Goal: Task Accomplishment & Management: Manage account settings

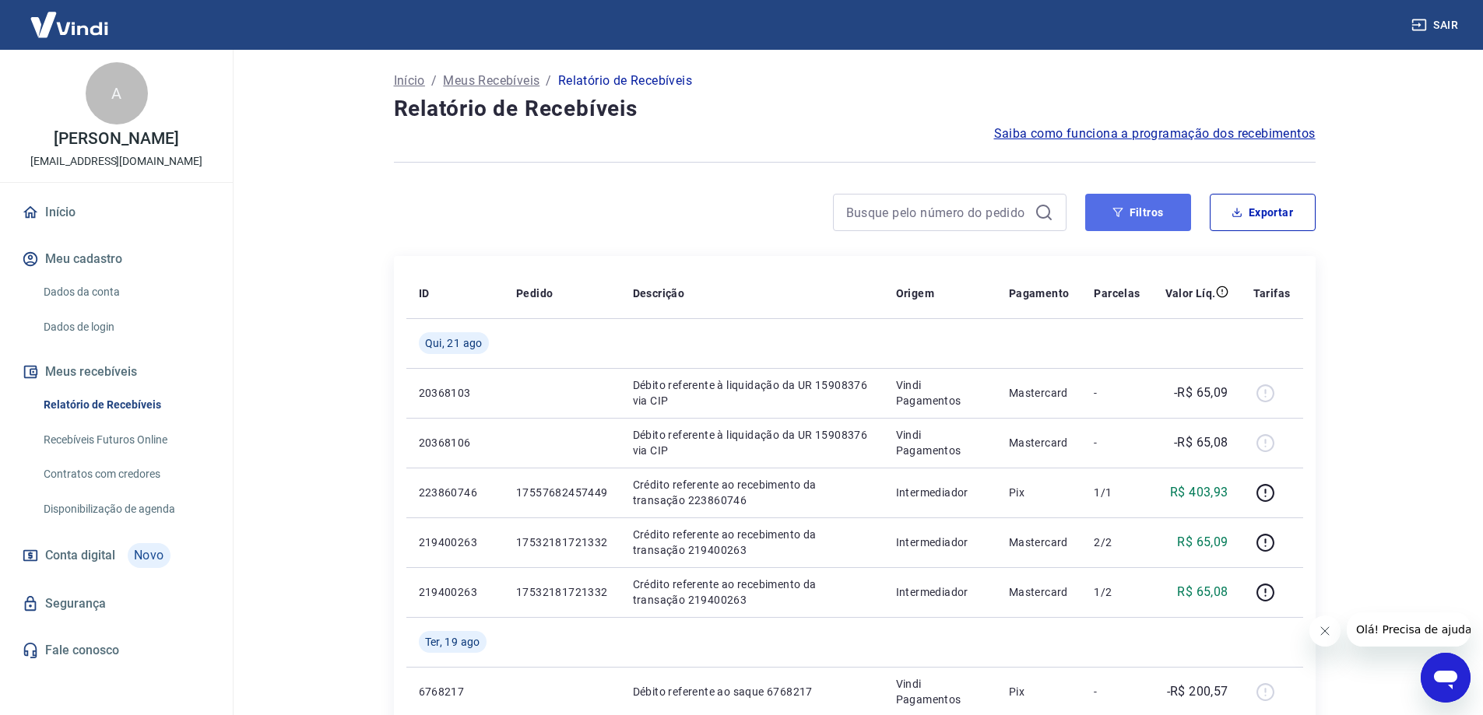
click at [1114, 208] on icon "button" at bounding box center [1117, 212] width 11 height 11
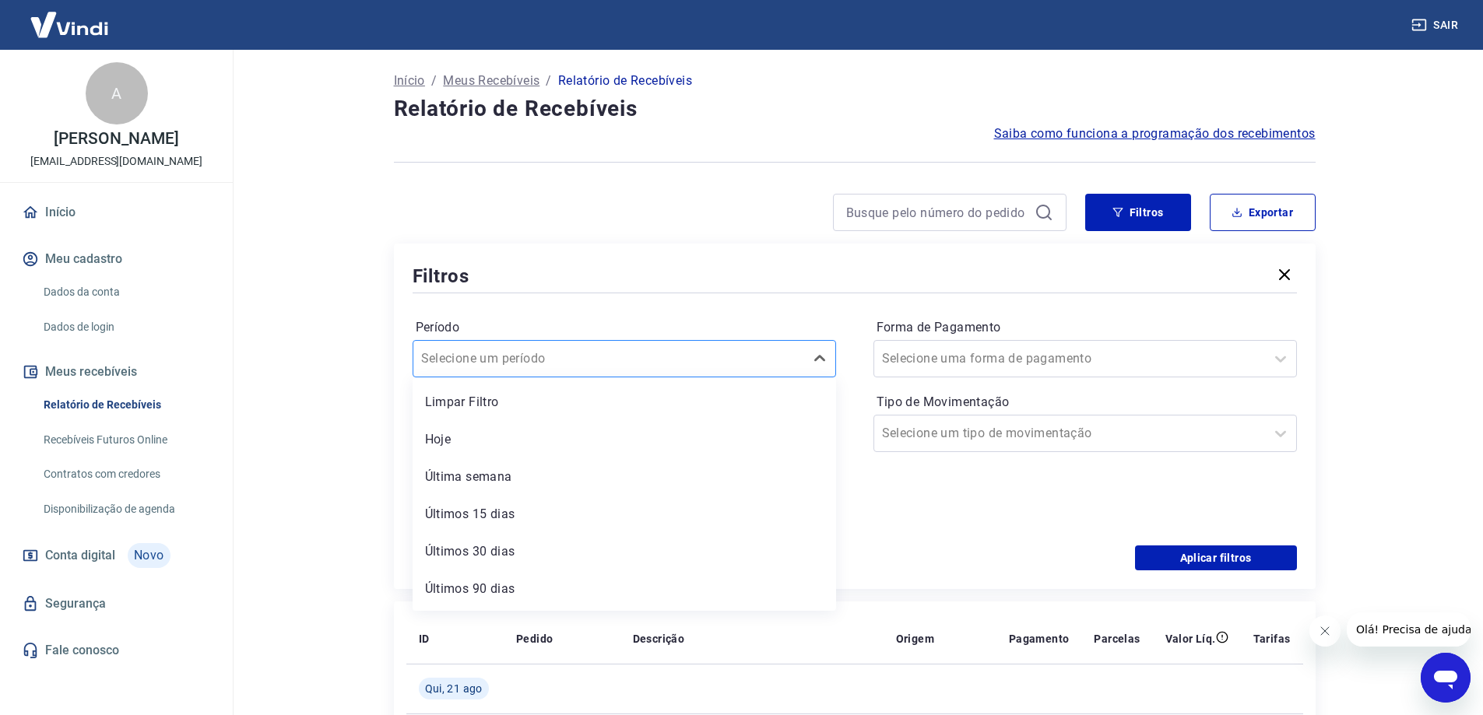
click at [595, 356] on div at bounding box center [608, 359] width 375 height 22
click at [523, 355] on input "Período" at bounding box center [499, 359] width 157 height 19
click at [476, 402] on div "Limpar Filtro" at bounding box center [624, 402] width 423 height 31
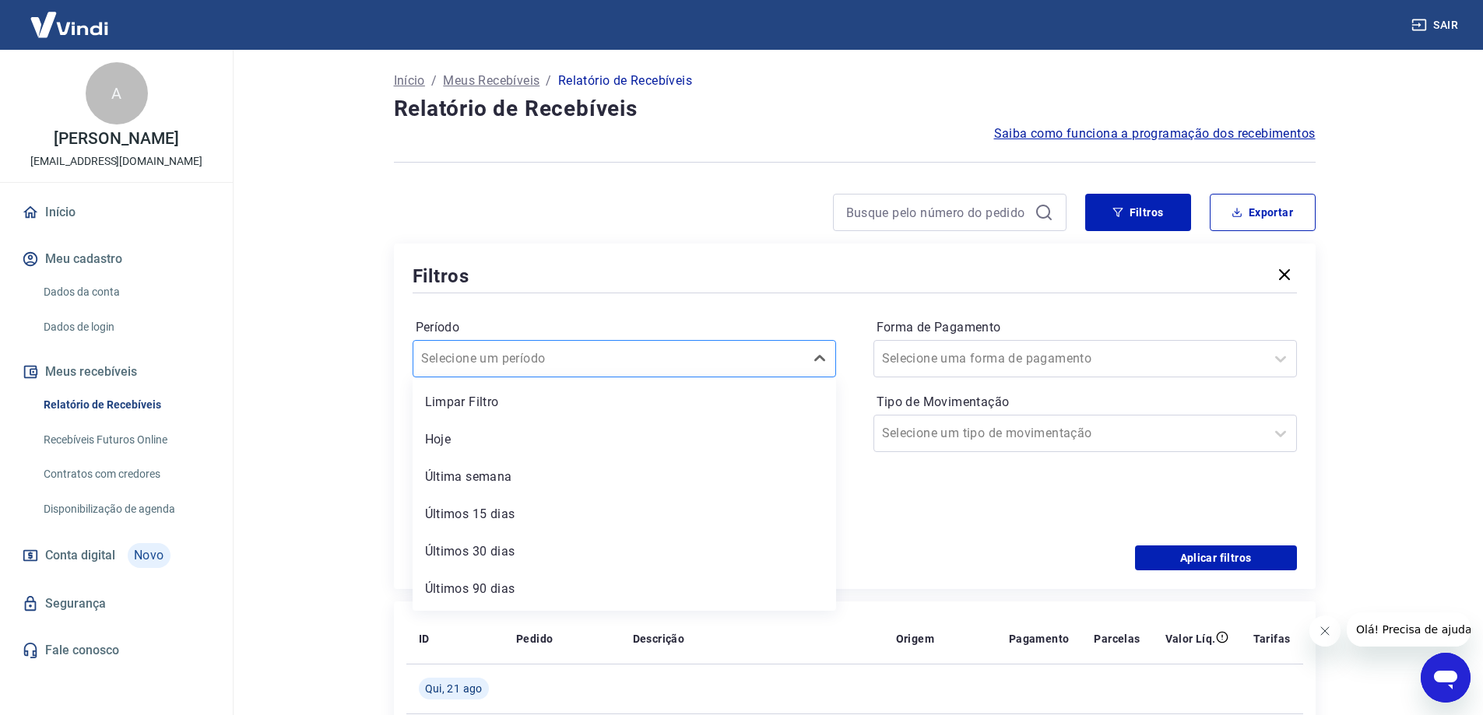
click at [490, 402] on p "Período personalizado" at bounding box center [624, 399] width 423 height 19
click at [518, 348] on div at bounding box center [608, 359] width 375 height 22
click at [518, 357] on input "Período" at bounding box center [499, 359] width 157 height 19
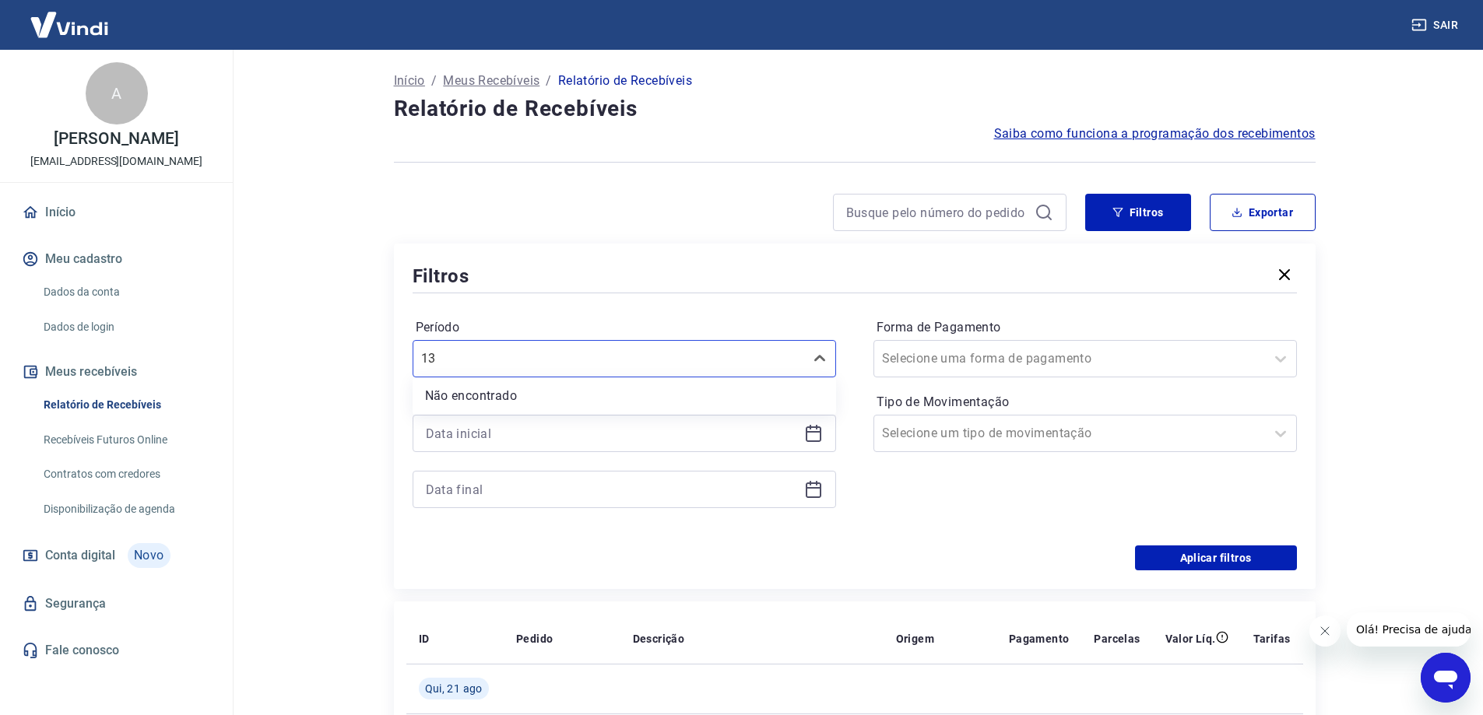
type input "1"
type input "[DATE]"
click at [726, 368] on div at bounding box center [608, 359] width 375 height 22
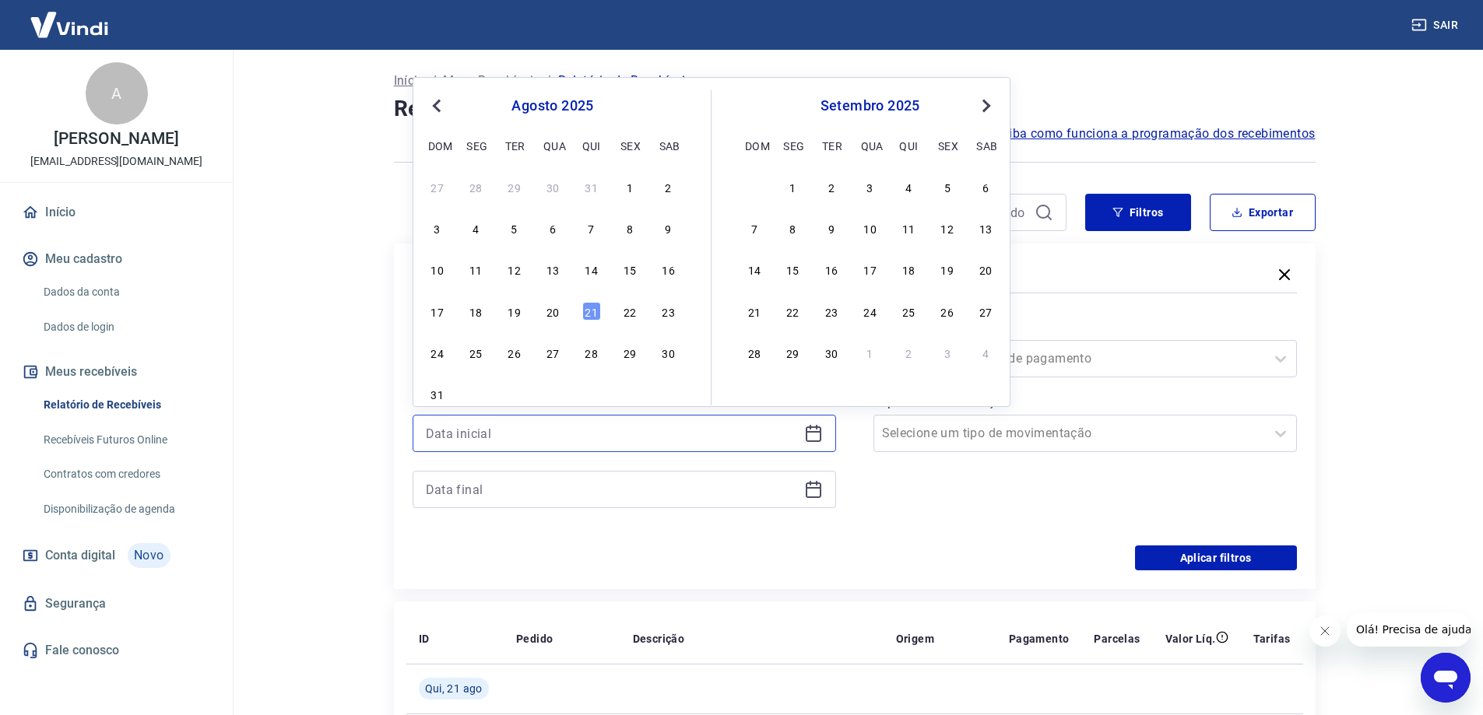
click at [490, 437] on input at bounding box center [612, 433] width 372 height 23
click at [438, 107] on span "Previous Month" at bounding box center [438, 106] width 0 height 18
click at [517, 195] on div "1" at bounding box center [514, 186] width 19 height 19
type input "[DATE]"
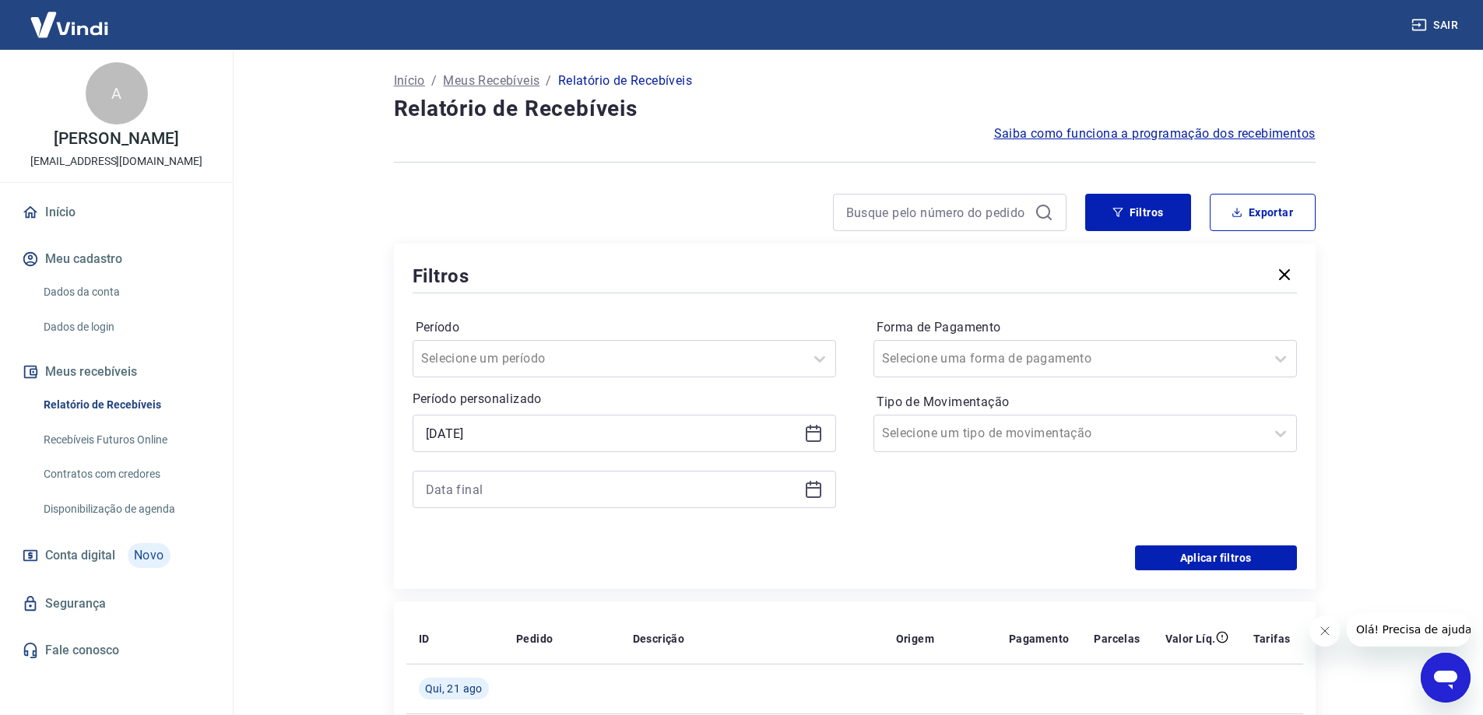
click at [556, 487] on input at bounding box center [612, 489] width 372 height 23
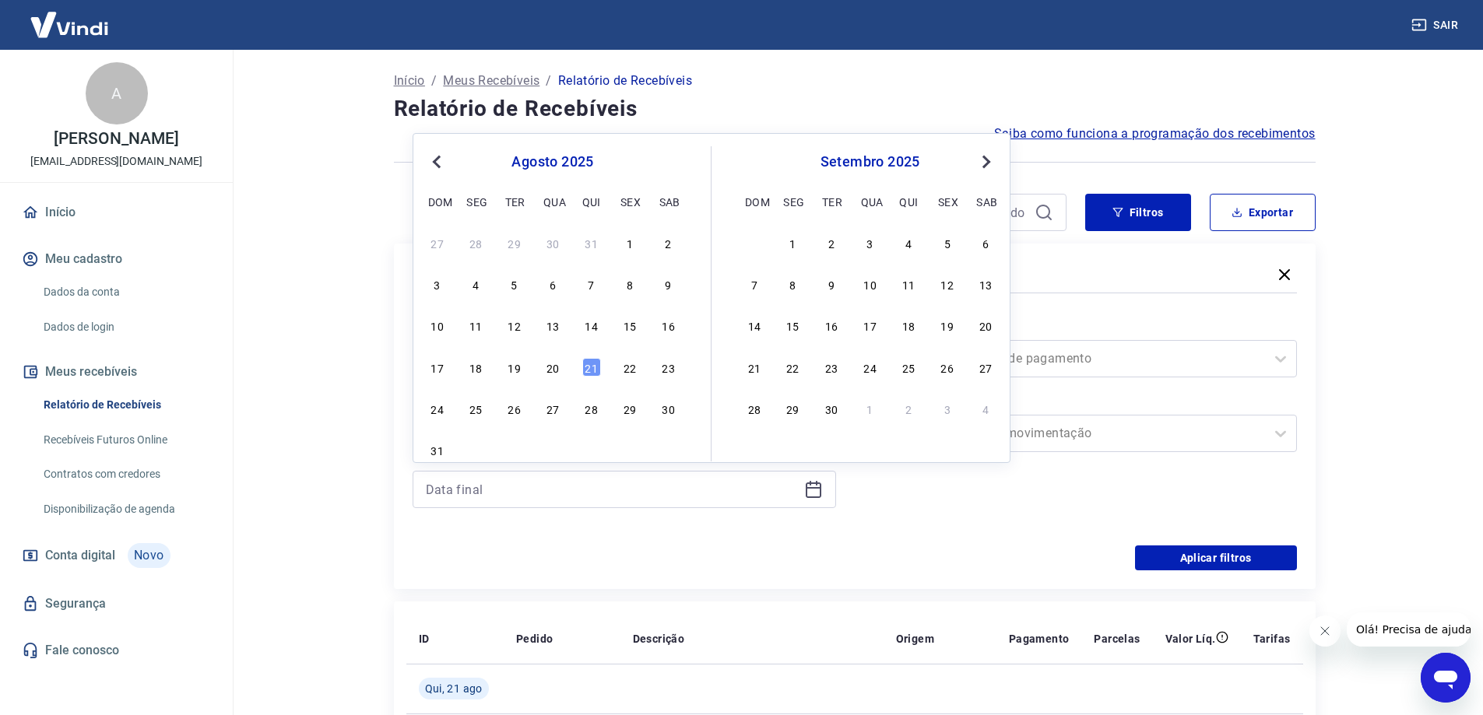
click at [438, 160] on span "Previous Month" at bounding box center [438, 162] width 0 height 18
click at [594, 413] on div "31" at bounding box center [591, 408] width 19 height 19
type input "[DATE]"
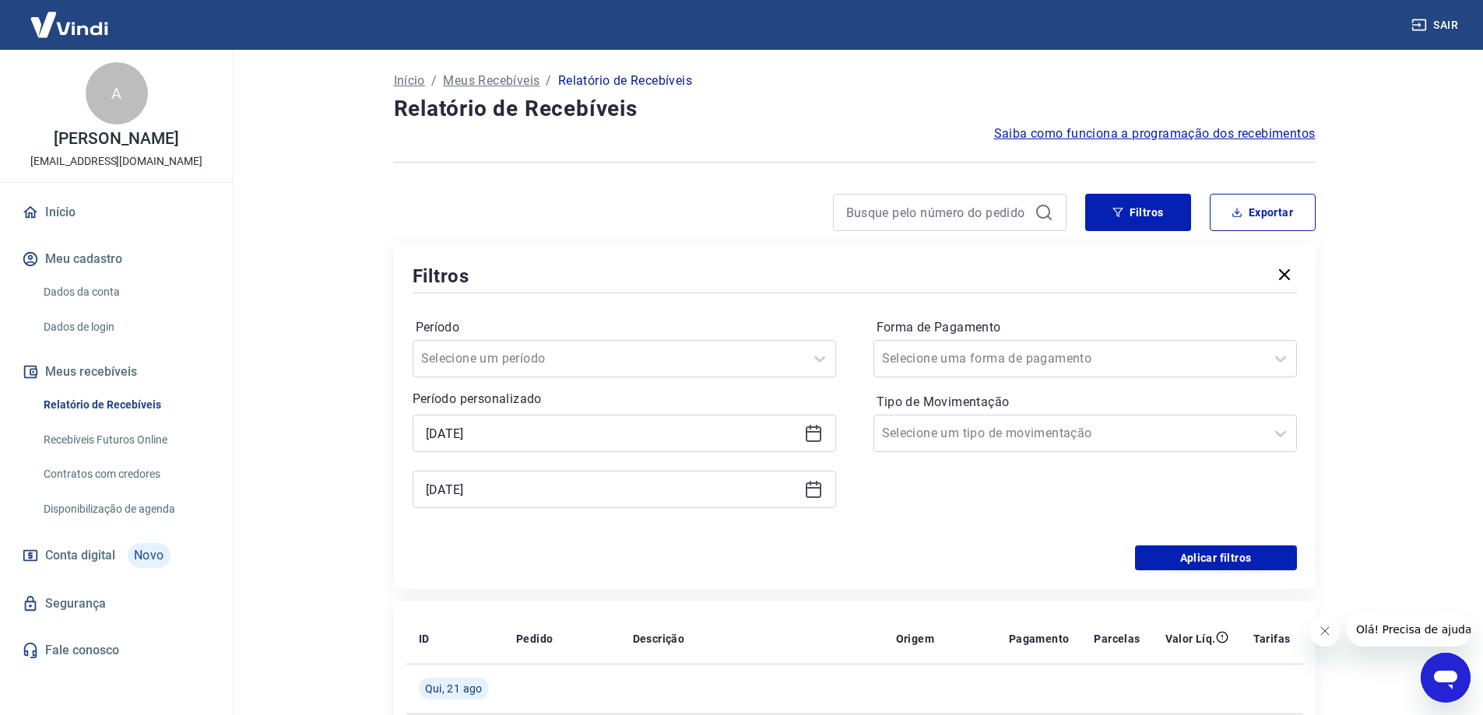
click at [596, 413] on div "Período personalizado Selected date: [DATE] [DATE] Selected date: [DATE] [DATE]" at bounding box center [624, 449] width 423 height 118
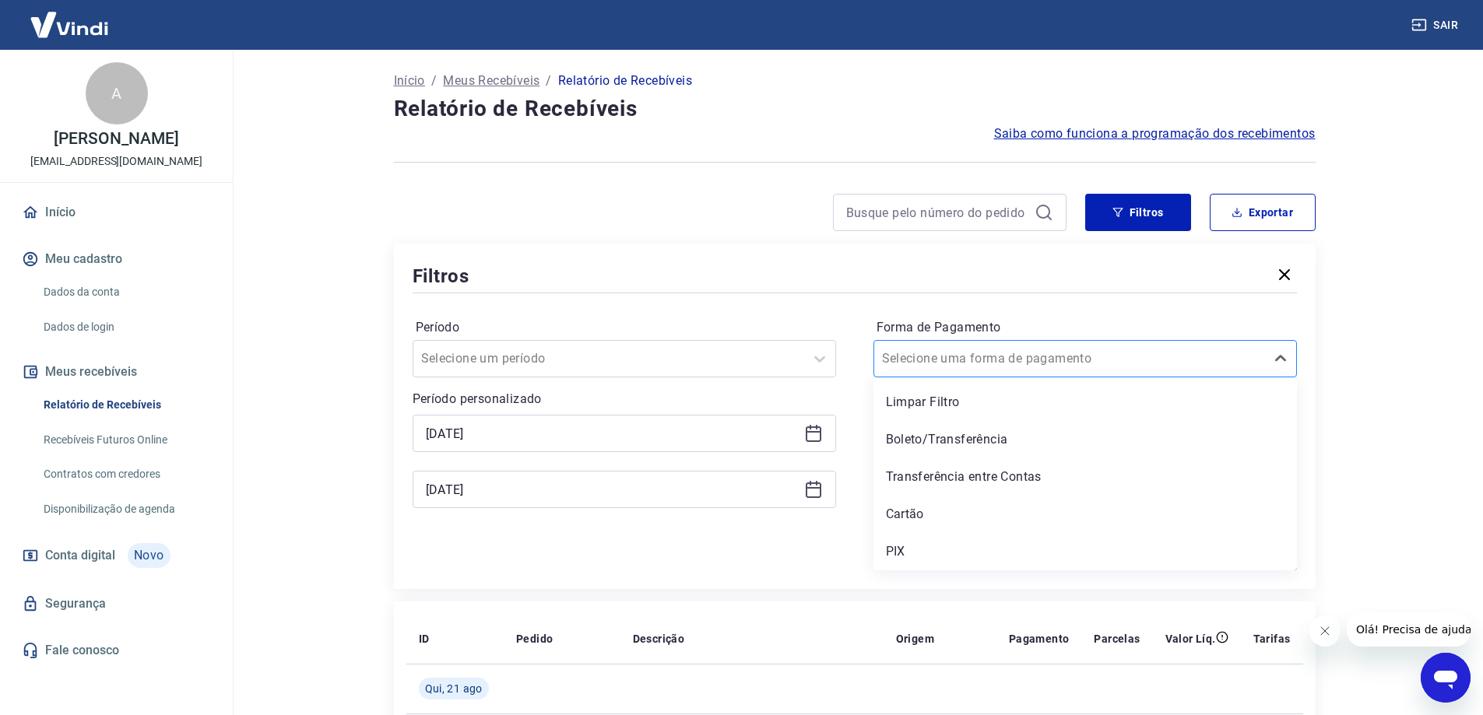
click at [993, 360] on input "Forma de Pagamento" at bounding box center [960, 359] width 157 height 19
click at [1018, 294] on div at bounding box center [855, 293] width 884 height 7
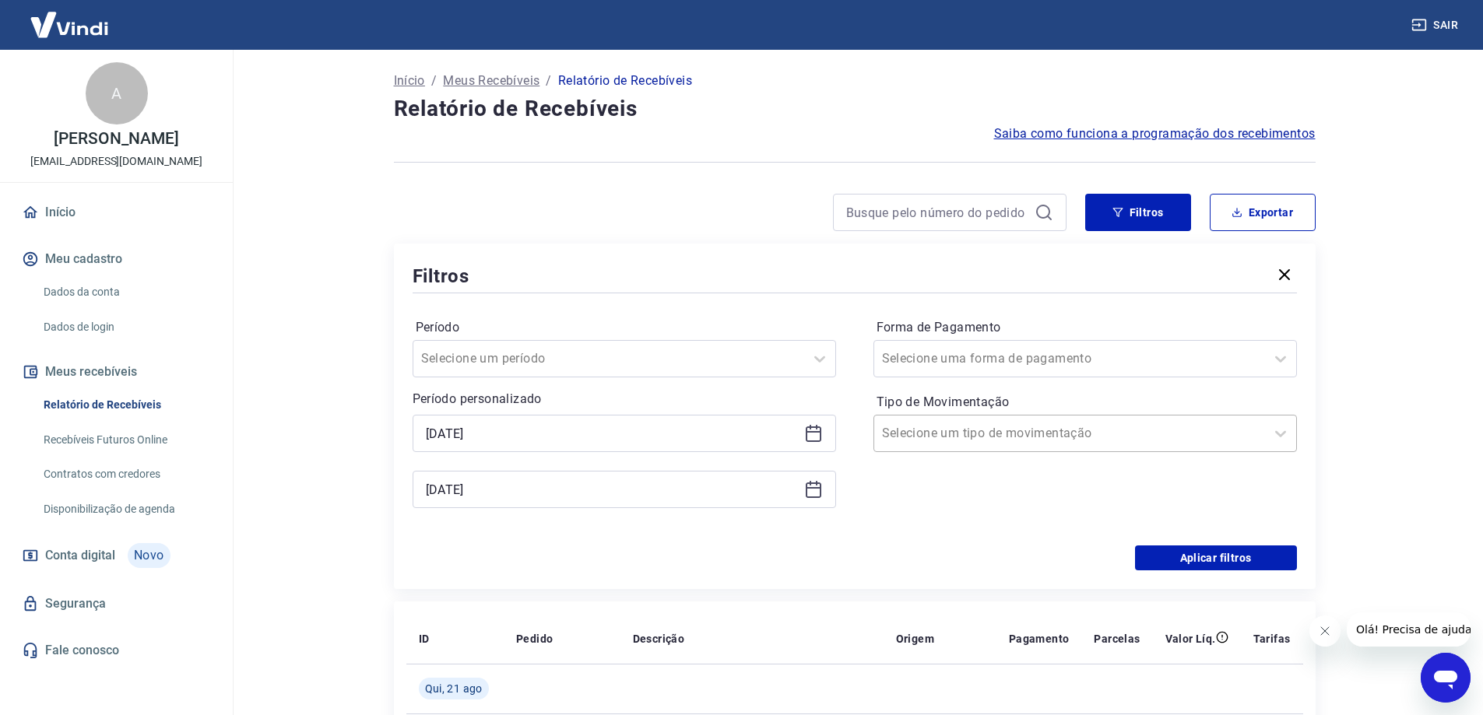
click at [1046, 434] on div at bounding box center [1069, 434] width 375 height 22
click at [904, 550] on div "Saída" at bounding box center [1084, 551] width 423 height 31
click at [904, 550] on div "Aplicar filtros" at bounding box center [855, 558] width 884 height 25
click at [1216, 560] on button "Aplicar filtros" at bounding box center [1216, 558] width 162 height 25
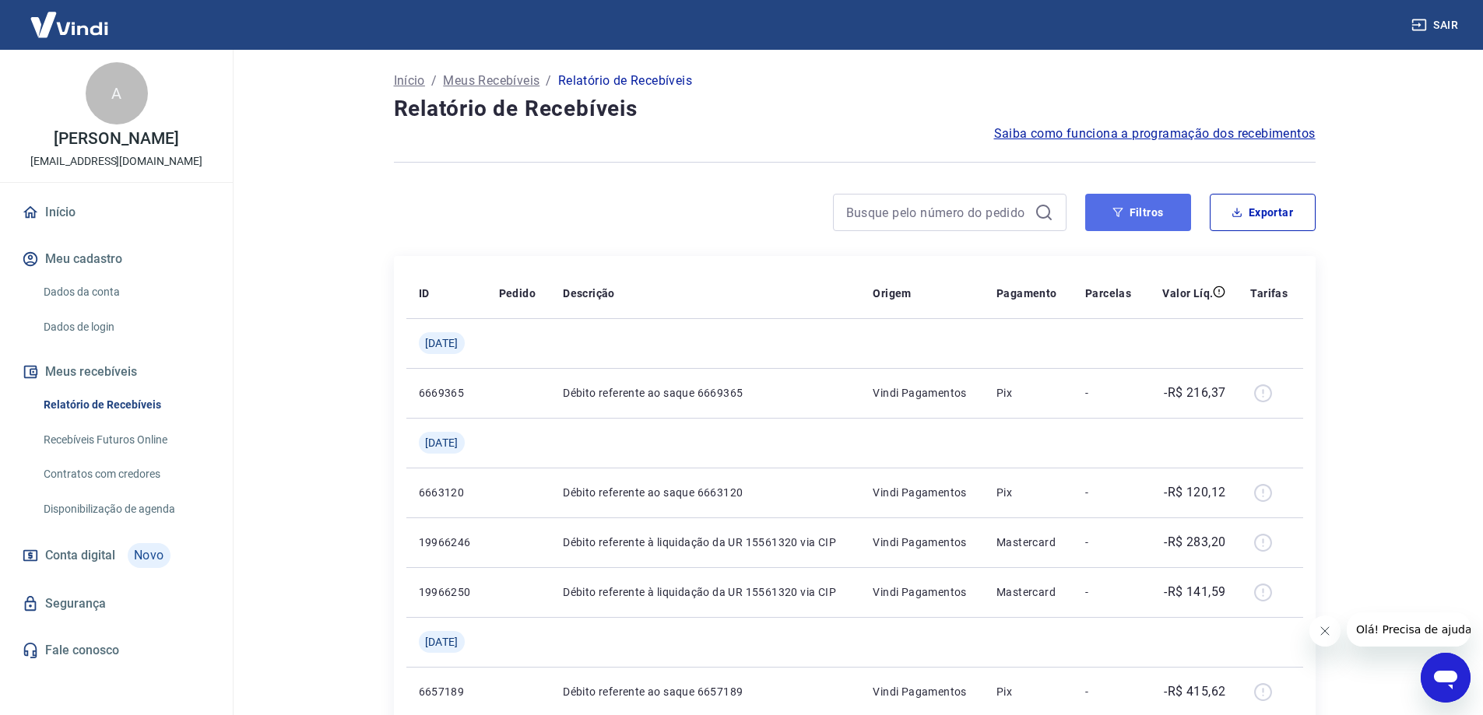
click at [1141, 216] on button "Filtros" at bounding box center [1138, 212] width 106 height 37
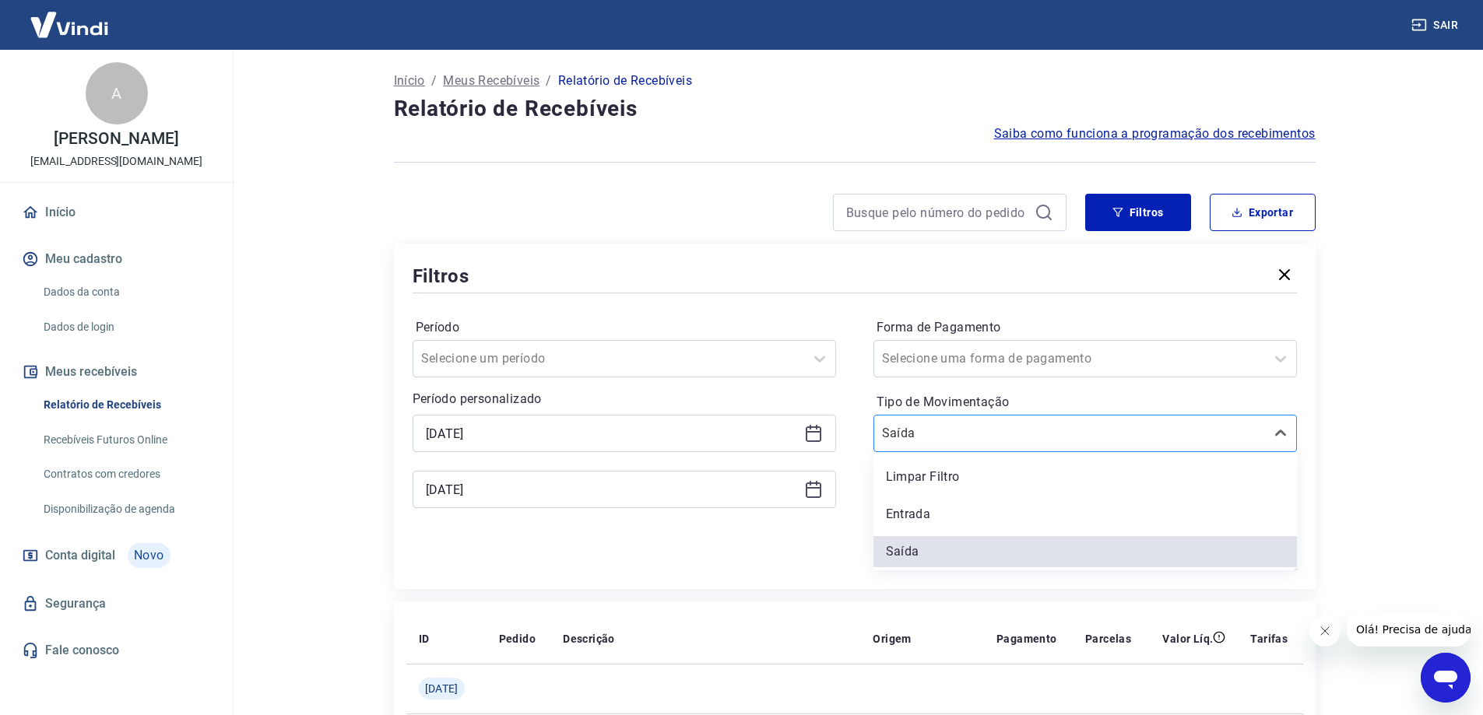
click at [1083, 427] on div at bounding box center [1069, 434] width 375 height 22
click at [923, 515] on div "Entrada" at bounding box center [1084, 514] width 423 height 31
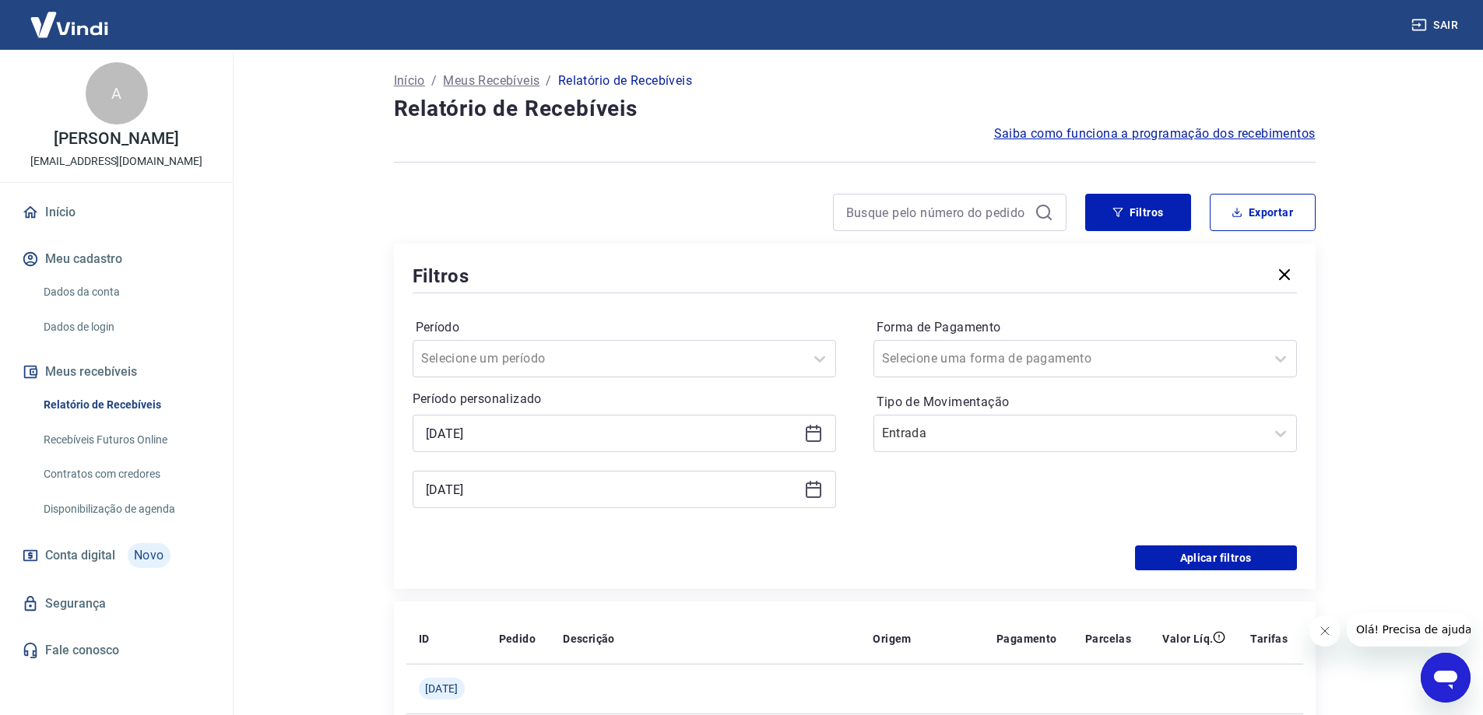
click at [923, 515] on div "Forma de Pagamento Selecione uma forma de pagamento Tipo de Movimentação Entrada" at bounding box center [1084, 421] width 423 height 212
click at [1173, 561] on button "Aplicar filtros" at bounding box center [1216, 558] width 162 height 25
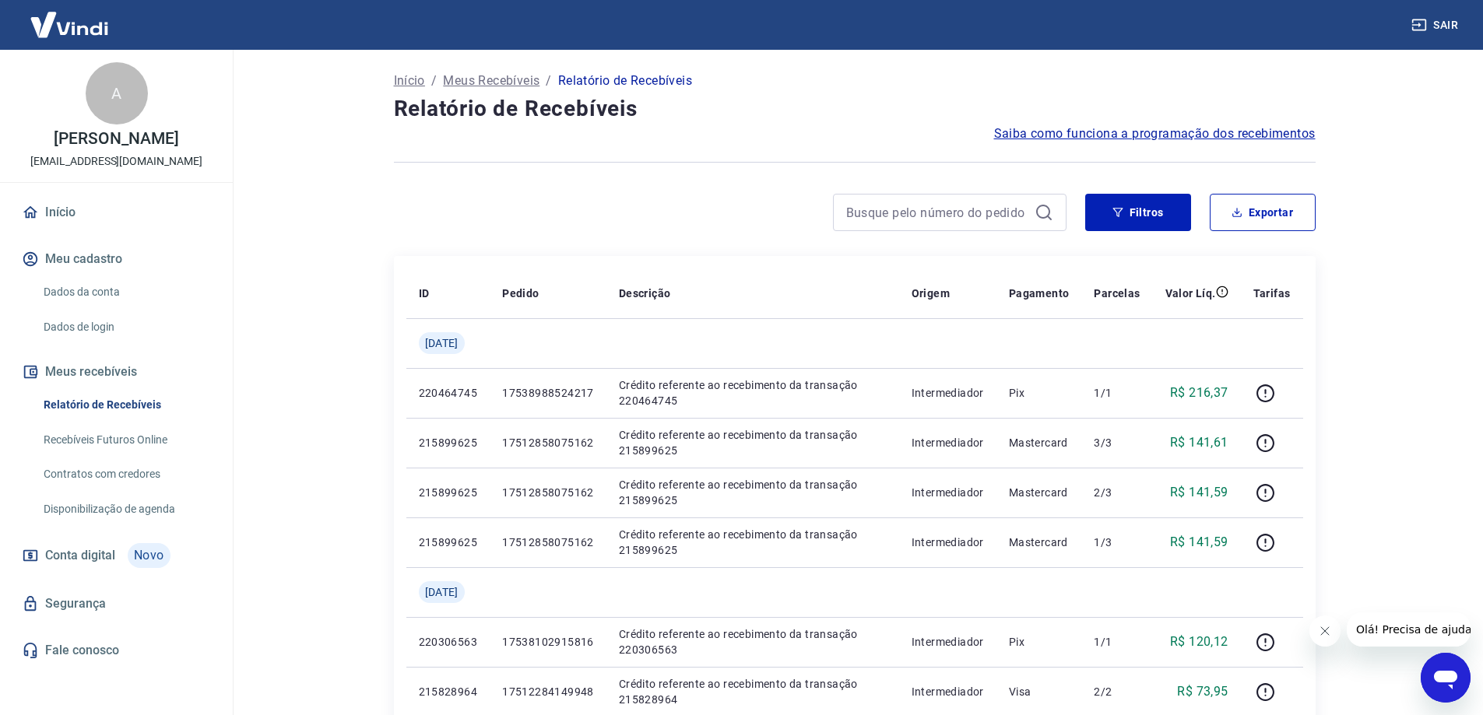
scroll to position [78, 0]
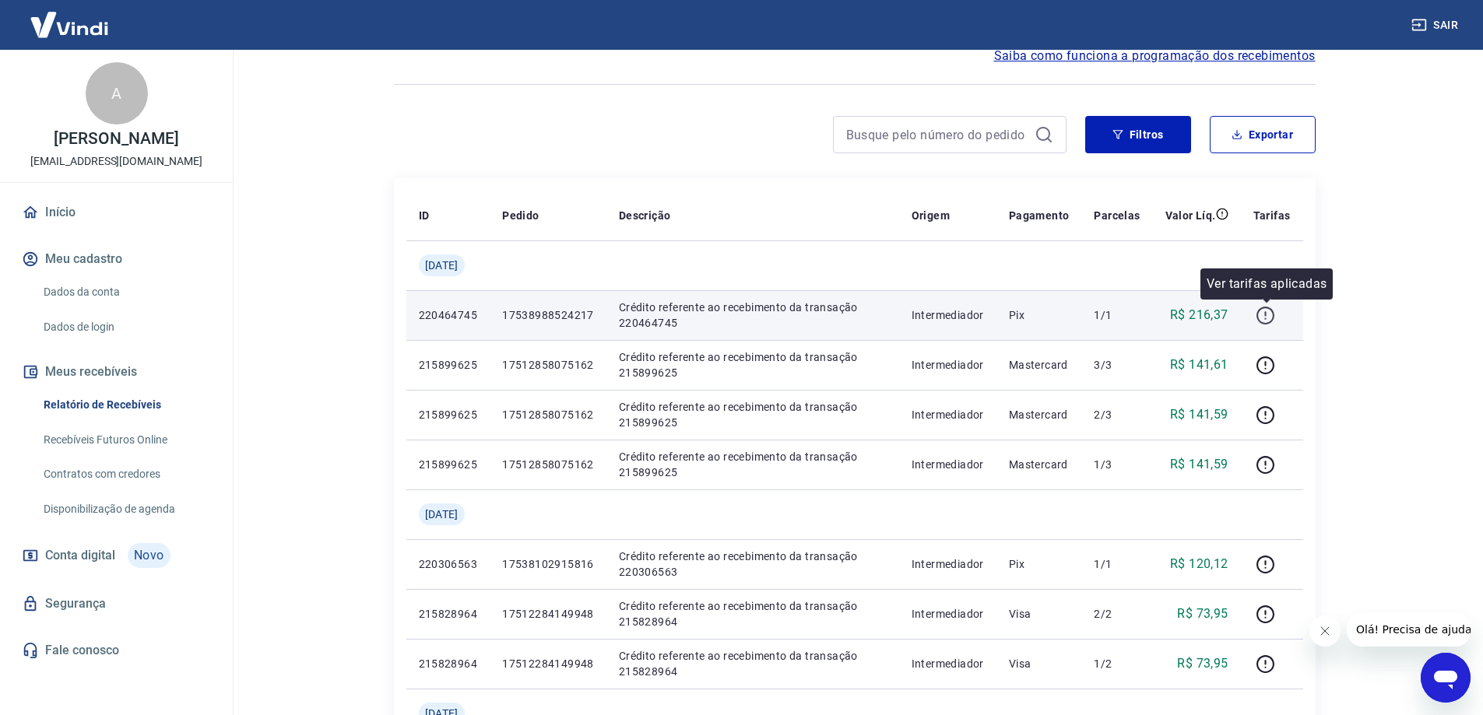
click at [1274, 312] on icon "button" at bounding box center [1265, 316] width 18 height 18
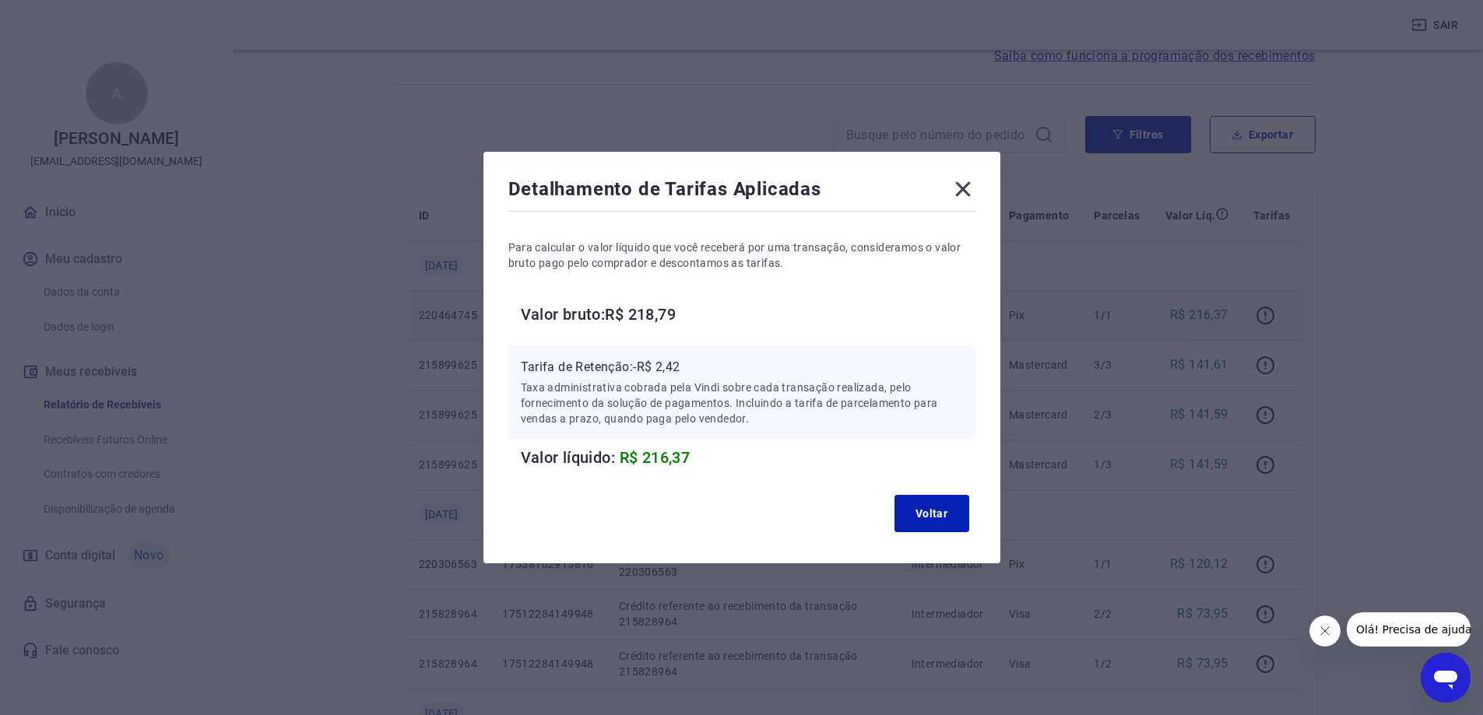
click at [968, 192] on icon at bounding box center [962, 189] width 15 height 15
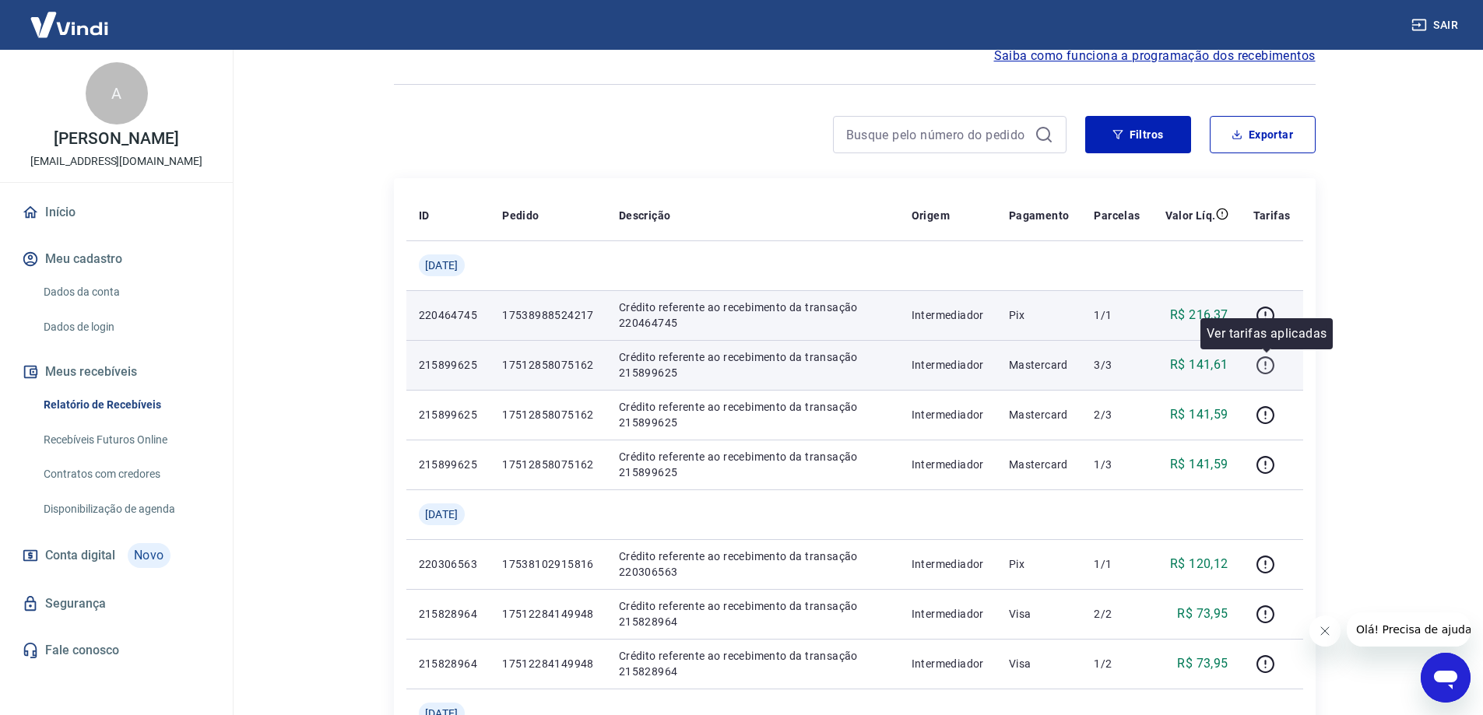
click at [1260, 369] on icon "button" at bounding box center [1265, 366] width 18 height 18
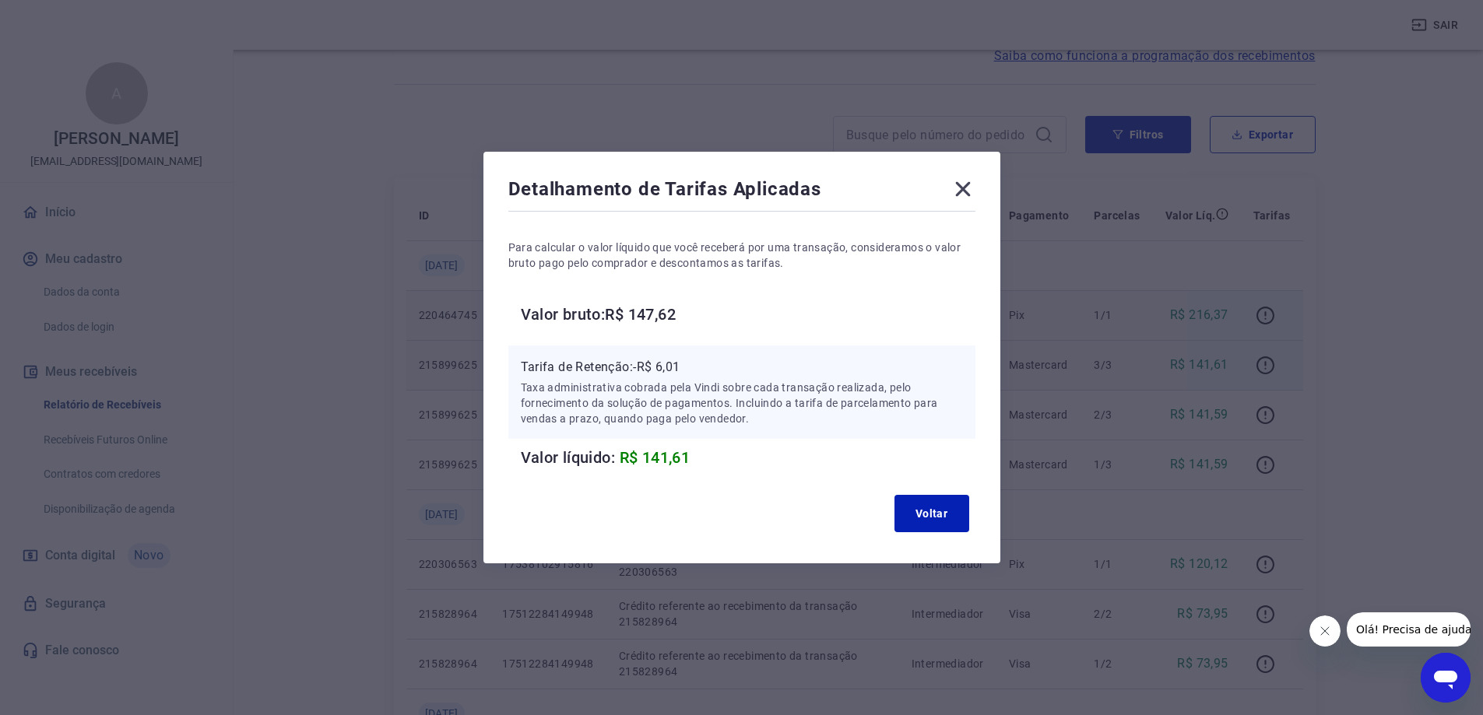
click at [960, 181] on icon at bounding box center [963, 189] width 25 height 25
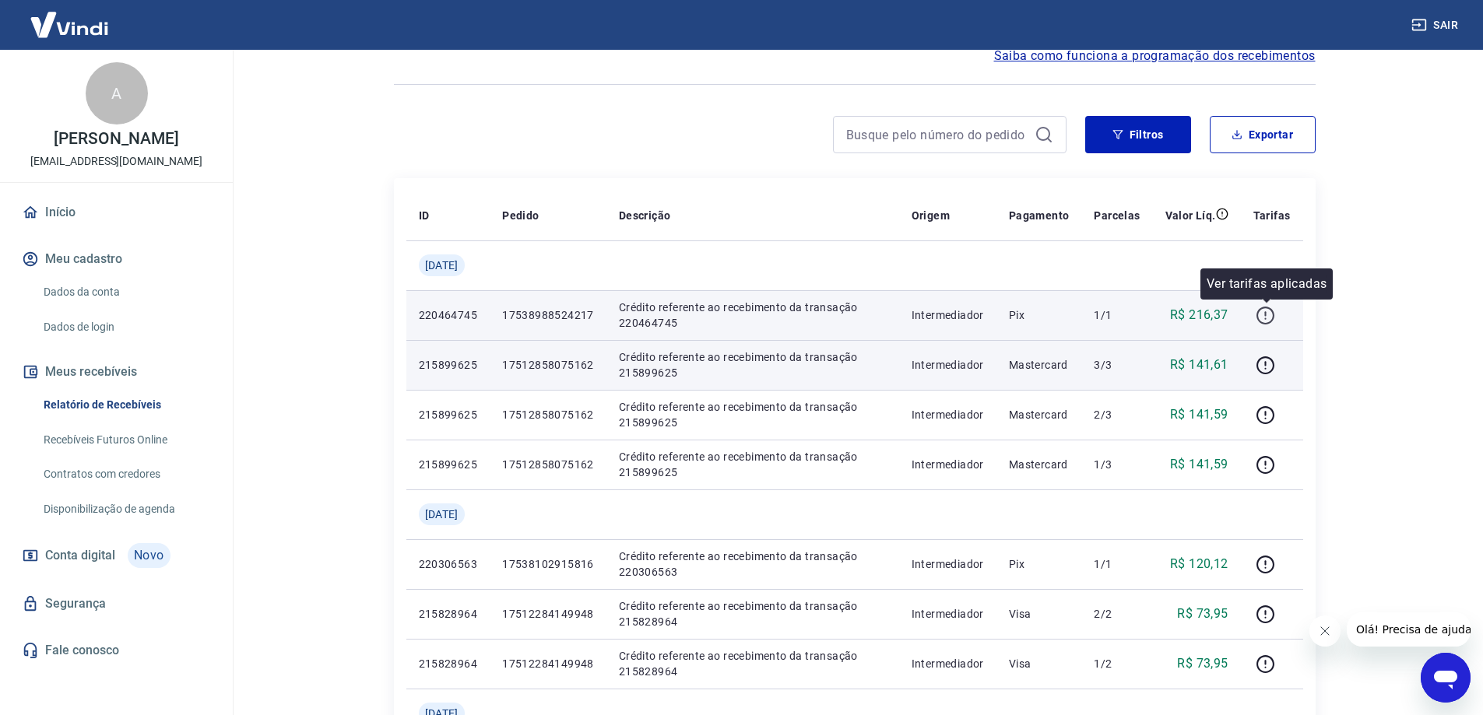
click at [1265, 315] on icon "button" at bounding box center [1265, 315] width 19 height 19
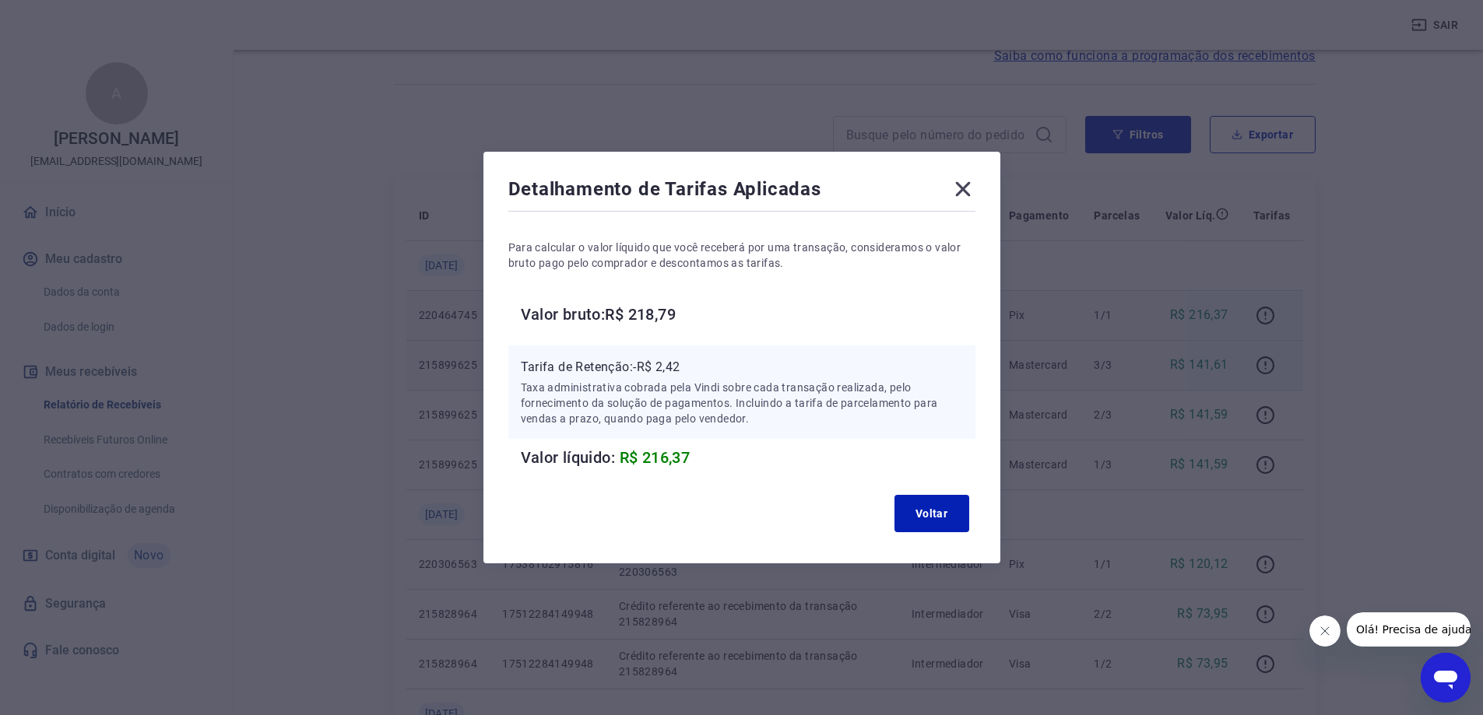
click at [965, 186] on icon at bounding box center [962, 189] width 15 height 15
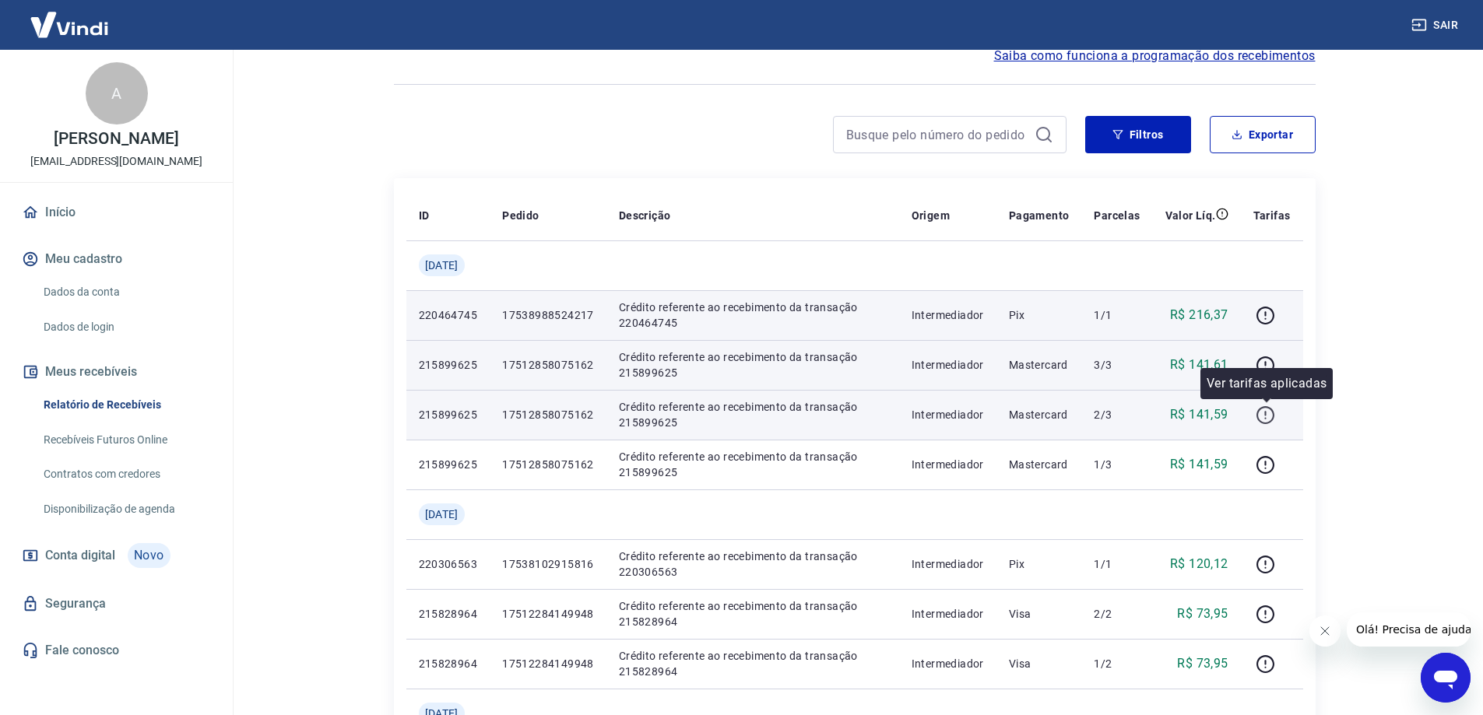
click at [1267, 411] on icon "button" at bounding box center [1266, 413] width 2 height 5
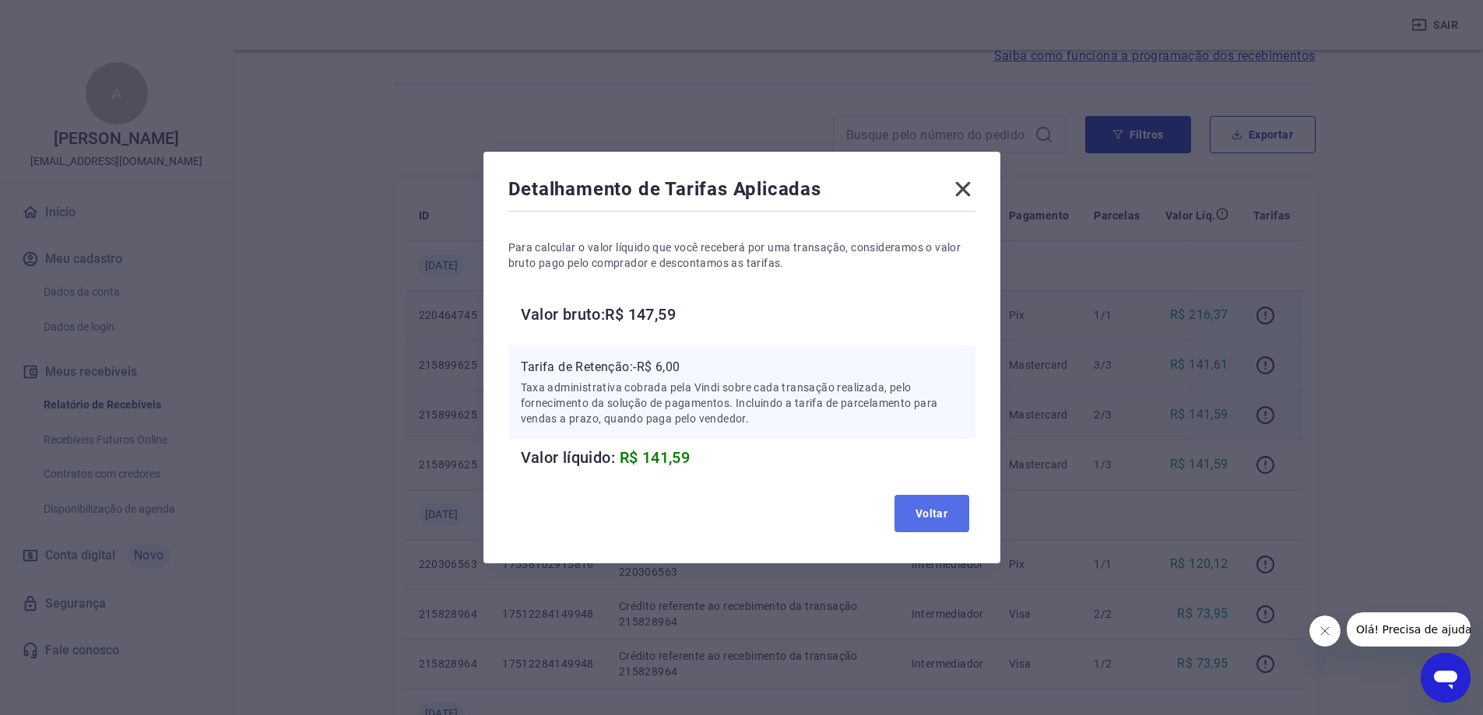
click at [958, 503] on button "Voltar" at bounding box center [931, 513] width 75 height 37
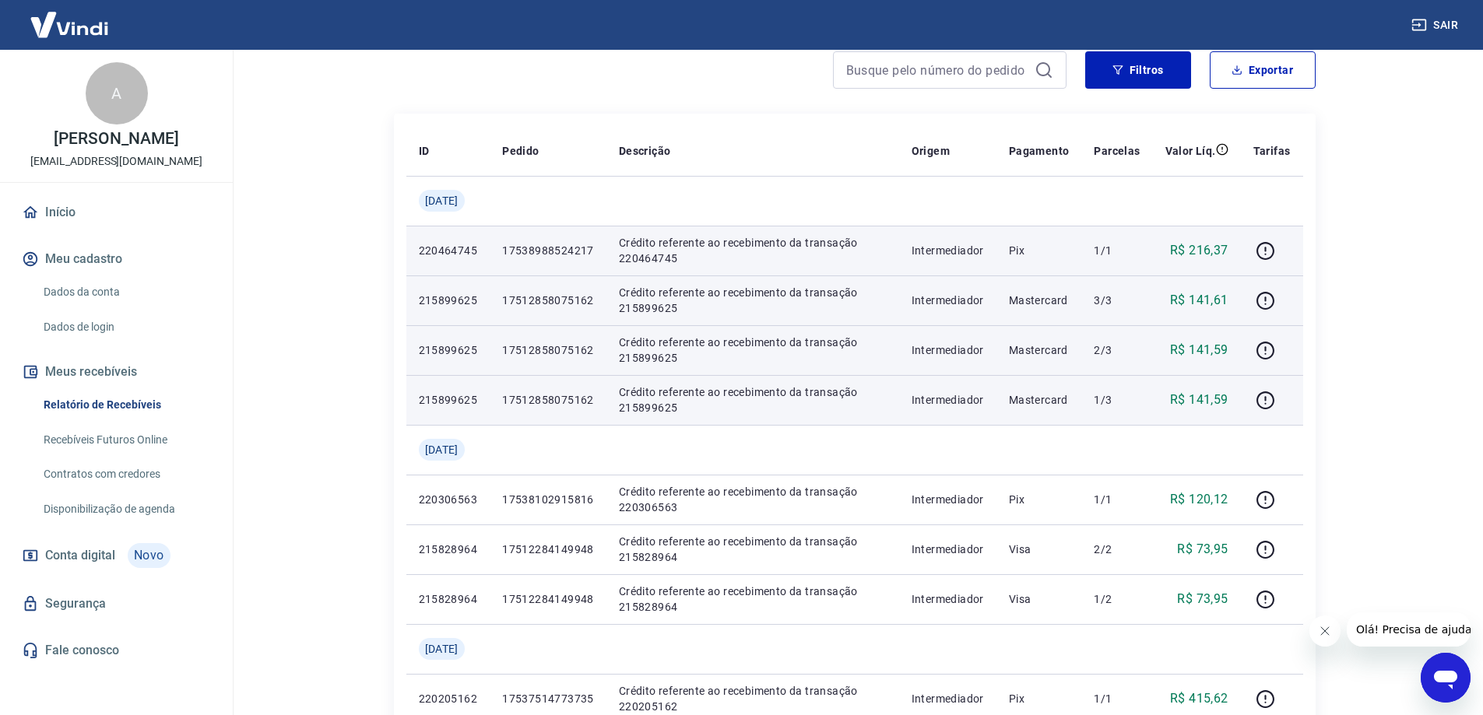
scroll to position [65, 0]
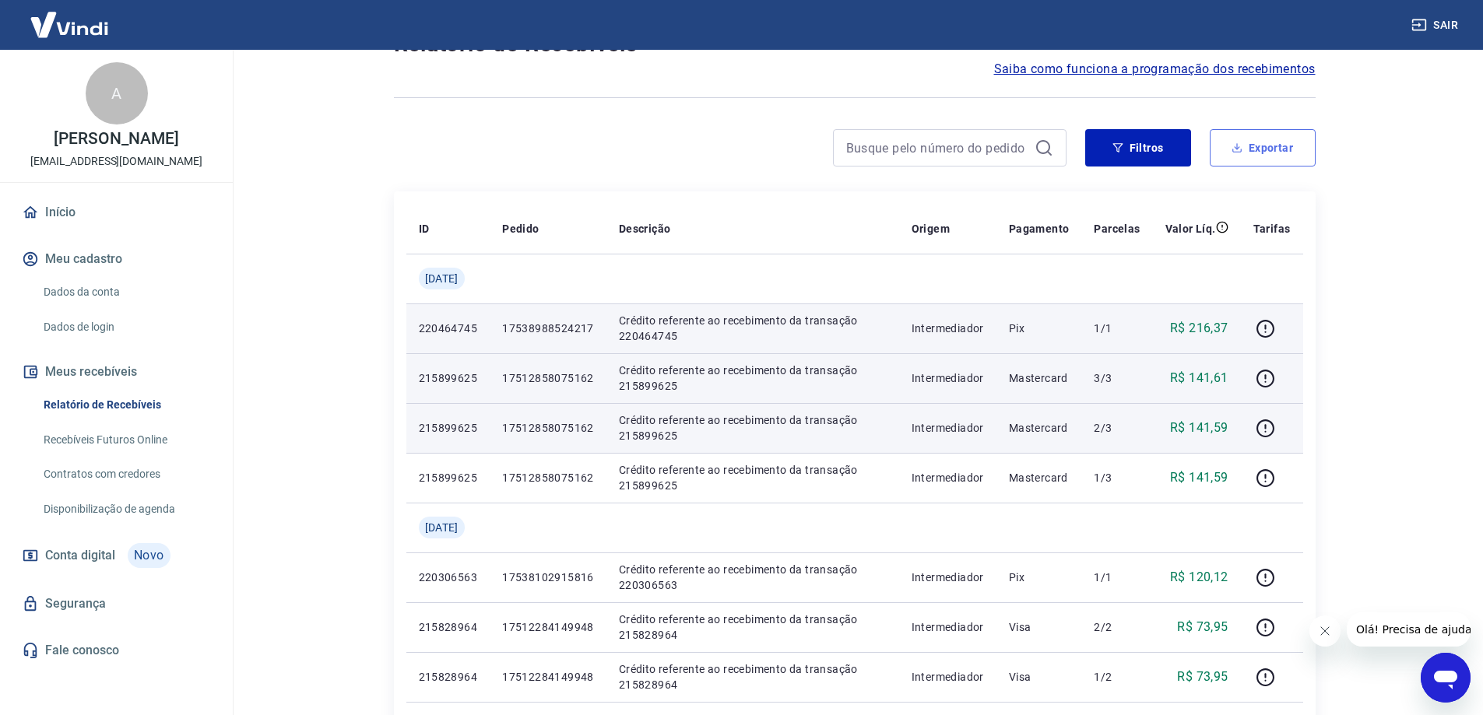
click at [1284, 143] on button "Exportar" at bounding box center [1263, 147] width 106 height 37
type input "[DATE]"
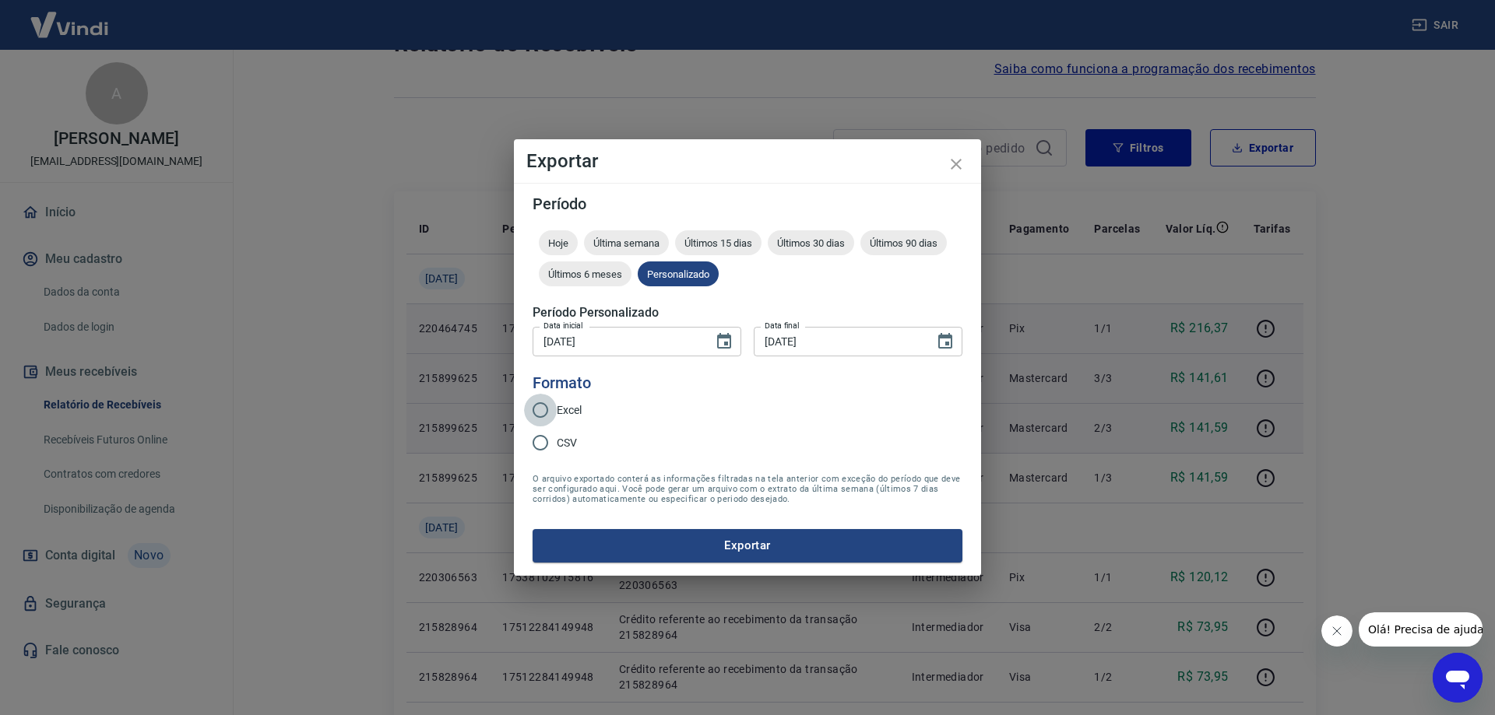
click at [537, 407] on input "Excel" at bounding box center [540, 410] width 33 height 33
radio input "true"
click at [709, 554] on button "Exportar" at bounding box center [747, 545] width 430 height 33
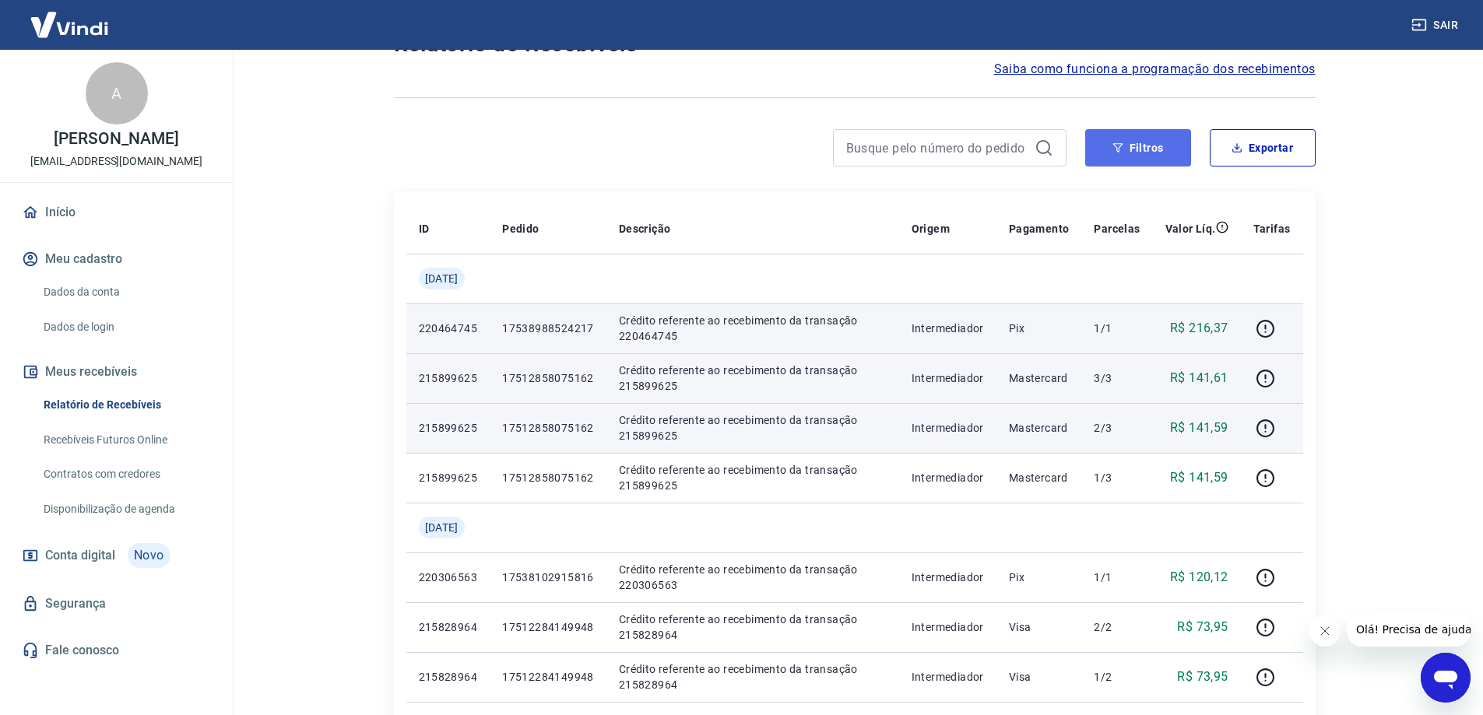
click at [1130, 150] on button "Filtros" at bounding box center [1138, 147] width 106 height 37
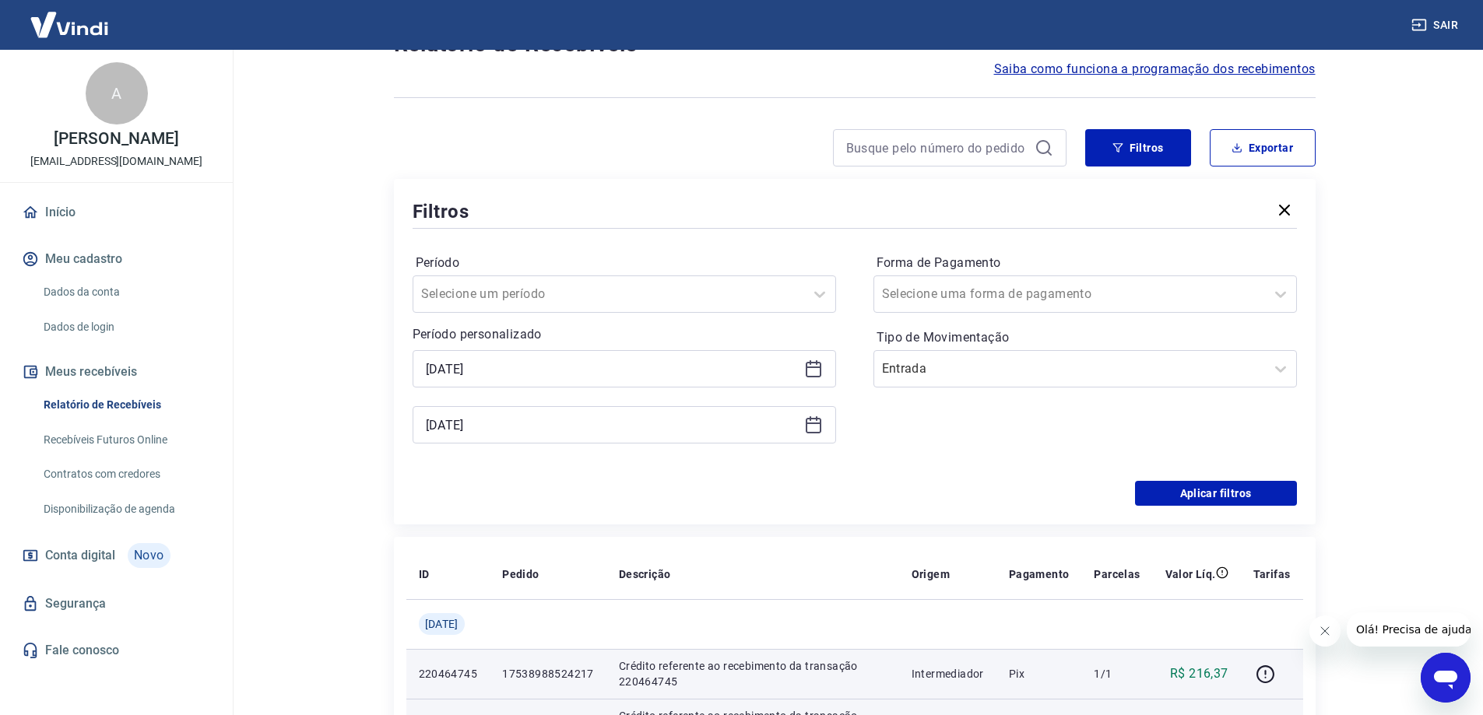
click at [743, 149] on div at bounding box center [730, 147] width 673 height 37
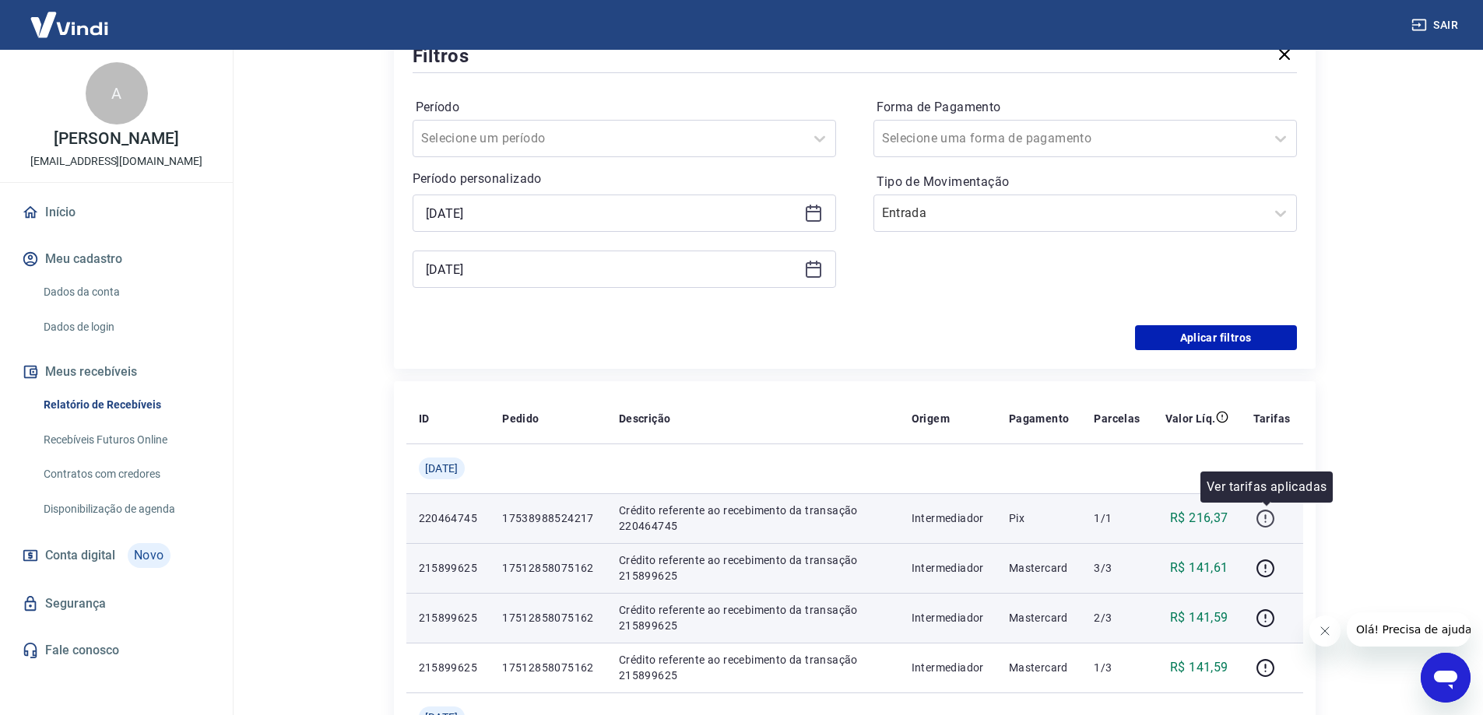
click at [1265, 518] on icon "button" at bounding box center [1265, 518] width 19 height 19
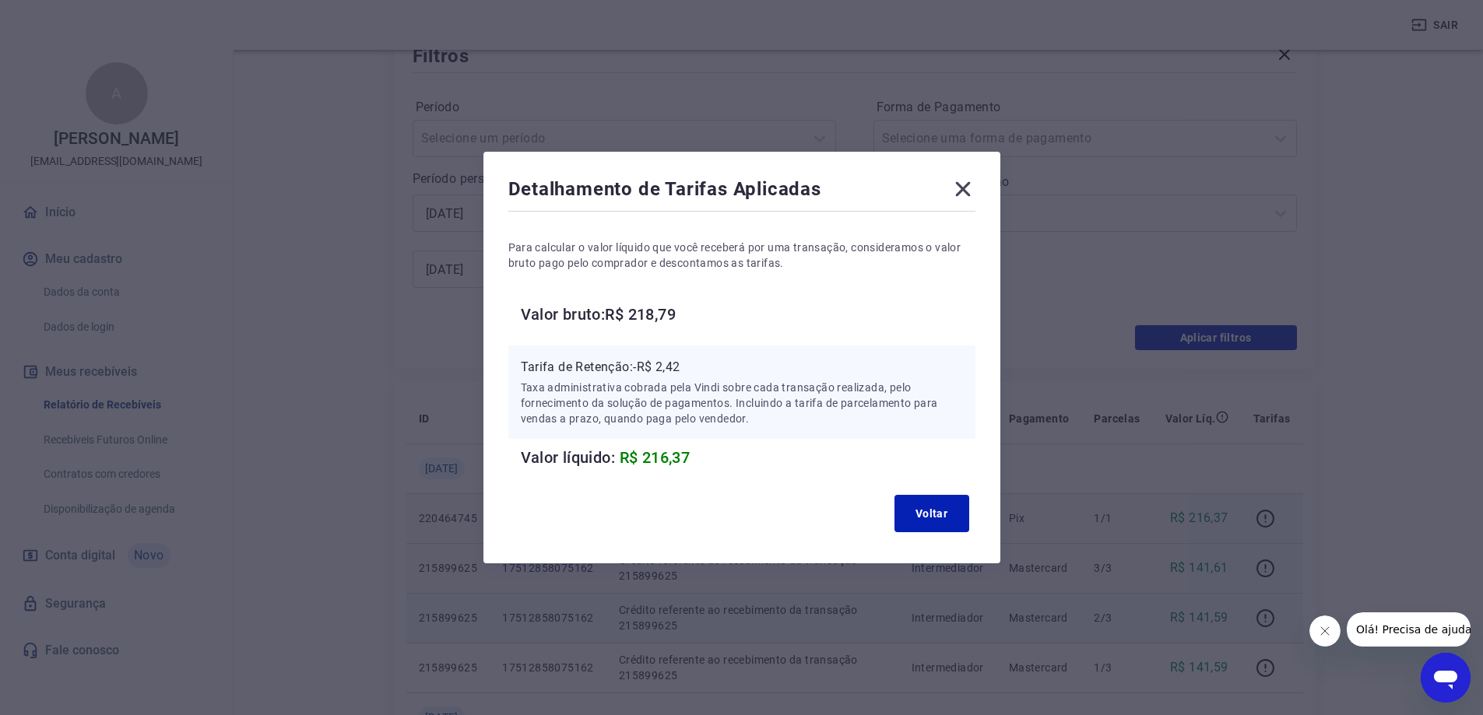
click at [973, 191] on icon at bounding box center [963, 189] width 25 height 25
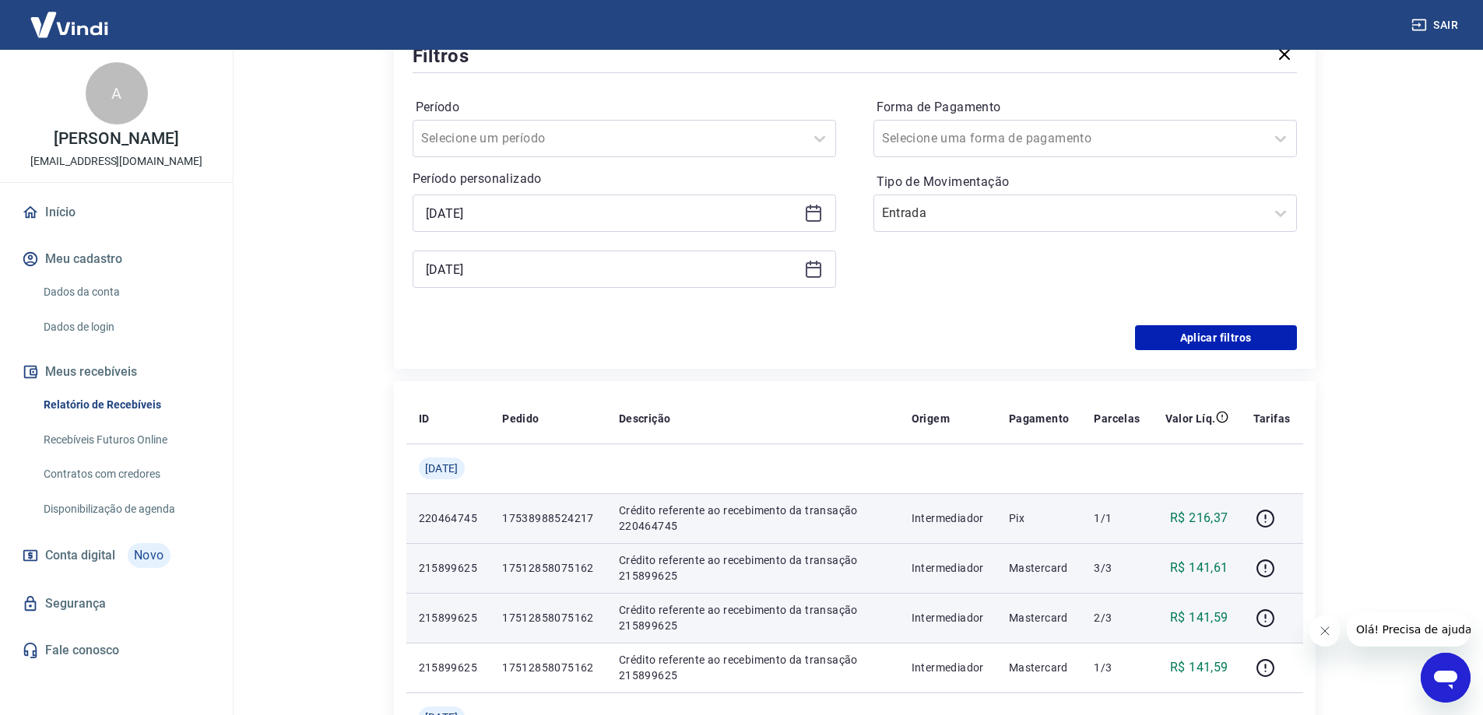
scroll to position [65, 0]
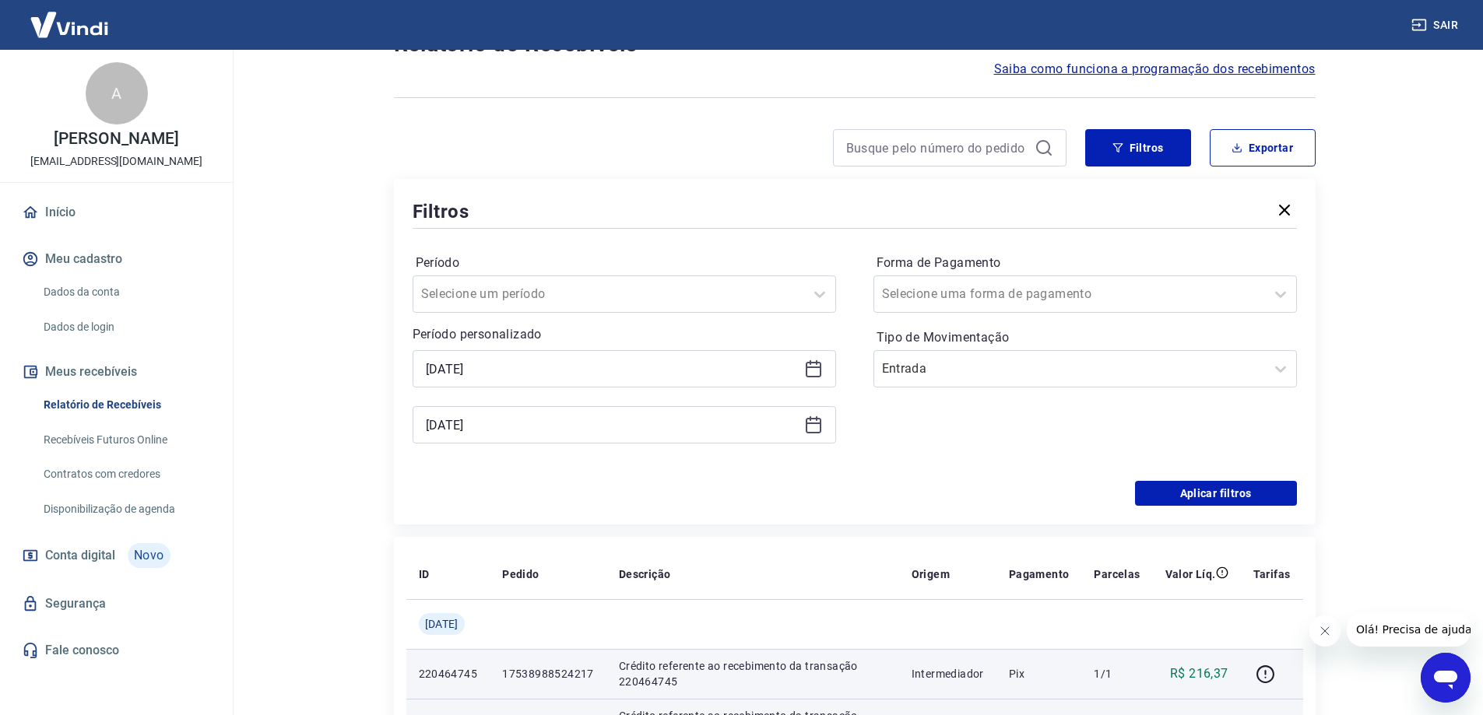
click at [814, 372] on icon at bounding box center [813, 369] width 19 height 19
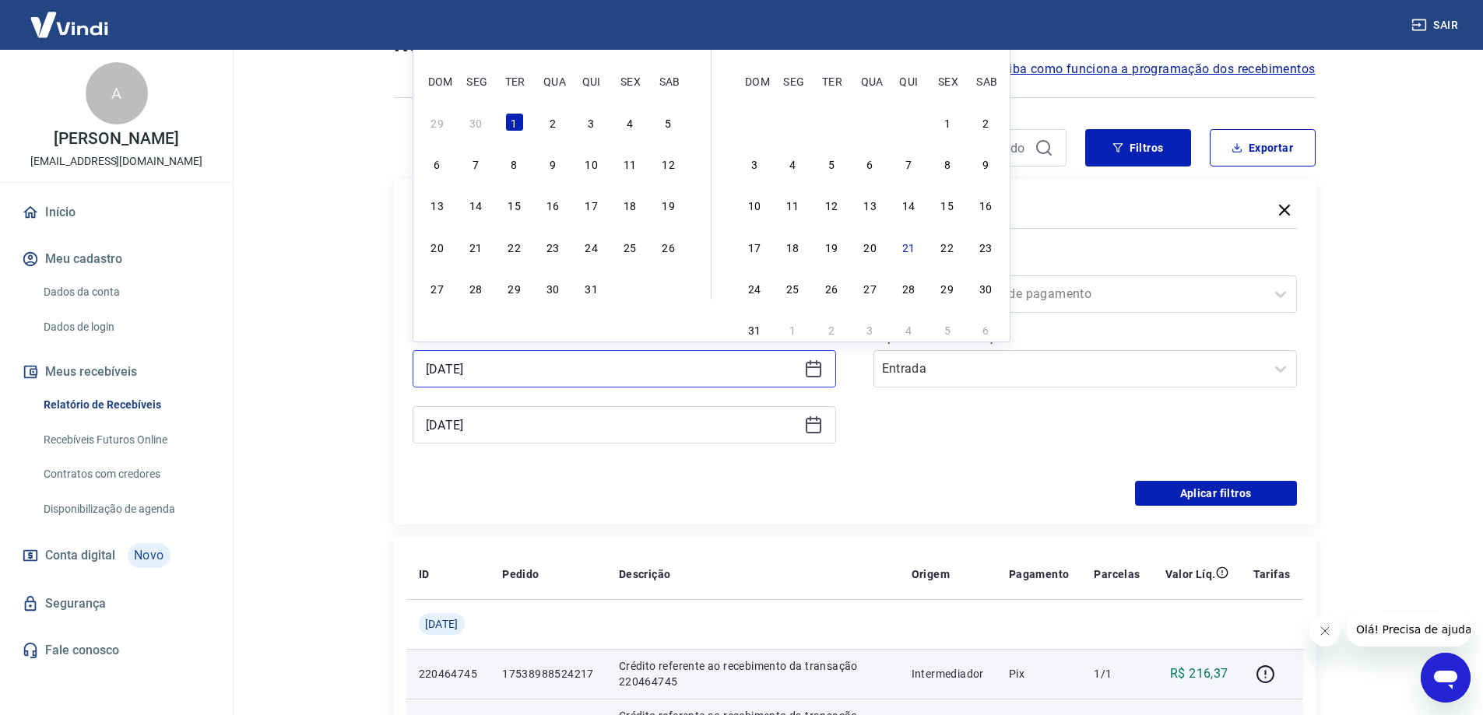
scroll to position [0, 0]
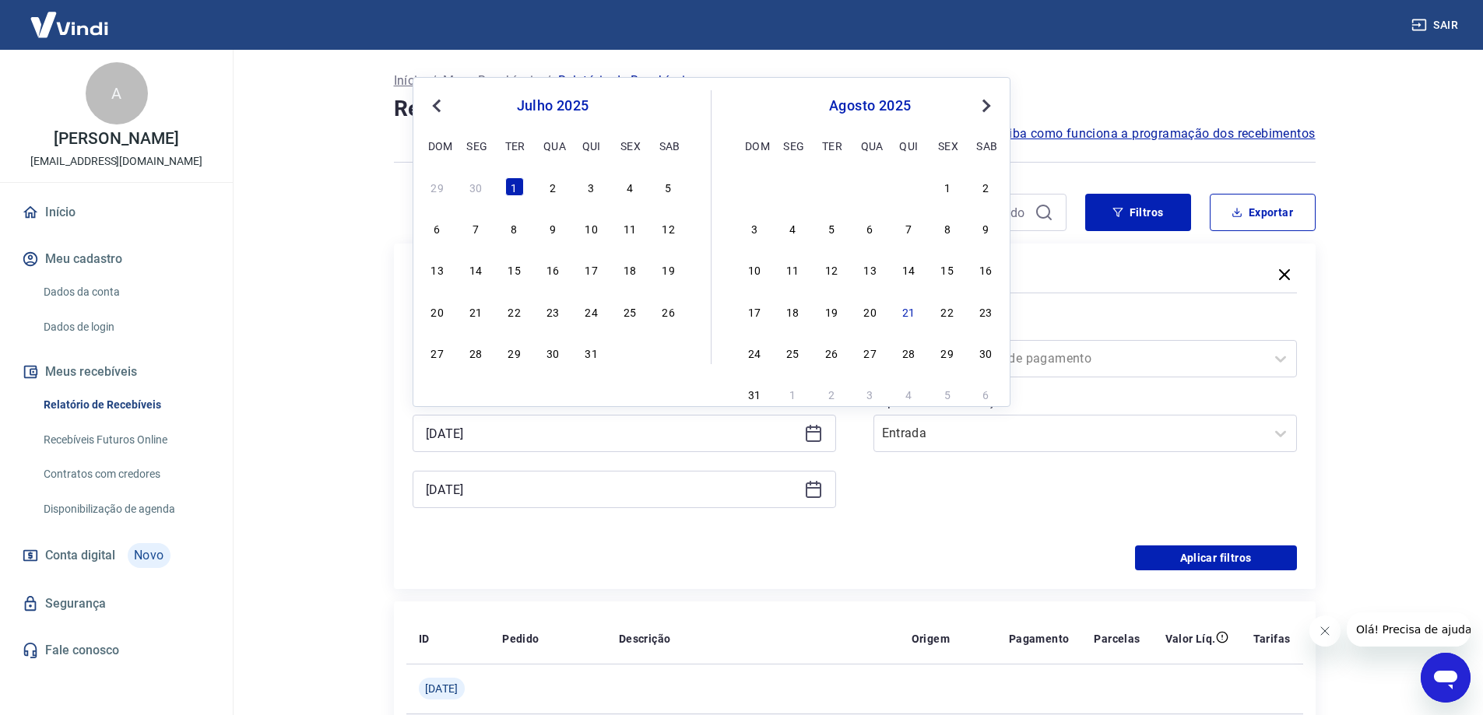
click at [433, 111] on button "Previous Month" at bounding box center [436, 106] width 19 height 19
click at [435, 194] on div "1" at bounding box center [437, 186] width 19 height 19
type input "[DATE]"
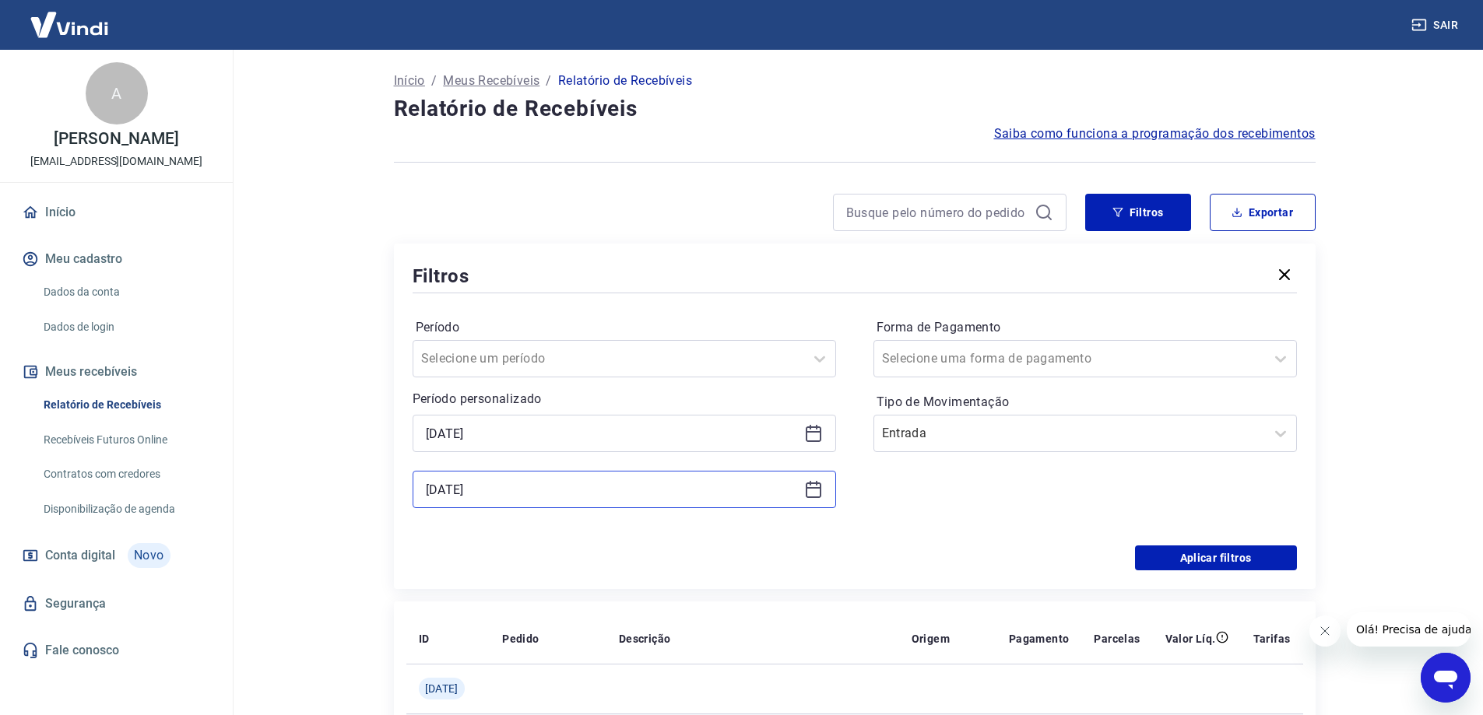
click at [608, 494] on input "[DATE]" at bounding box center [612, 489] width 372 height 23
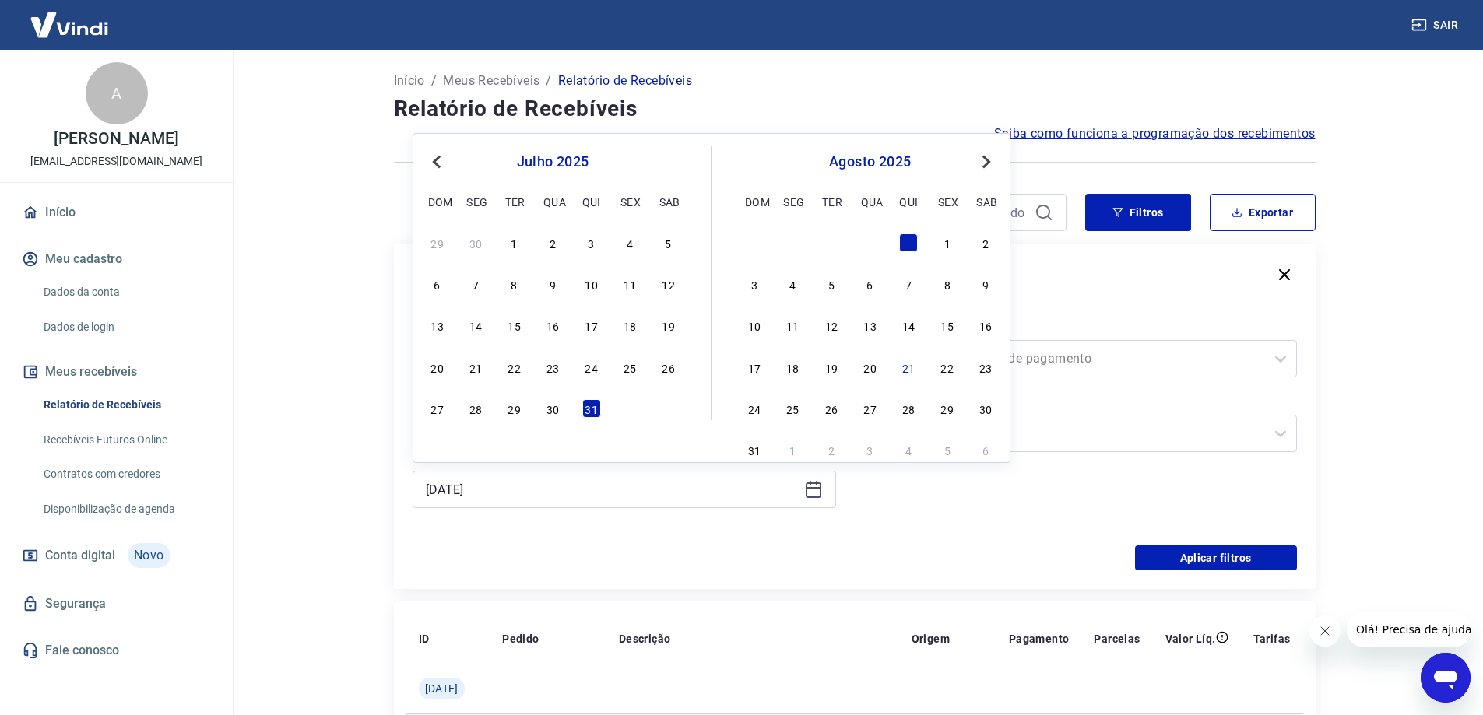
click at [438, 163] on span "Previous Month" at bounding box center [438, 162] width 0 height 18
click at [475, 409] on div "30" at bounding box center [475, 408] width 19 height 19
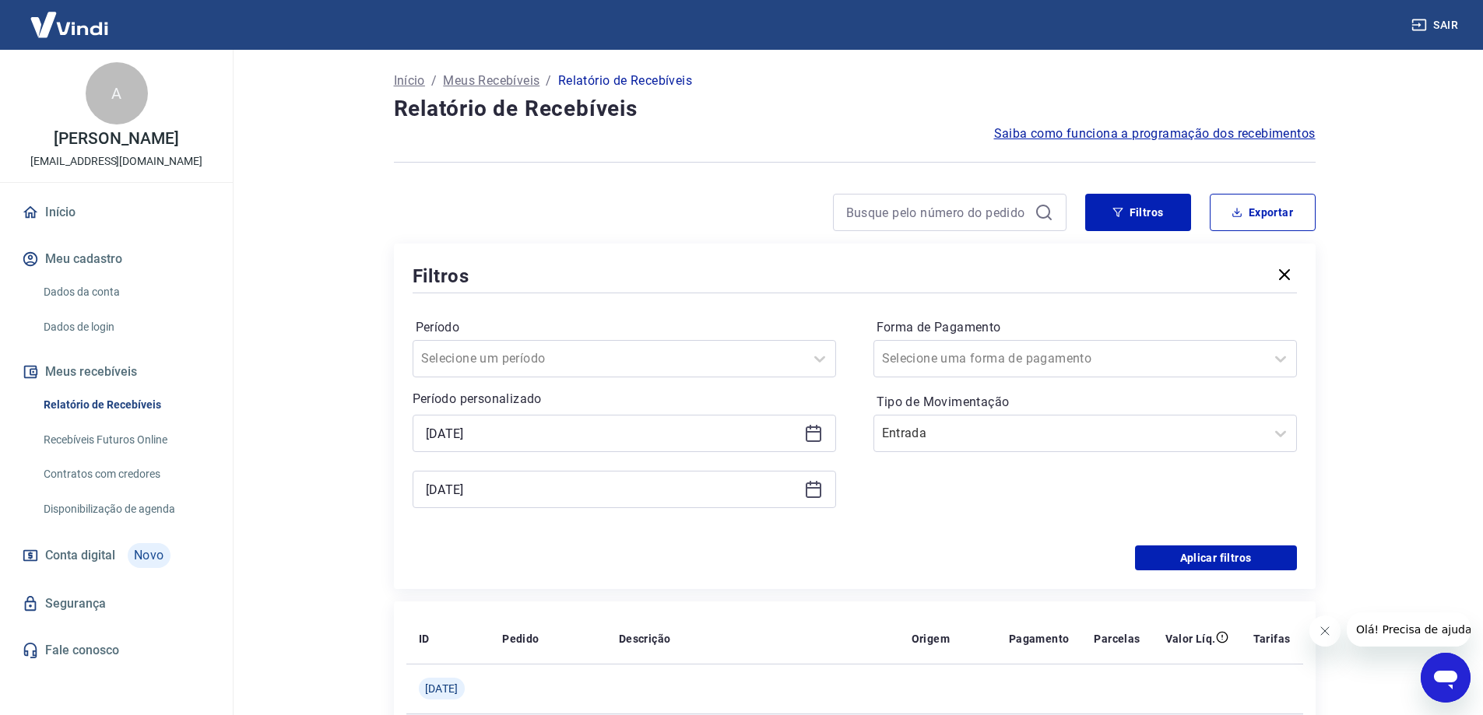
type input "[DATE]"
click at [1209, 560] on button "Aplicar filtros" at bounding box center [1216, 558] width 162 height 25
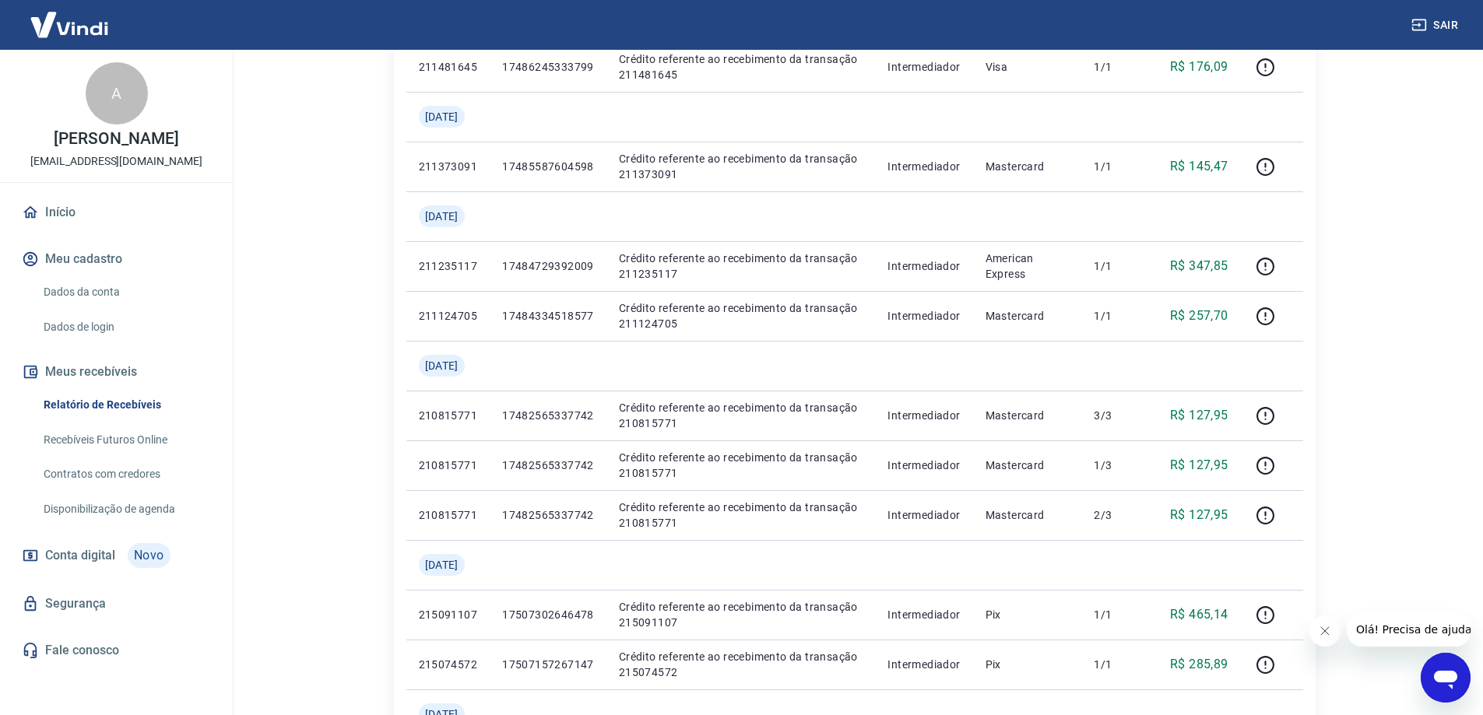
scroll to position [86, 0]
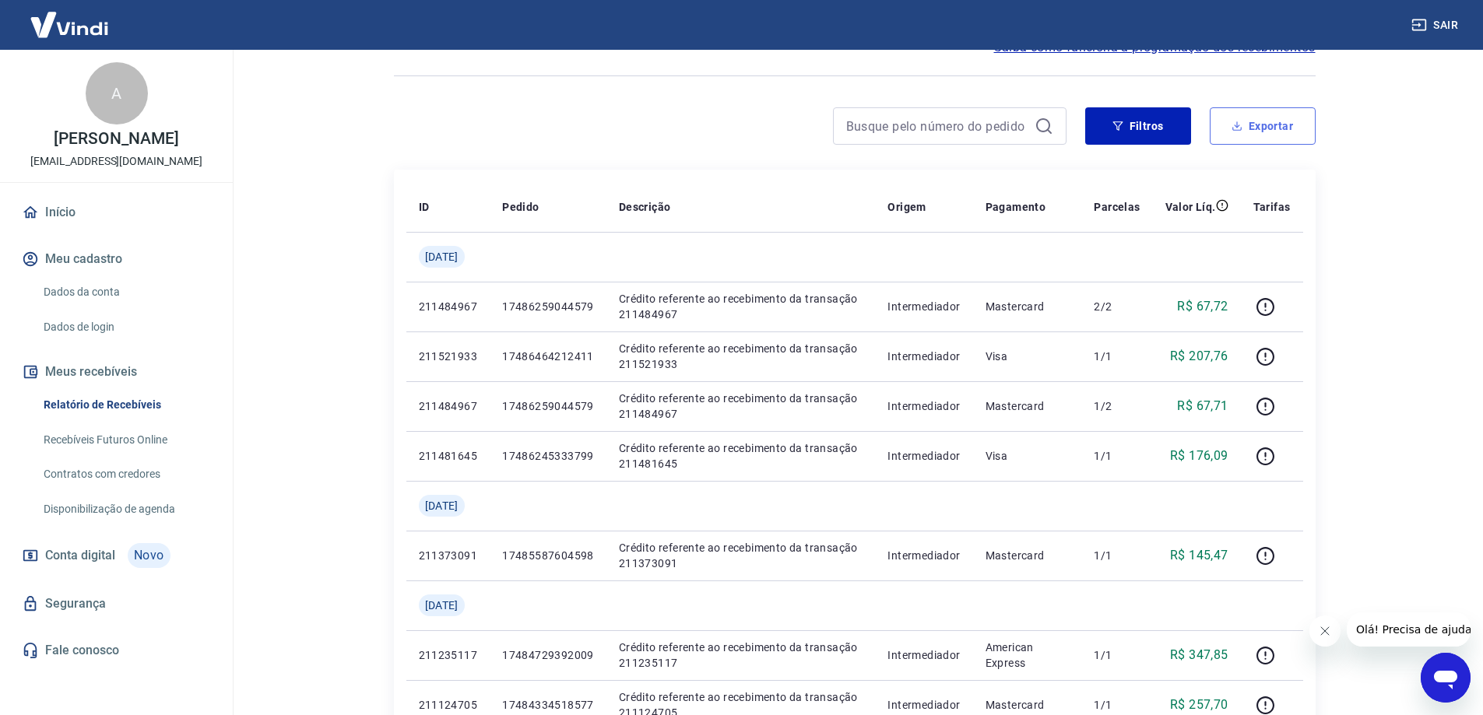
click at [1271, 128] on button "Exportar" at bounding box center [1263, 125] width 106 height 37
type input "[DATE]"
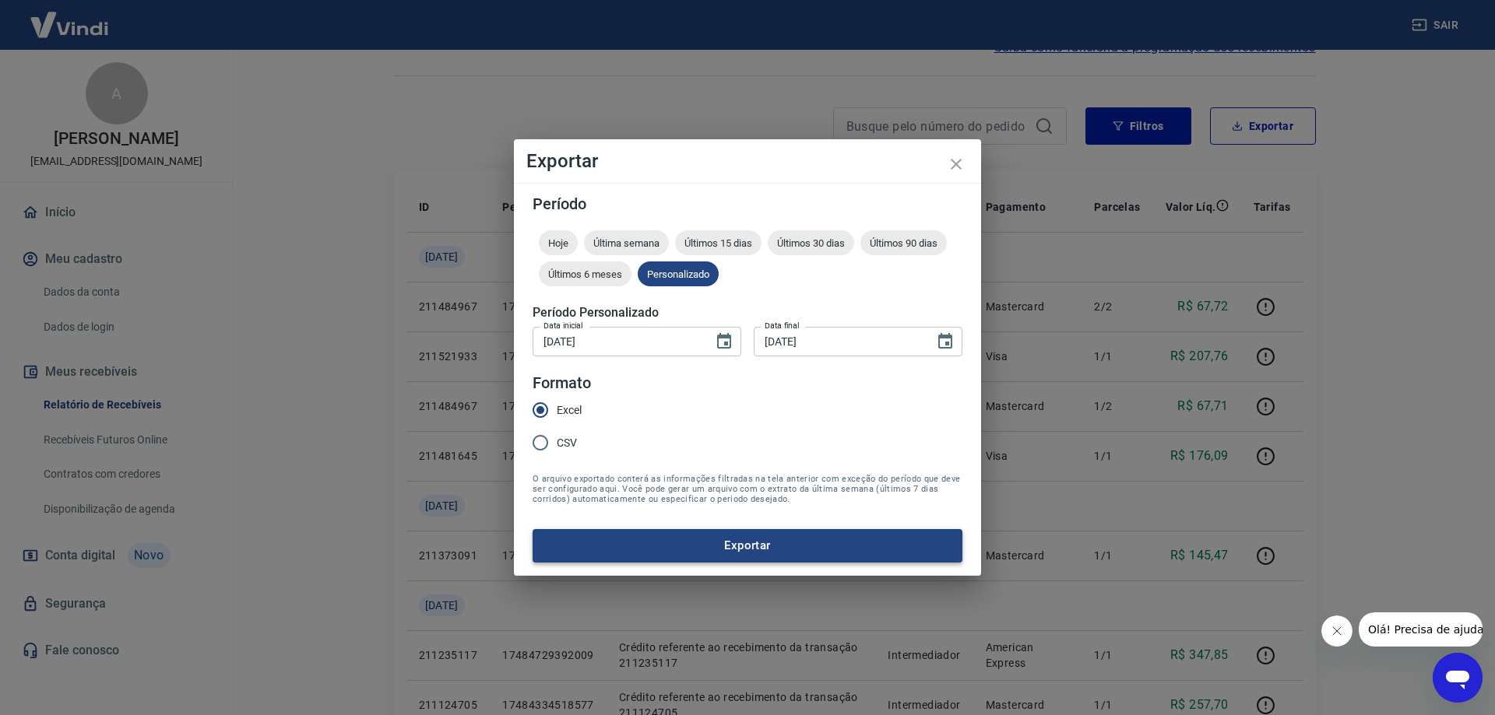
click at [679, 543] on button "Exportar" at bounding box center [747, 545] width 430 height 33
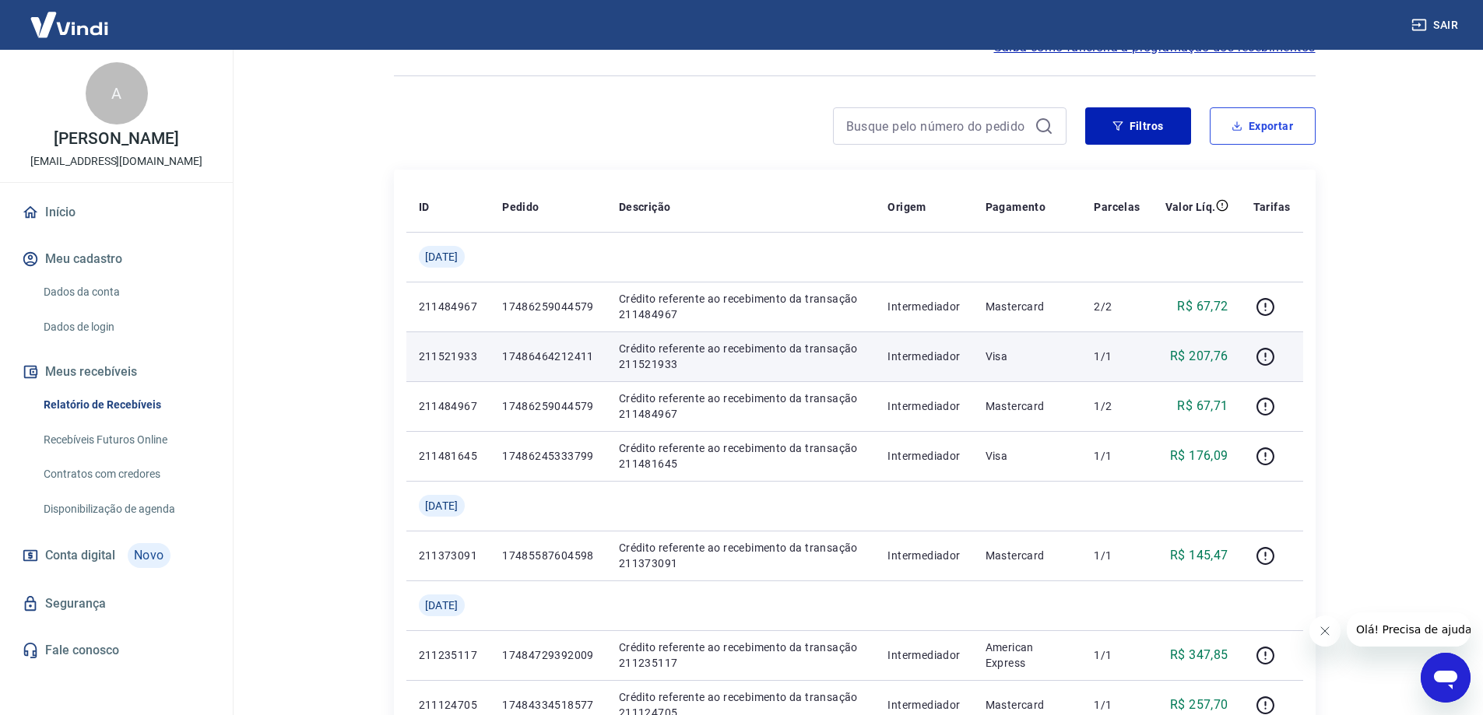
scroll to position [0, 0]
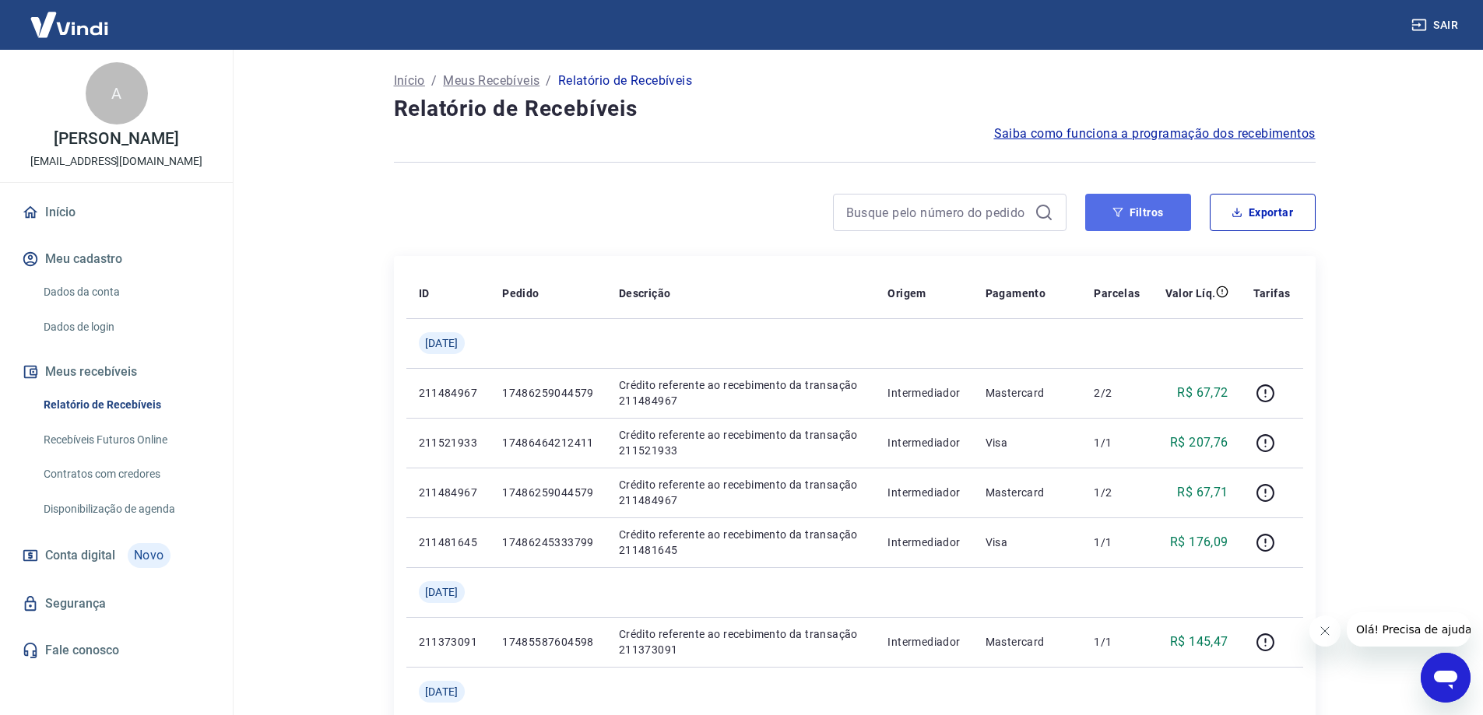
click at [1125, 216] on button "Filtros" at bounding box center [1138, 212] width 106 height 37
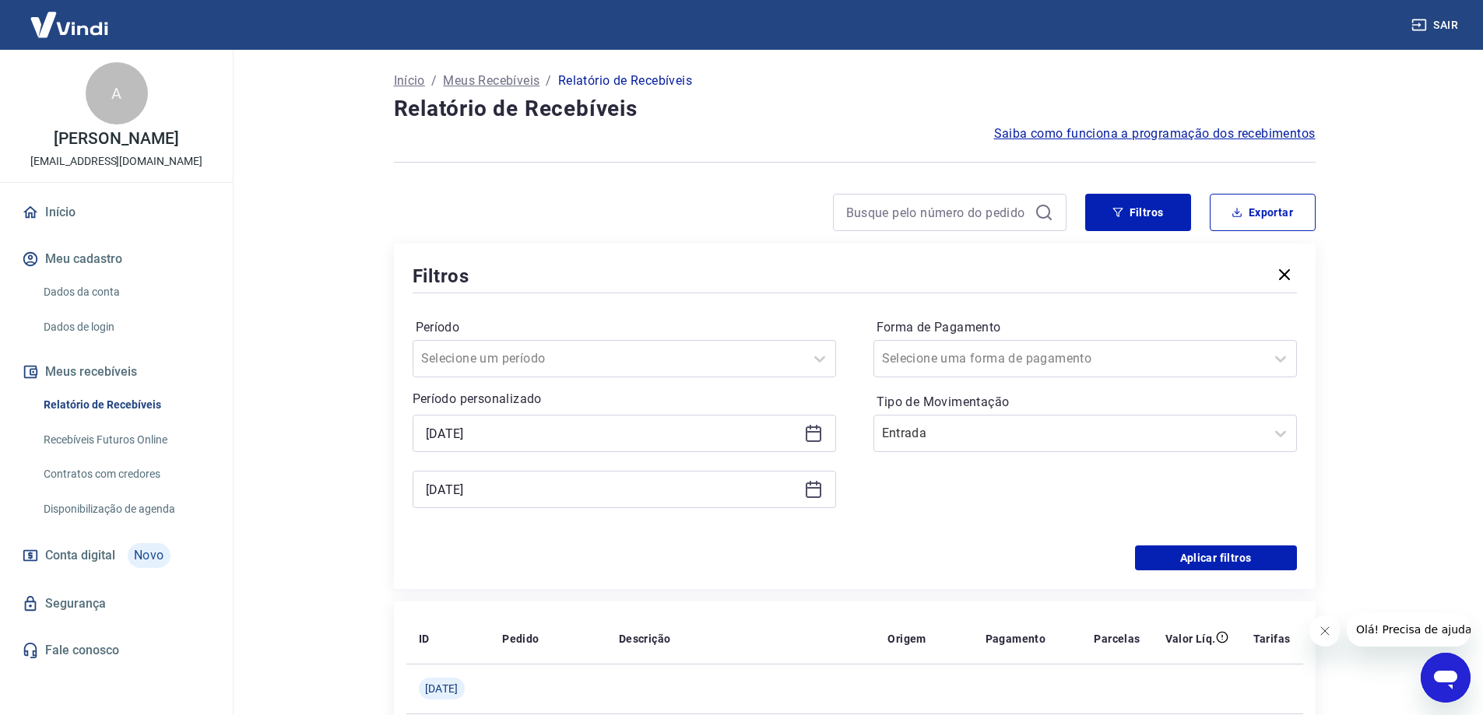
click at [806, 438] on icon at bounding box center [814, 435] width 16 height 16
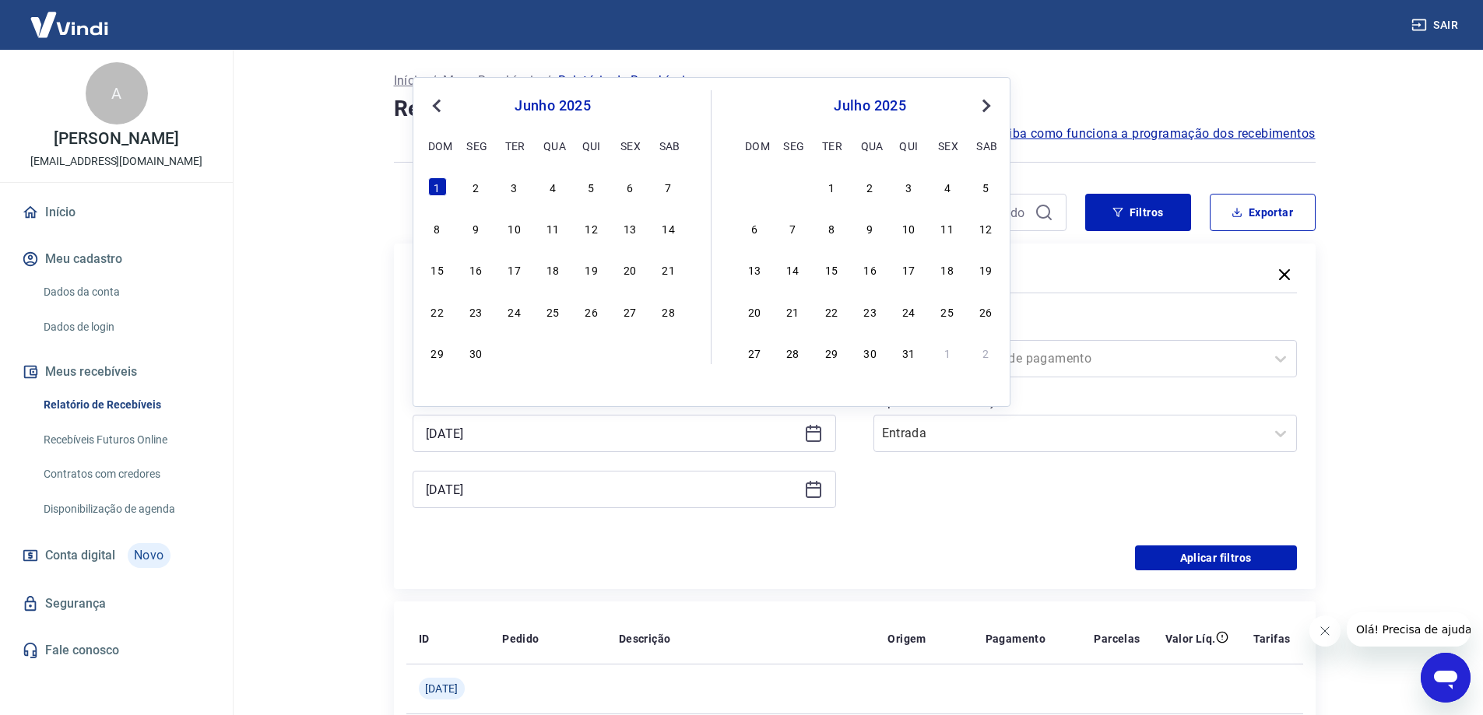
click at [445, 107] on button "Previous Month" at bounding box center [436, 106] width 19 height 19
click at [599, 192] on div "1" at bounding box center [591, 186] width 19 height 19
type input "[DATE]"
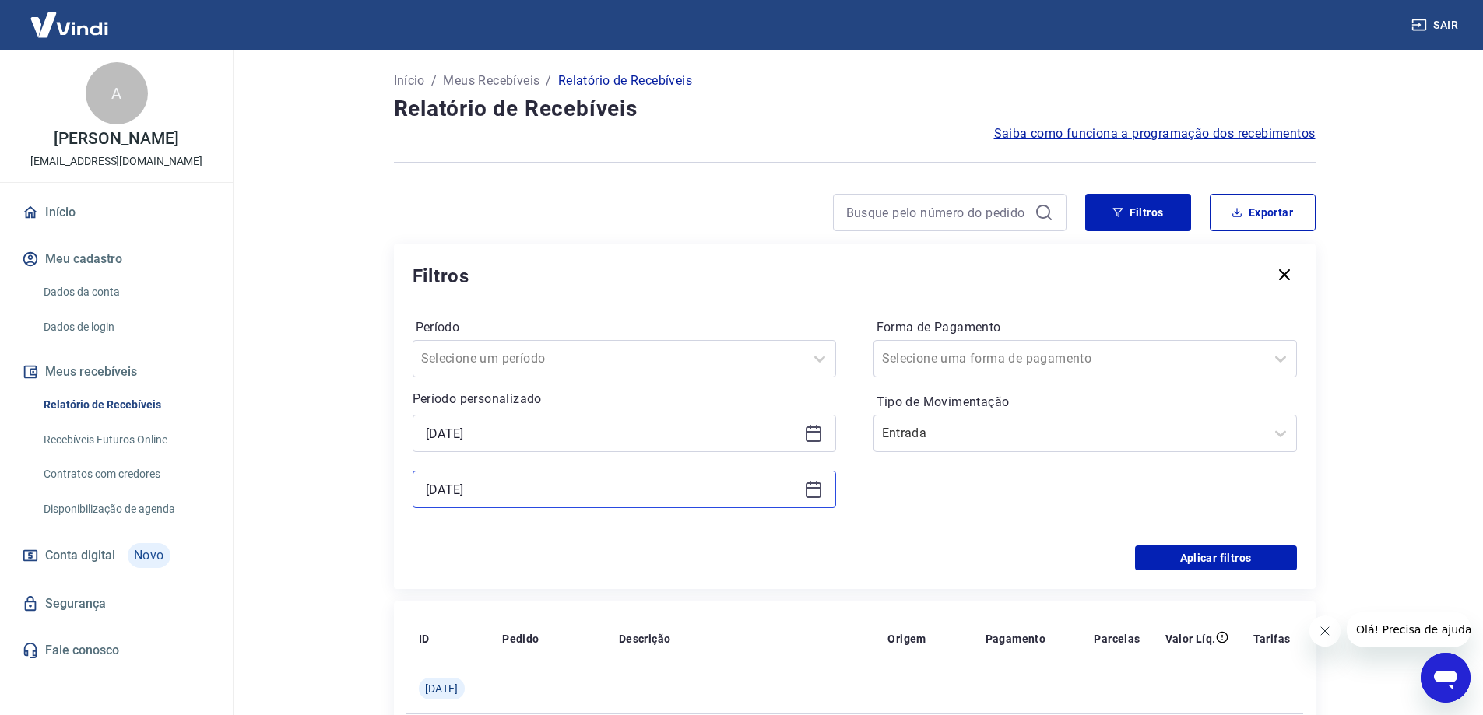
click at [765, 494] on input "[DATE]" at bounding box center [612, 489] width 372 height 23
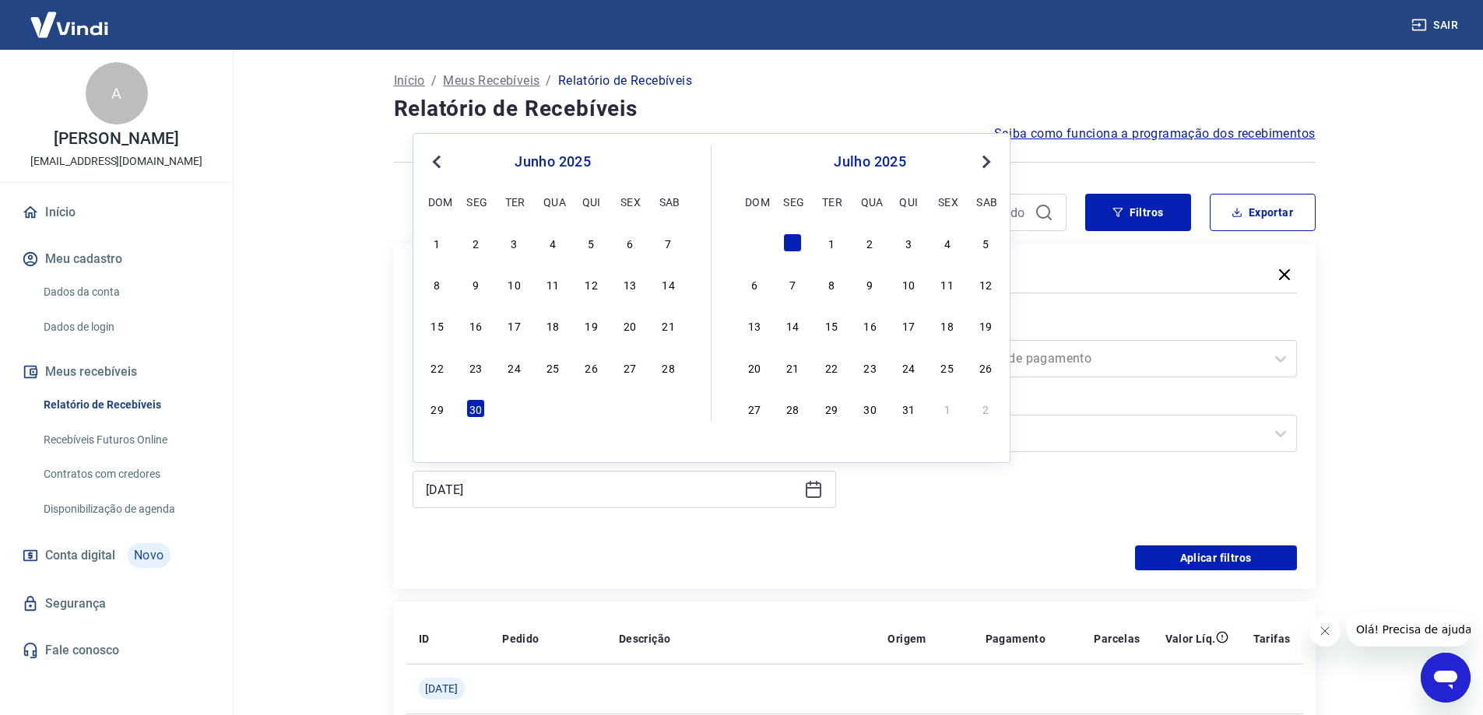
click at [447, 157] on div "junho 2025" at bounding box center [553, 162] width 254 height 19
click at [438, 163] on span "Previous Month" at bounding box center [438, 162] width 0 height 18
click at [660, 417] on div "31" at bounding box center [668, 408] width 19 height 19
type input "[DATE]"
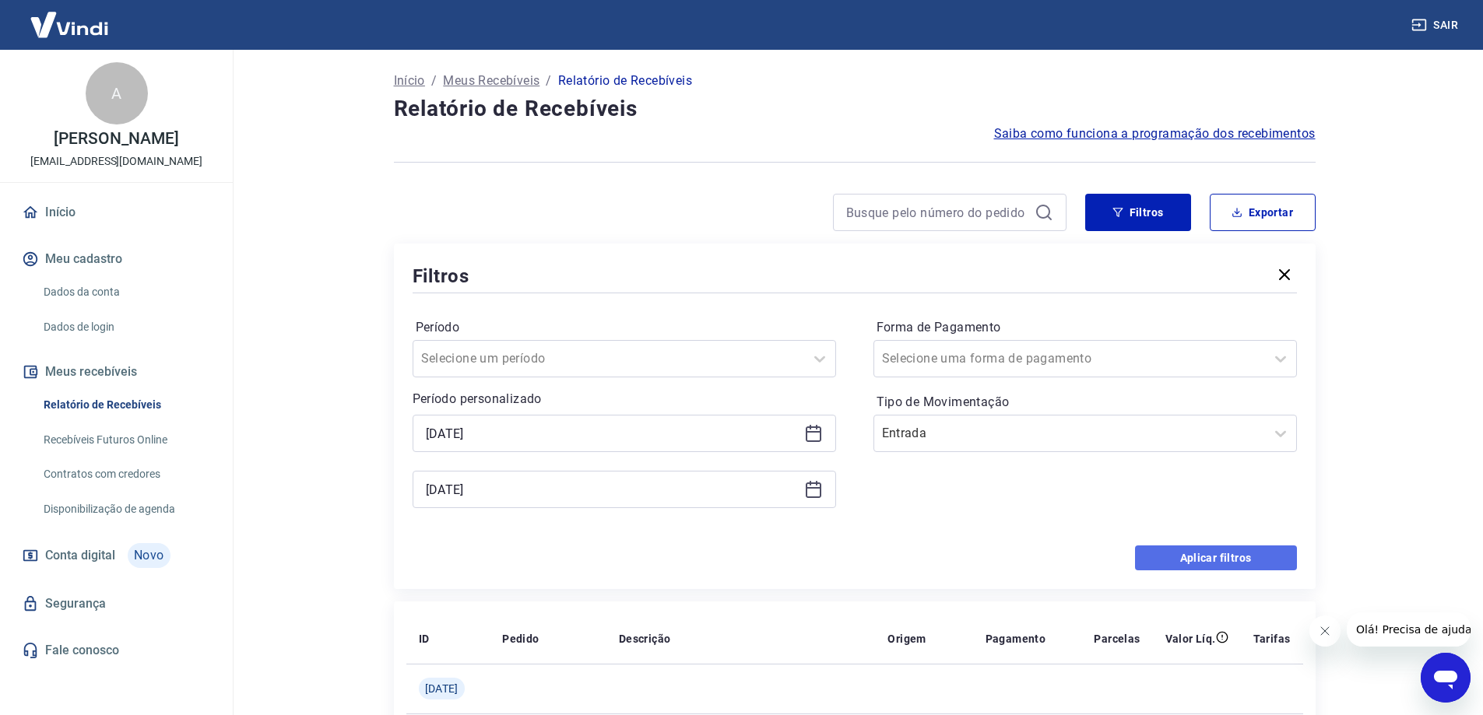
click at [1190, 564] on button "Aplicar filtros" at bounding box center [1216, 558] width 162 height 25
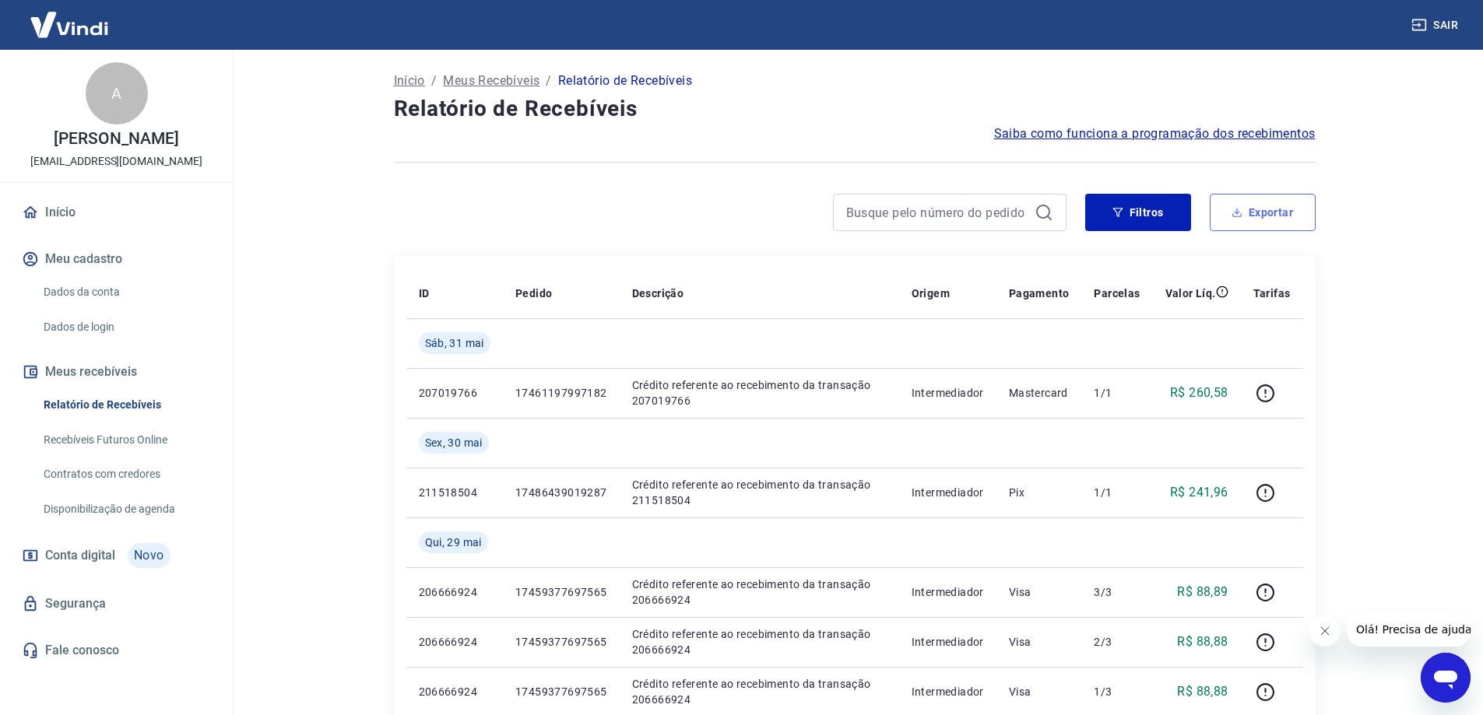
click at [1265, 219] on button "Exportar" at bounding box center [1263, 212] width 106 height 37
type input "[DATE]"
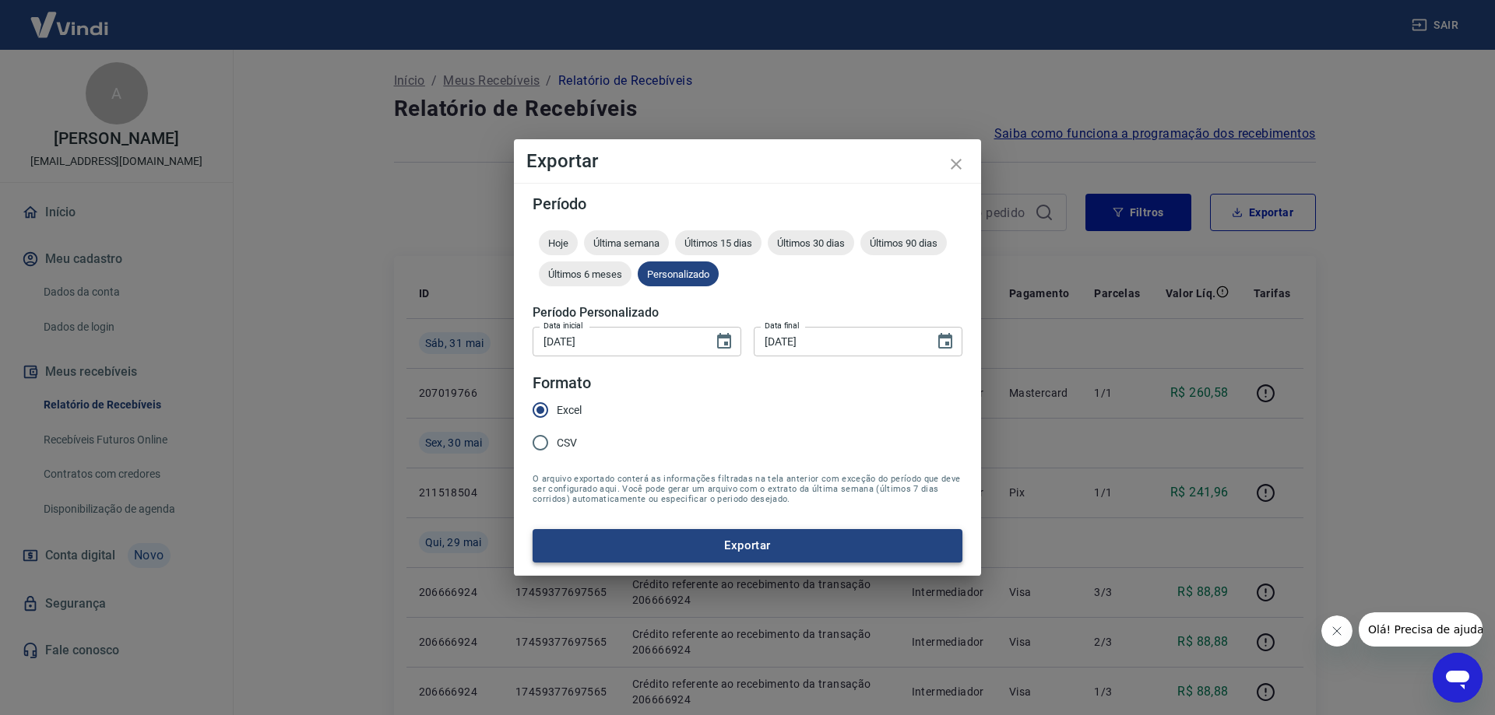
click at [771, 541] on button "Exportar" at bounding box center [747, 545] width 430 height 33
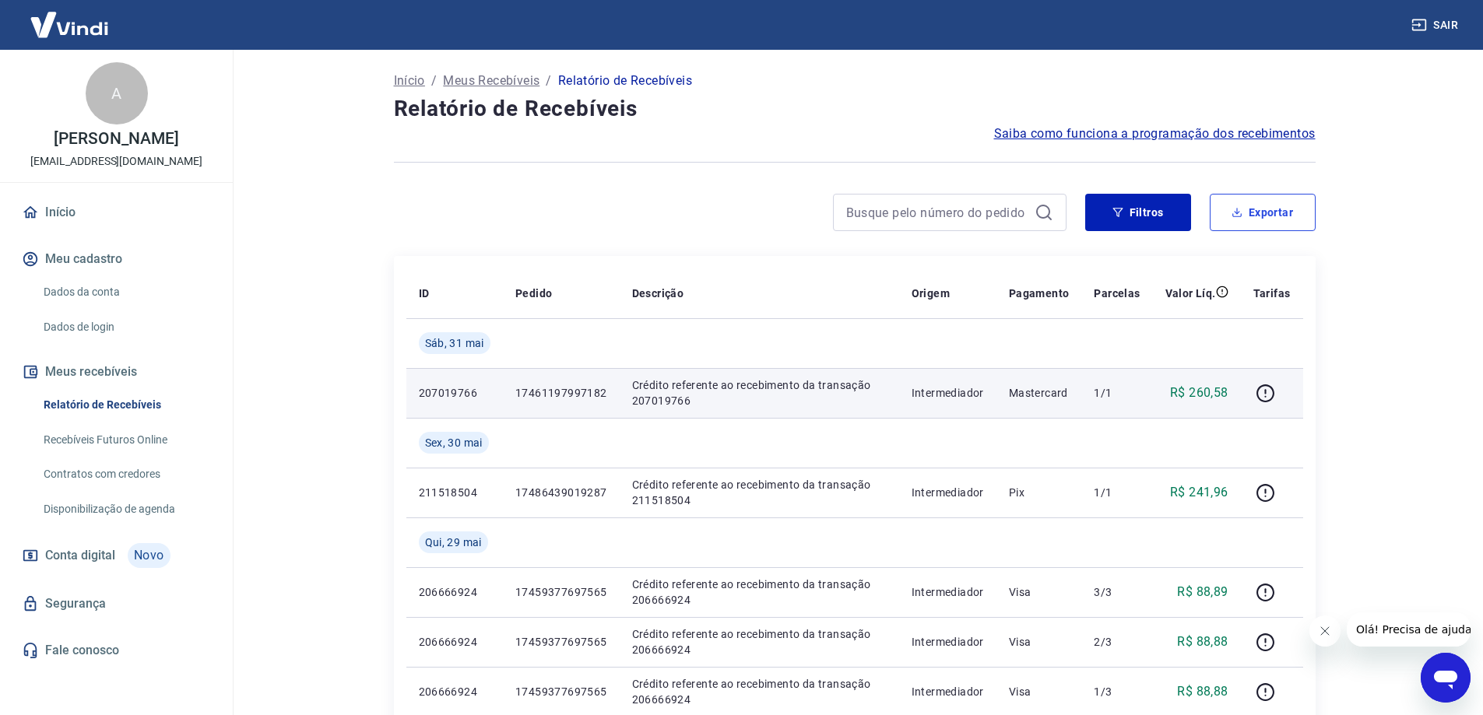
scroll to position [78, 0]
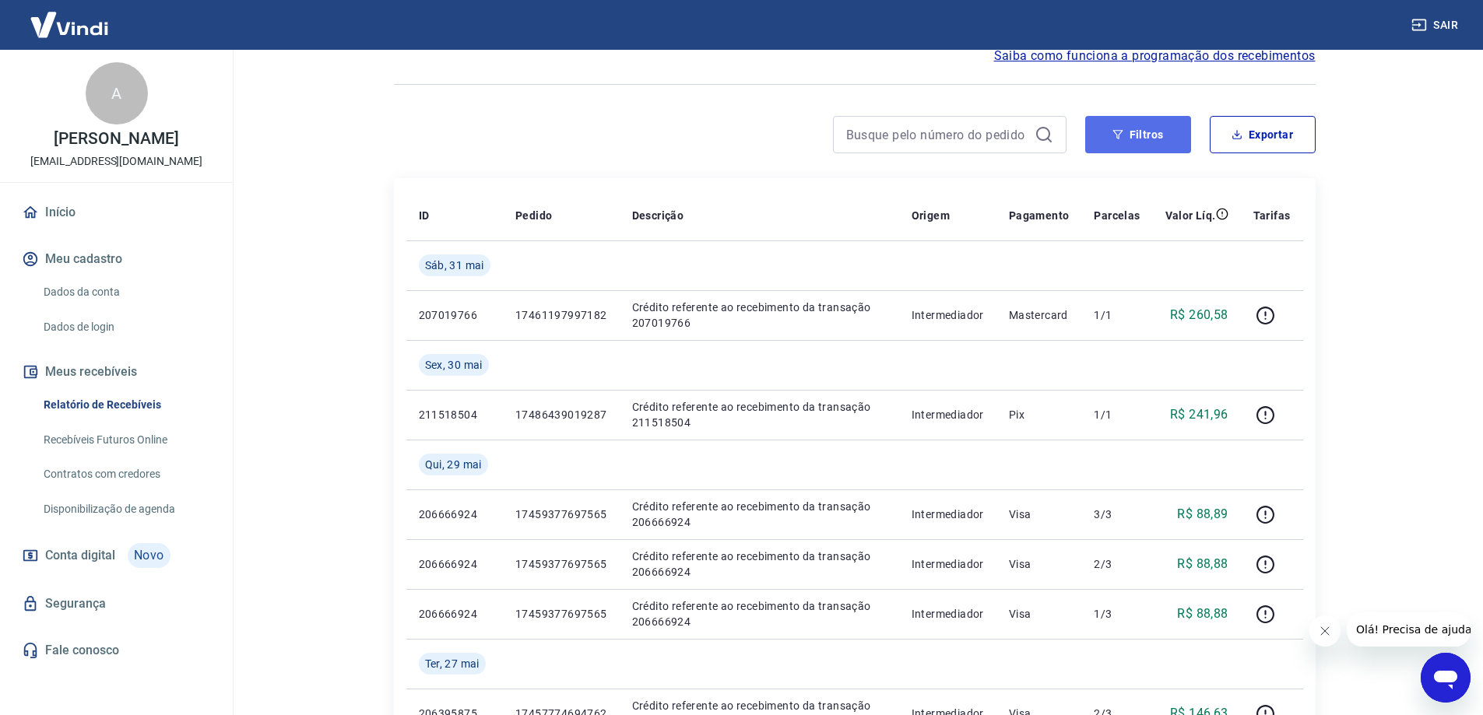
click at [1158, 132] on button "Filtros" at bounding box center [1138, 134] width 106 height 37
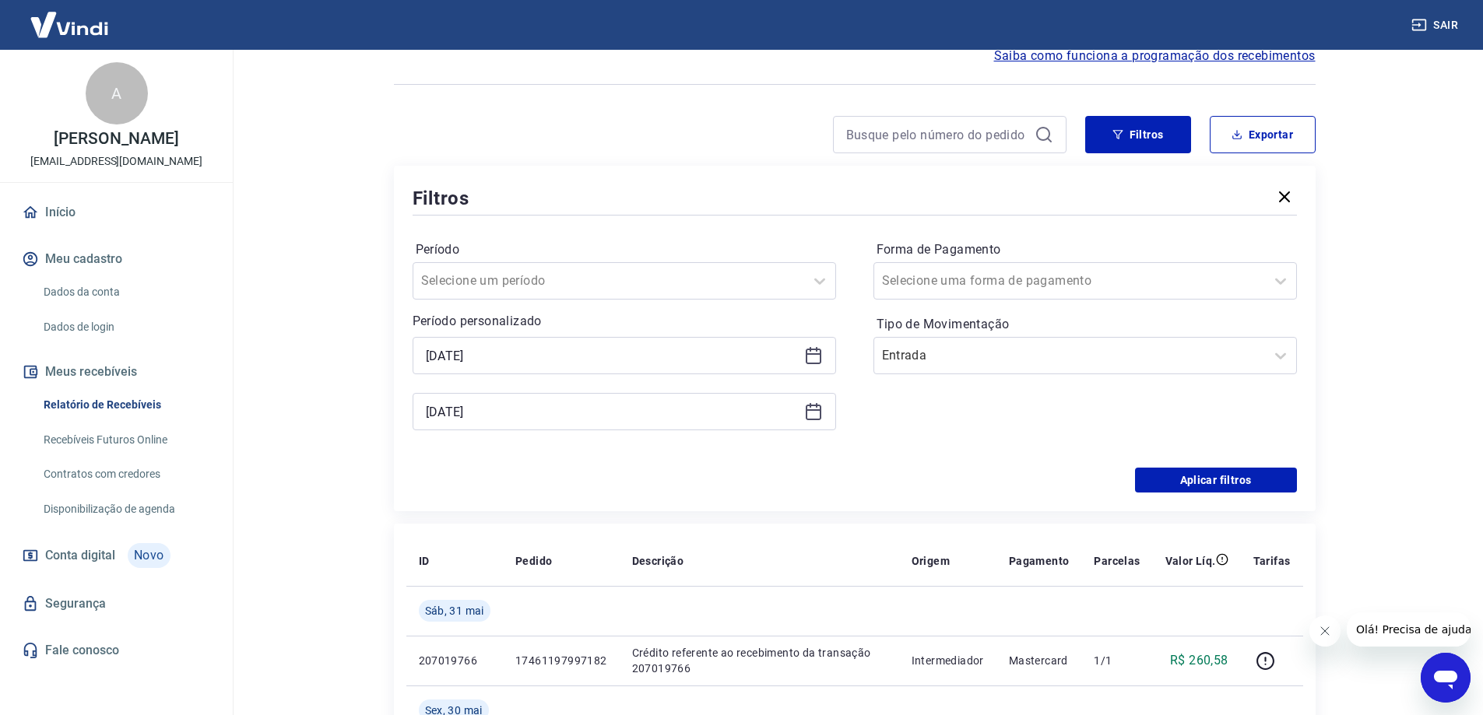
click at [815, 358] on icon at bounding box center [813, 355] width 19 height 19
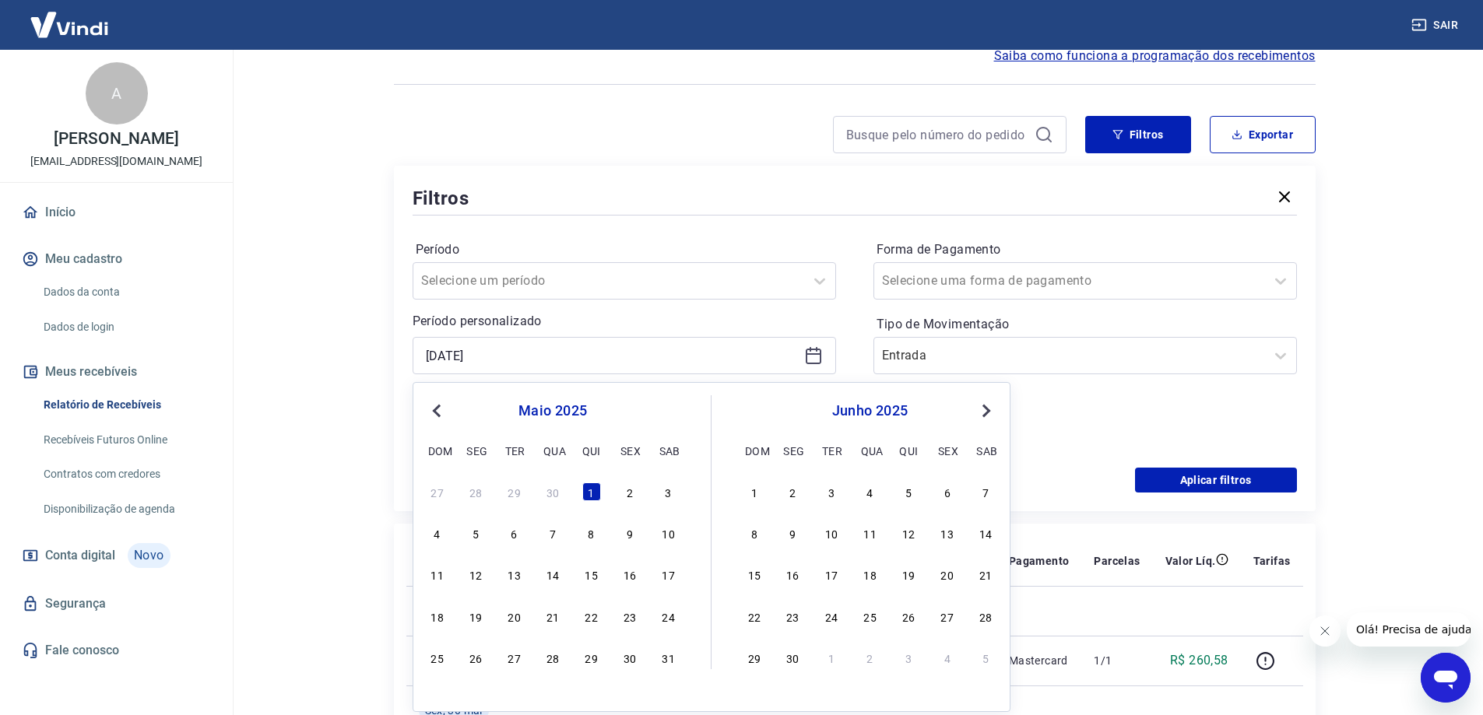
click at [438, 416] on span "Previous Month" at bounding box center [438, 411] width 0 height 18
click at [518, 499] on div "1" at bounding box center [514, 492] width 19 height 19
type input "[DATE]"
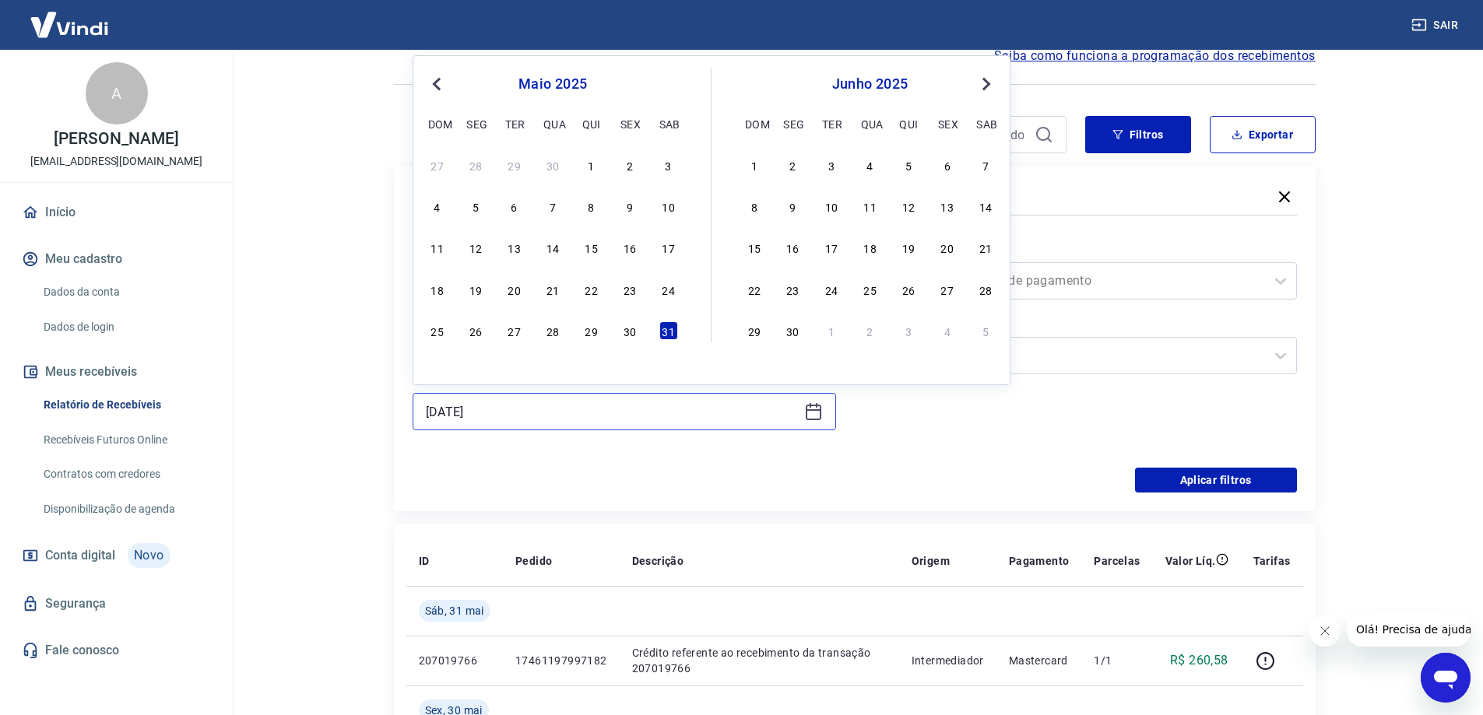
click at [543, 418] on input "[DATE]" at bounding box center [612, 411] width 372 height 23
click at [438, 84] on span "Previous Month" at bounding box center [438, 84] width 0 height 18
click at [556, 329] on div "30" at bounding box center [552, 331] width 19 height 19
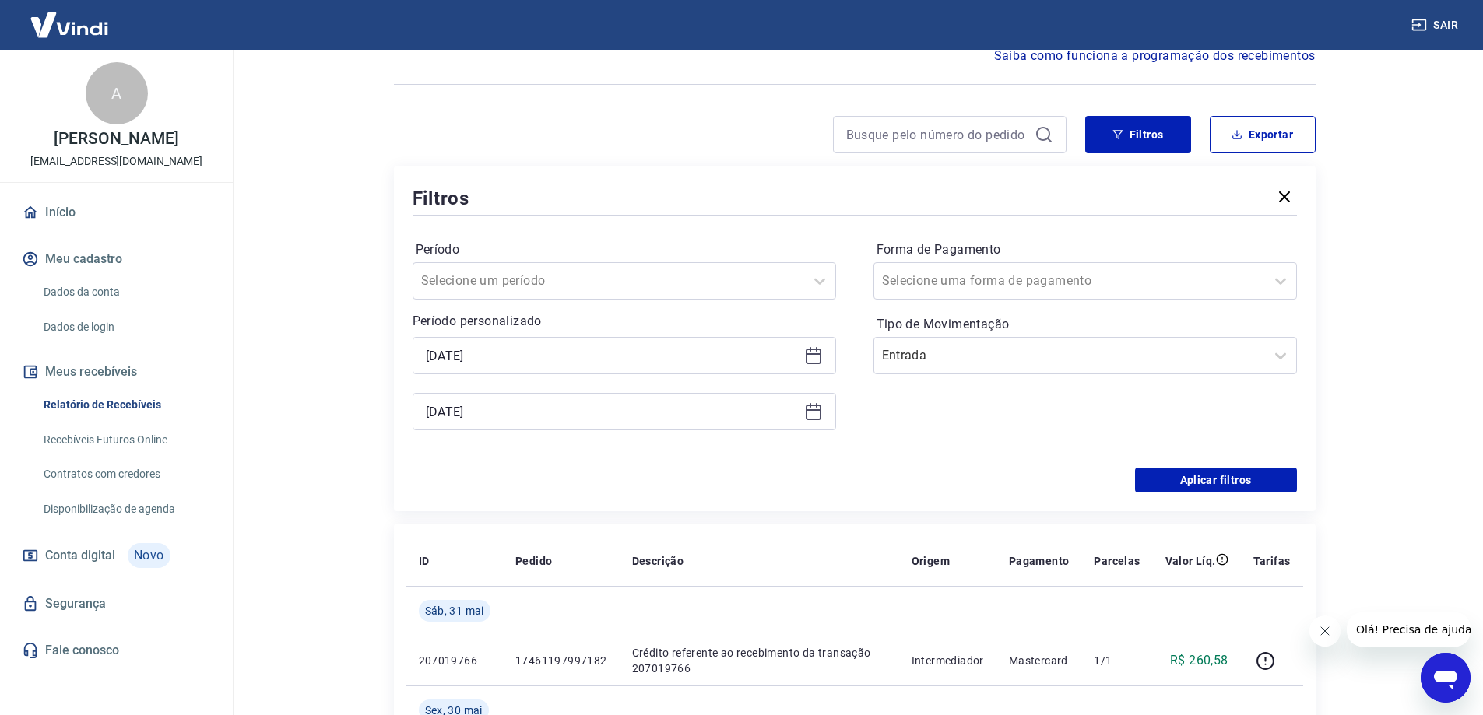
type input "[DATE]"
click at [1267, 480] on button "Aplicar filtros" at bounding box center [1216, 480] width 162 height 25
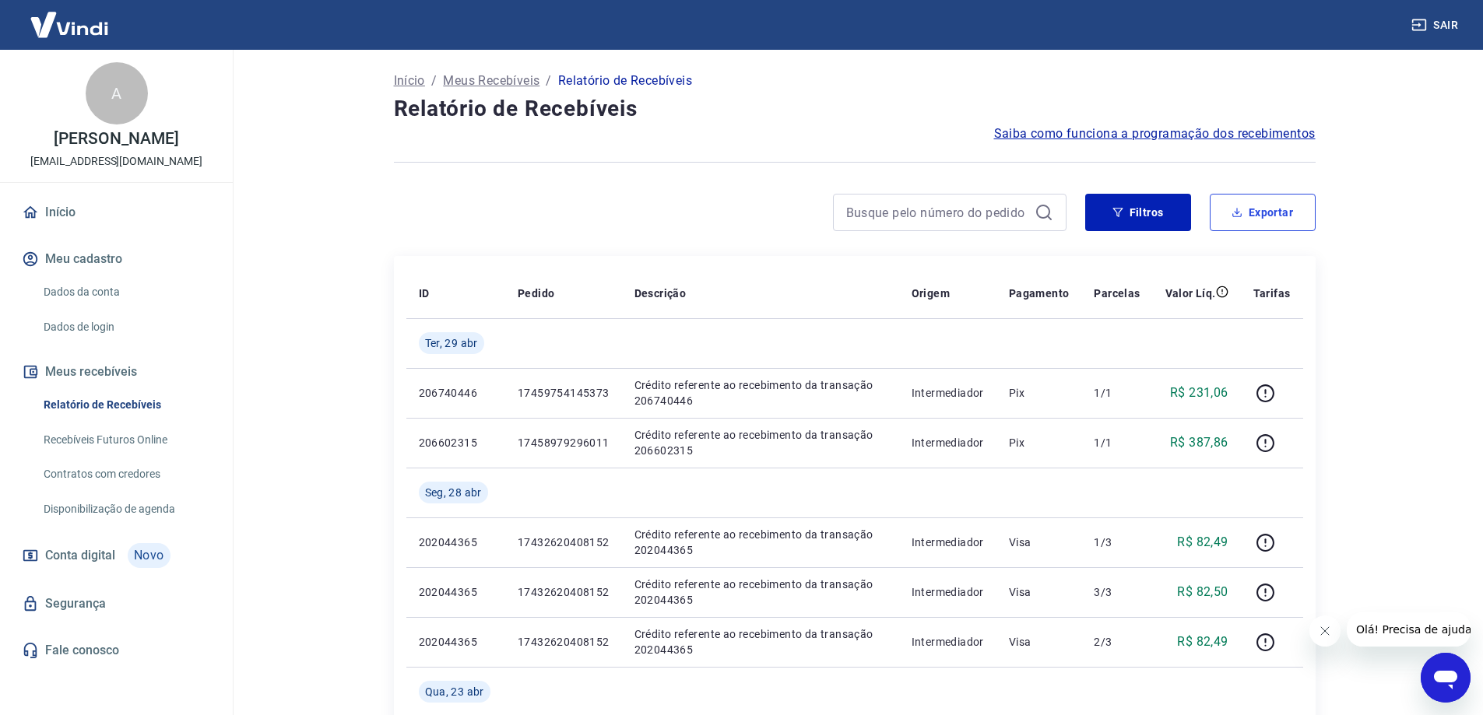
click at [1264, 219] on button "Exportar" at bounding box center [1263, 212] width 106 height 37
type input "[DATE]"
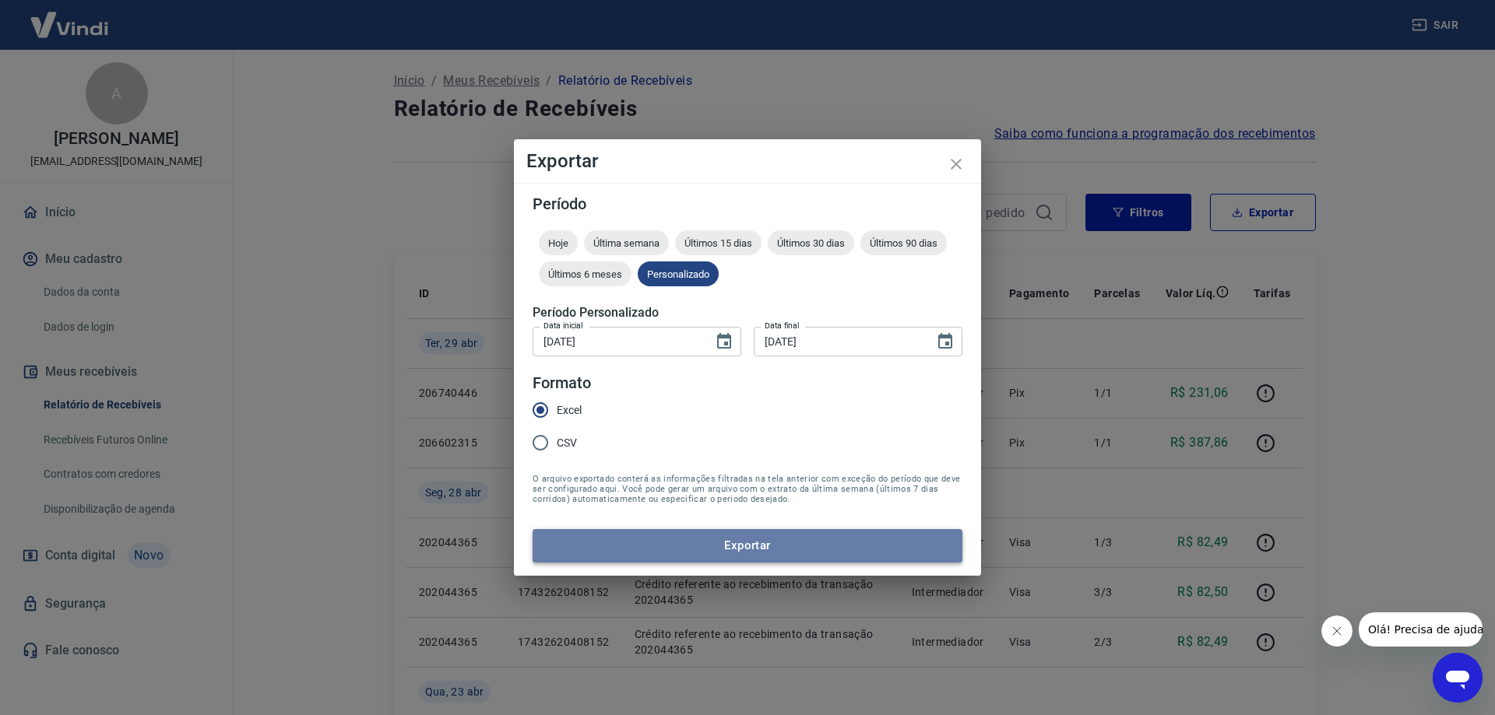
click at [695, 549] on button "Exportar" at bounding box center [747, 545] width 430 height 33
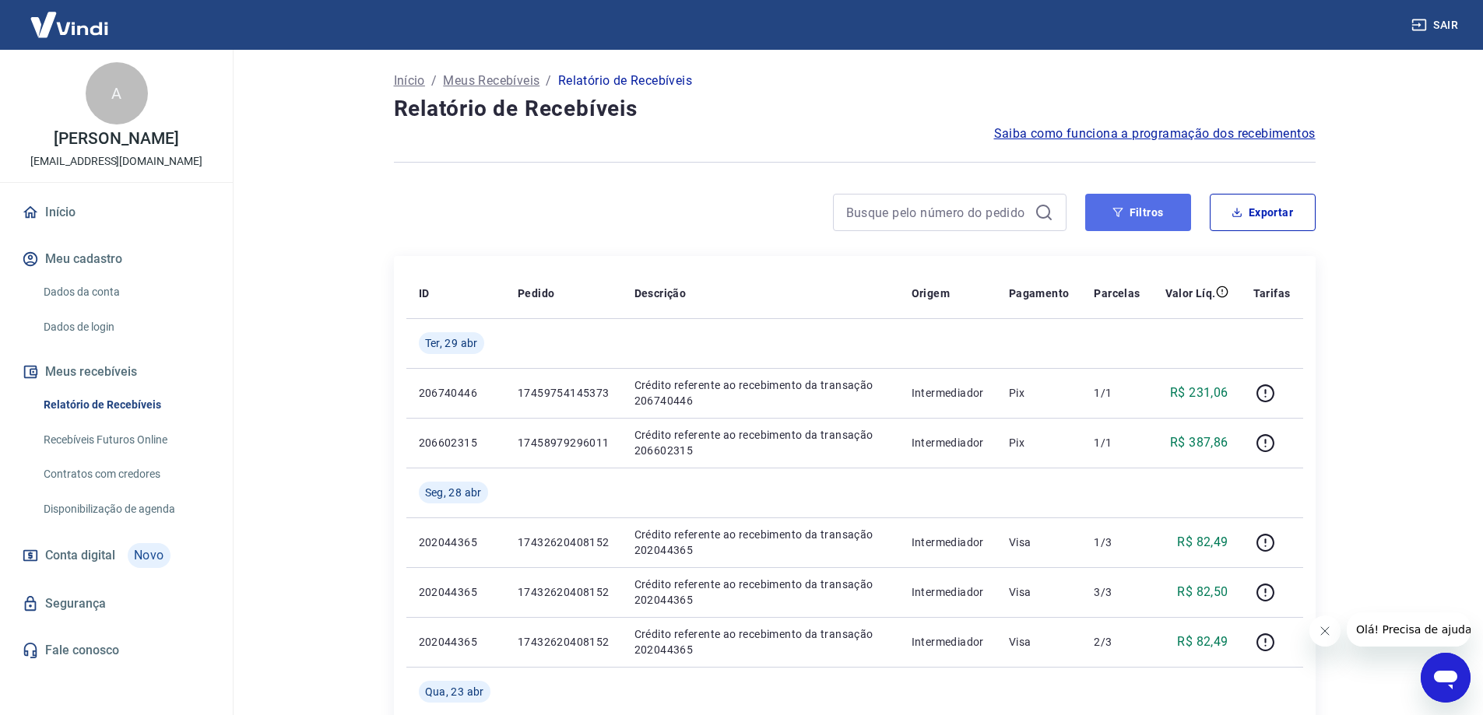
click at [1157, 221] on button "Filtros" at bounding box center [1138, 212] width 106 height 37
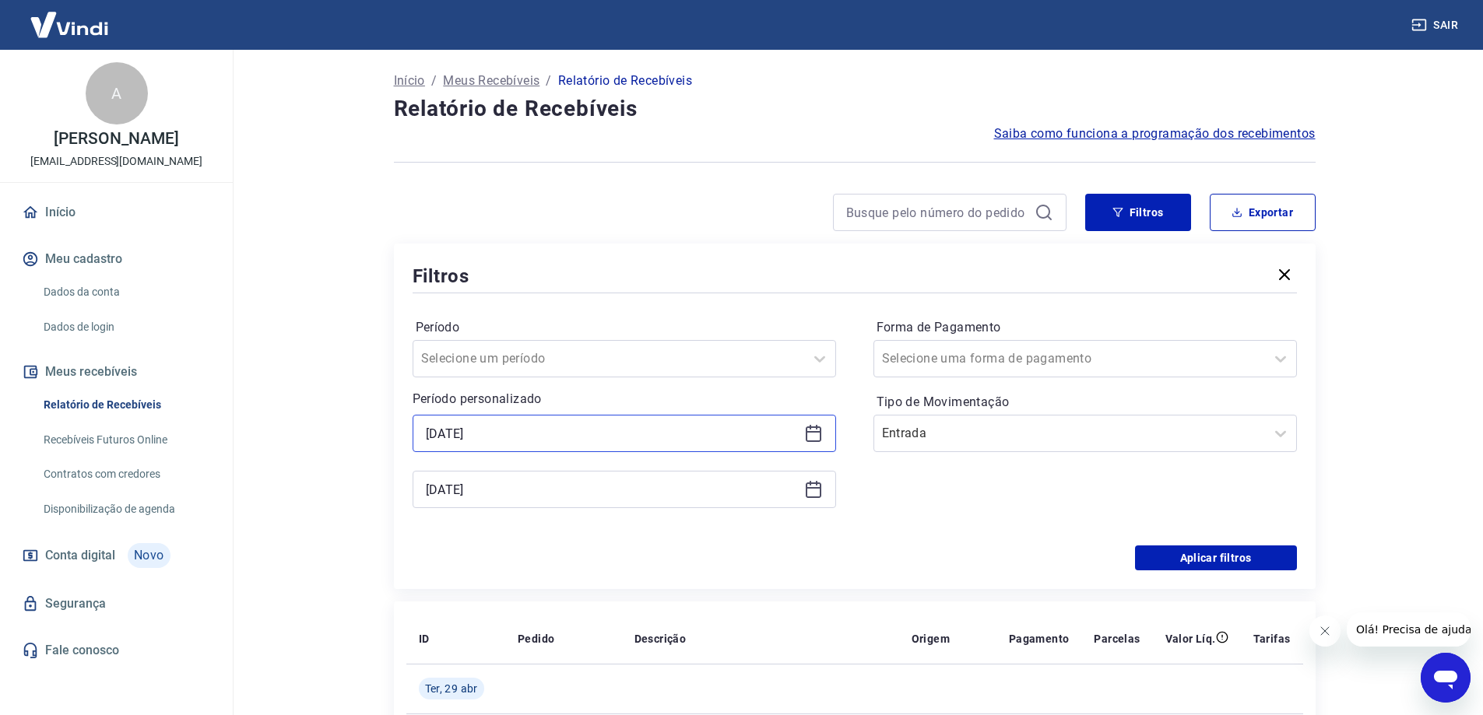
click at [599, 440] on input "[DATE]" at bounding box center [612, 433] width 372 height 23
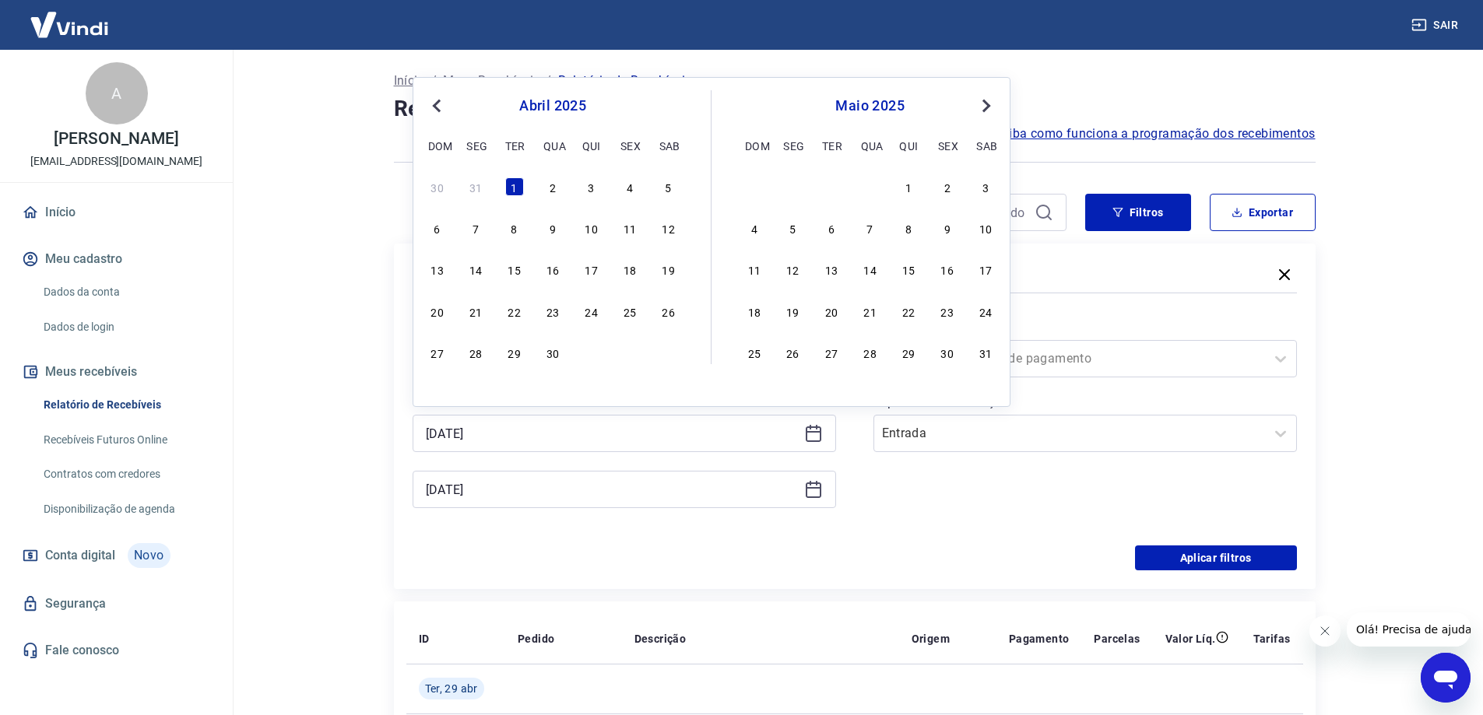
click at [438, 103] on span "Previous Month" at bounding box center [438, 106] width 0 height 18
click at [668, 181] on div "1" at bounding box center [668, 186] width 19 height 19
type input "[DATE]"
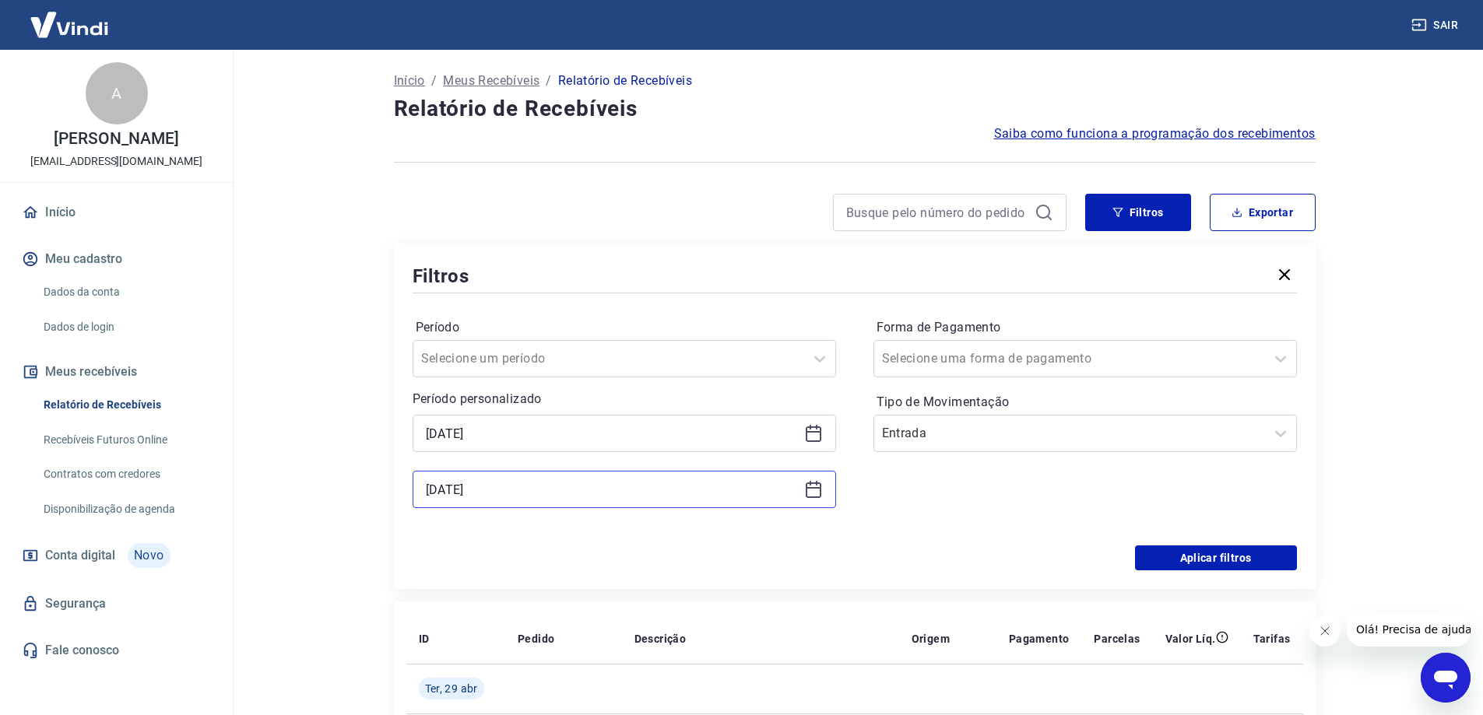
click at [525, 494] on input "[DATE]" at bounding box center [612, 489] width 372 height 23
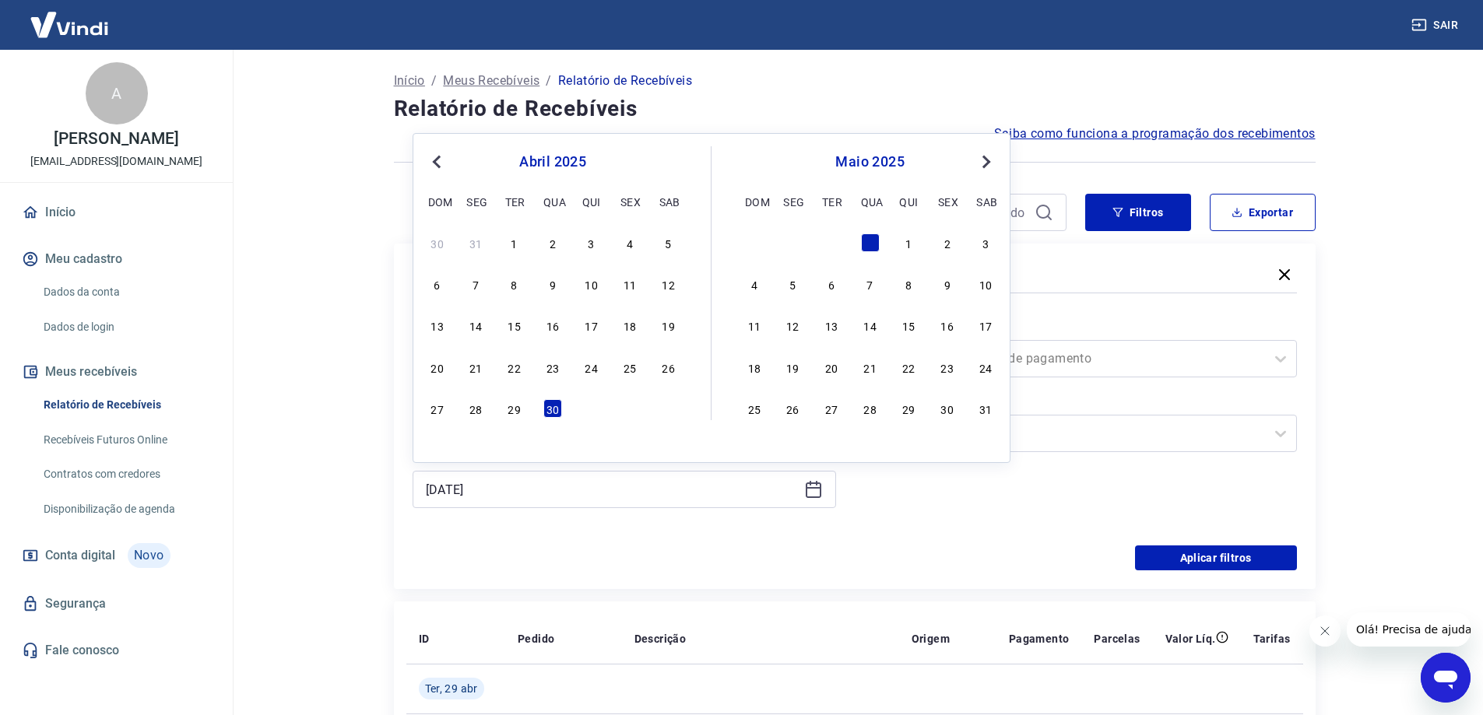
click at [438, 167] on span "Previous Month" at bounding box center [438, 162] width 0 height 18
click at [476, 446] on div "31" at bounding box center [475, 450] width 19 height 19
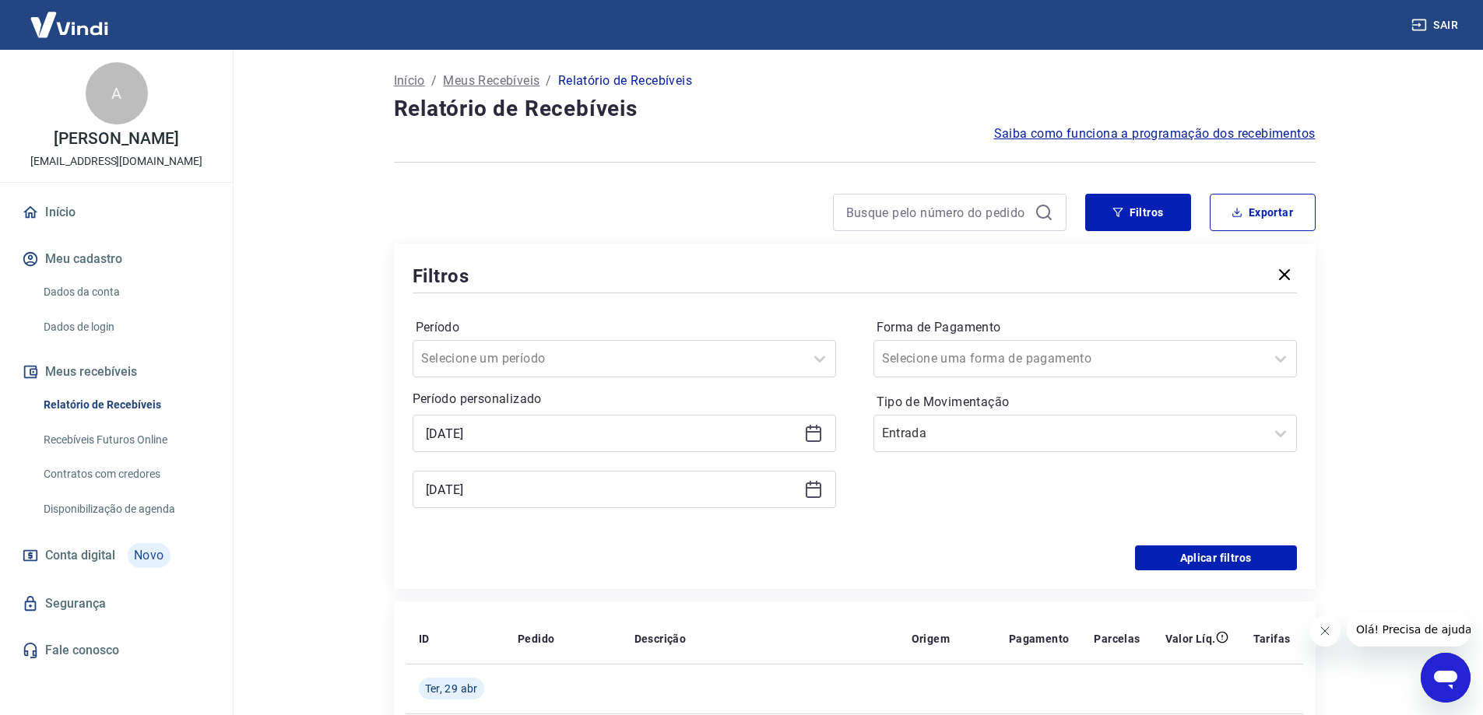
type input "[DATE]"
click at [1225, 560] on button "Aplicar filtros" at bounding box center [1216, 558] width 162 height 25
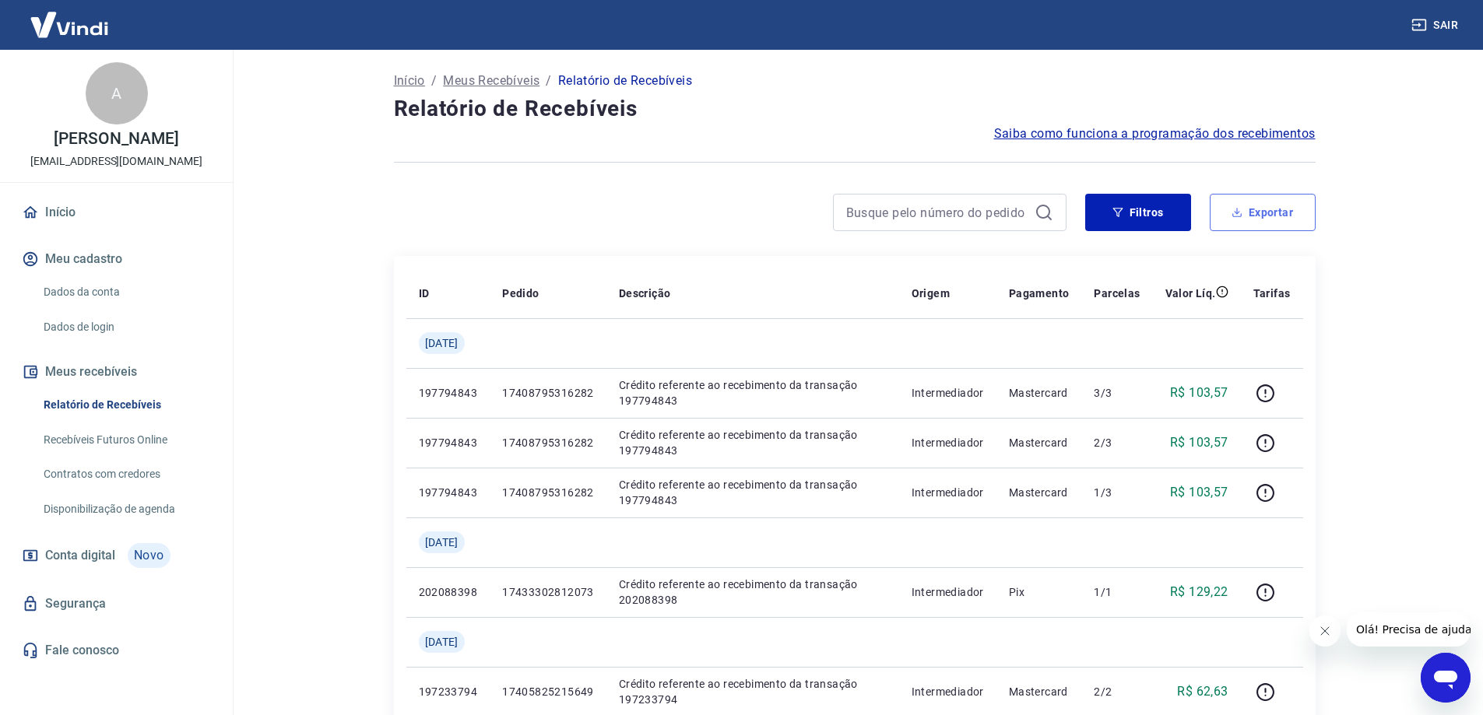
click at [1286, 212] on button "Exportar" at bounding box center [1263, 212] width 106 height 37
type input "[DATE]"
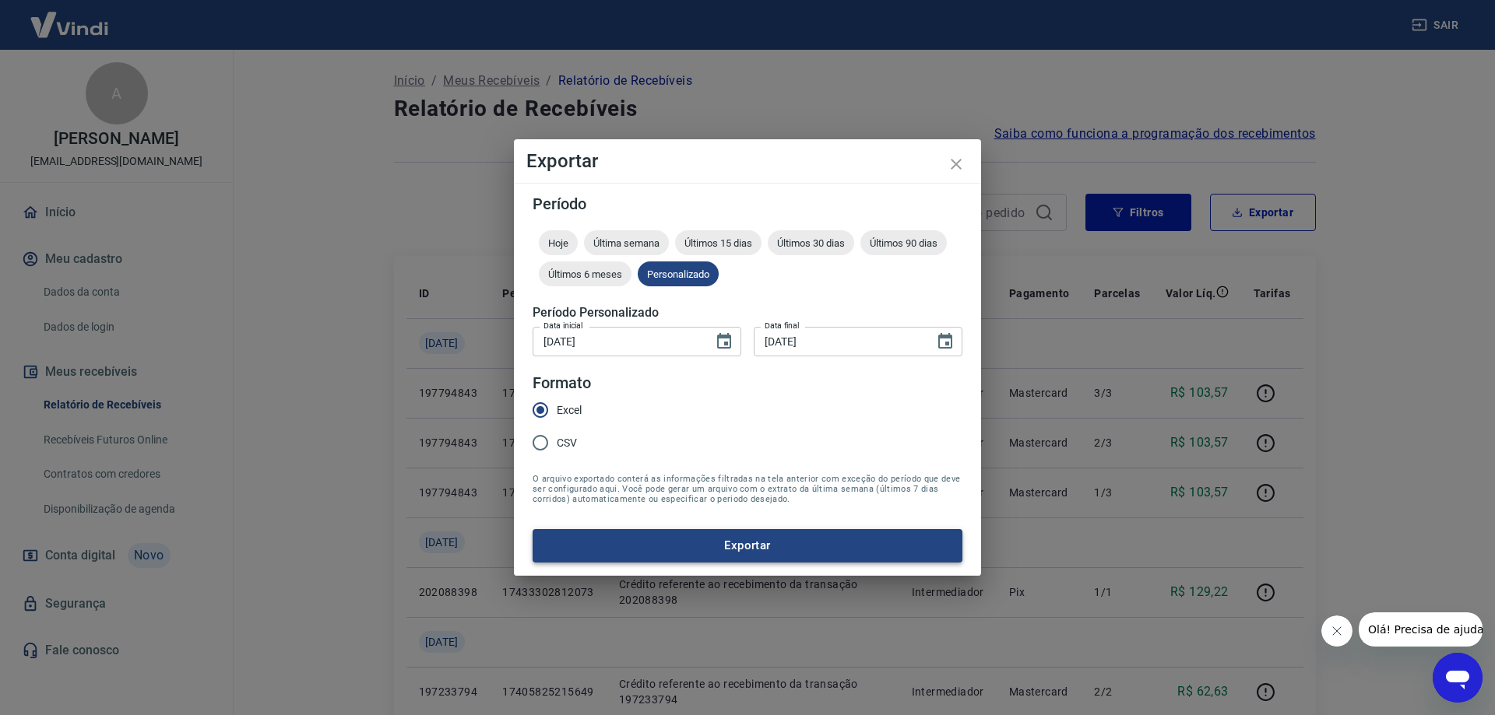
click at [812, 532] on button "Exportar" at bounding box center [747, 545] width 430 height 33
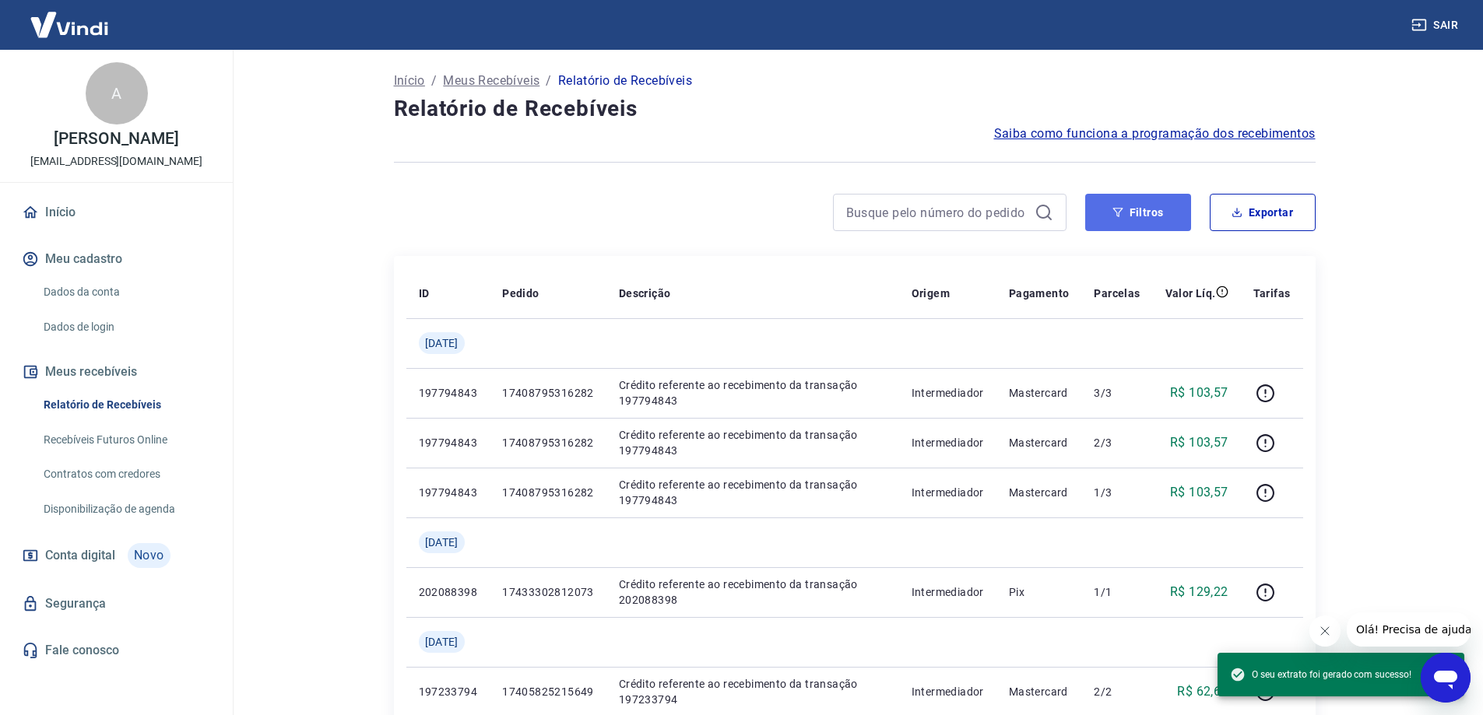
click at [1123, 215] on icon "button" at bounding box center [1117, 212] width 11 height 11
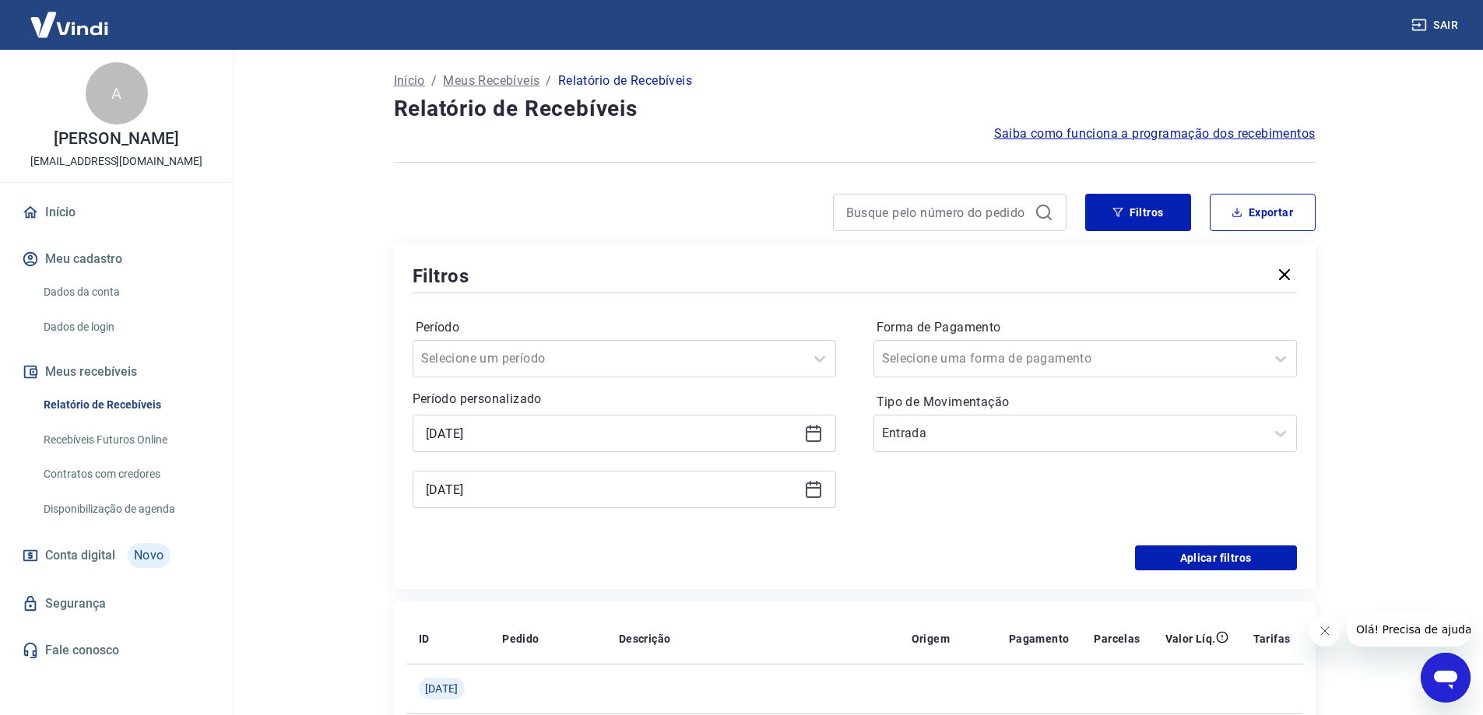
click at [816, 427] on icon at bounding box center [817, 427] width 2 height 5
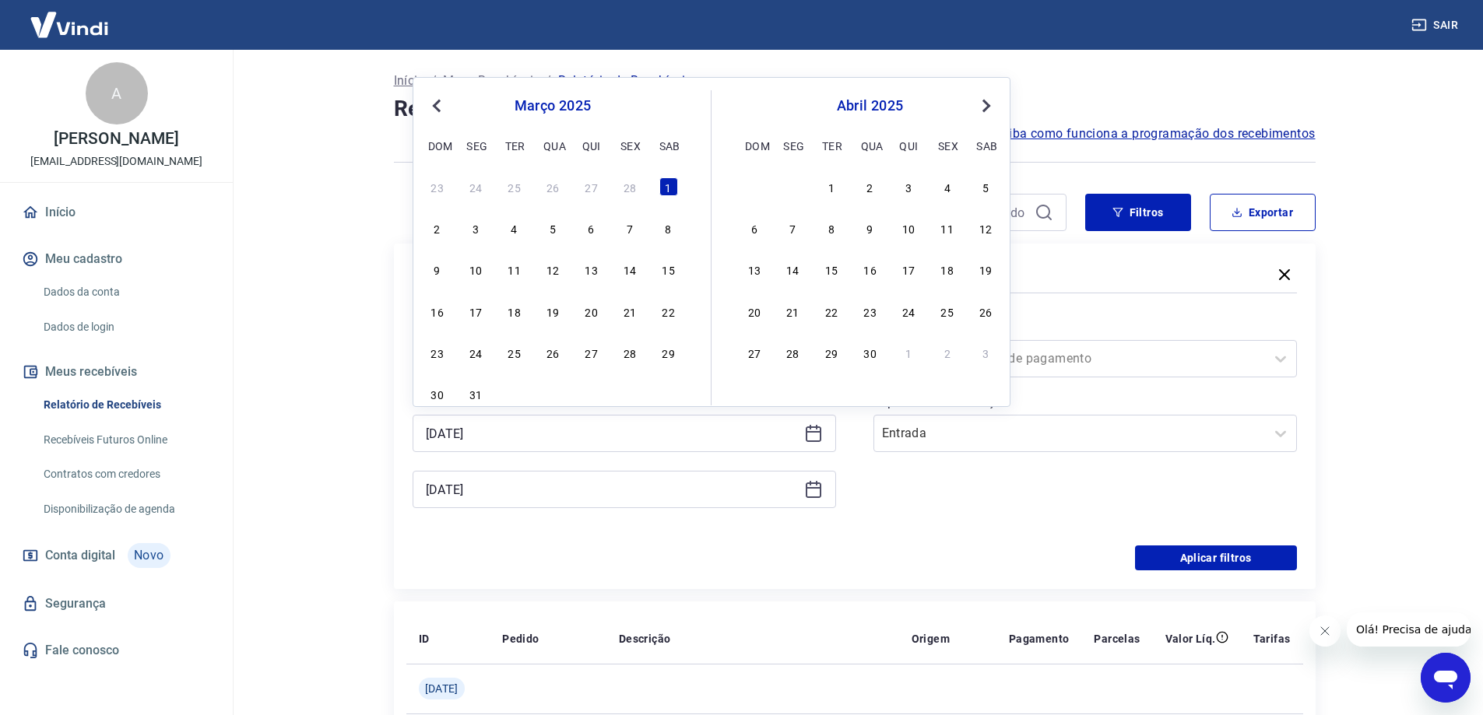
click at [441, 111] on button "Previous Month" at bounding box center [436, 106] width 19 height 19
click at [663, 188] on div "1" at bounding box center [668, 186] width 19 height 19
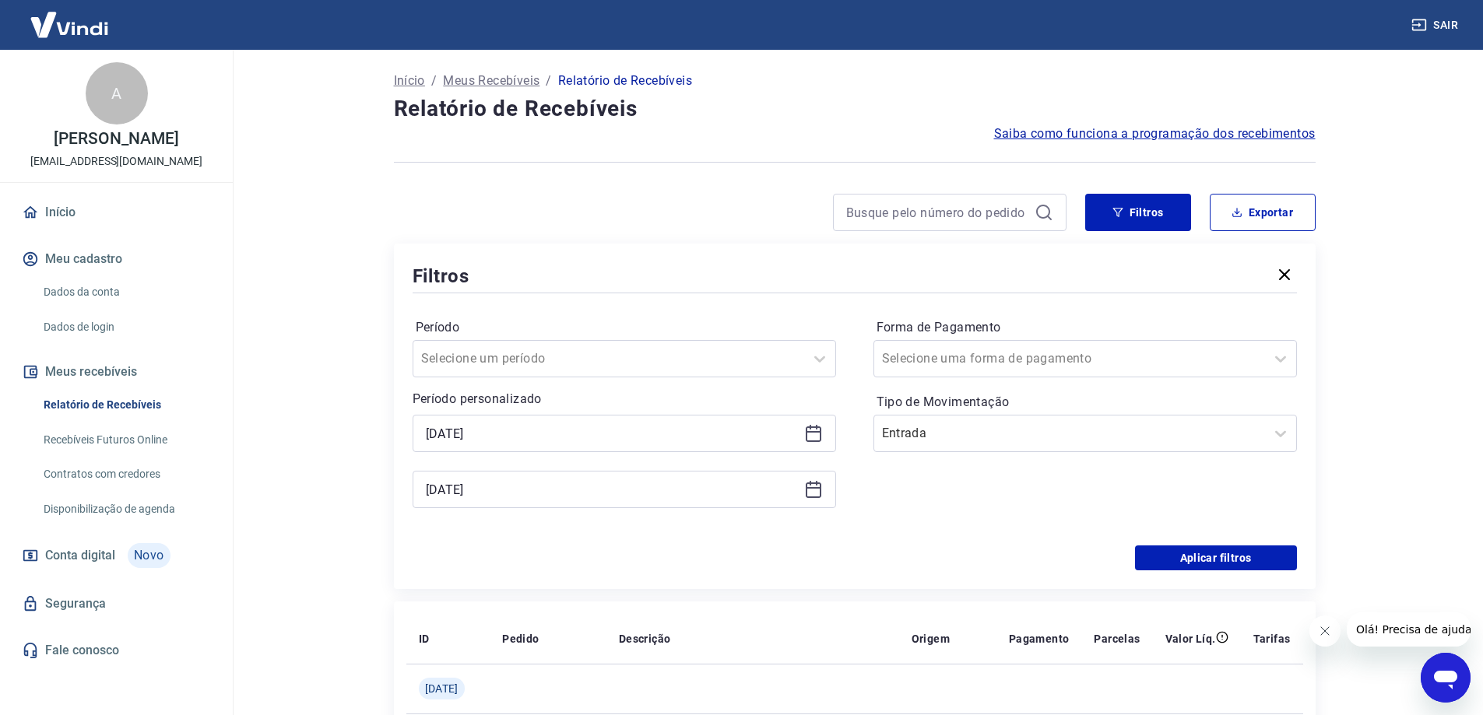
type input "[DATE]"
click at [529, 502] on div "[DATE]" at bounding box center [624, 489] width 423 height 37
click at [529, 490] on input "[DATE]" at bounding box center [612, 489] width 372 height 23
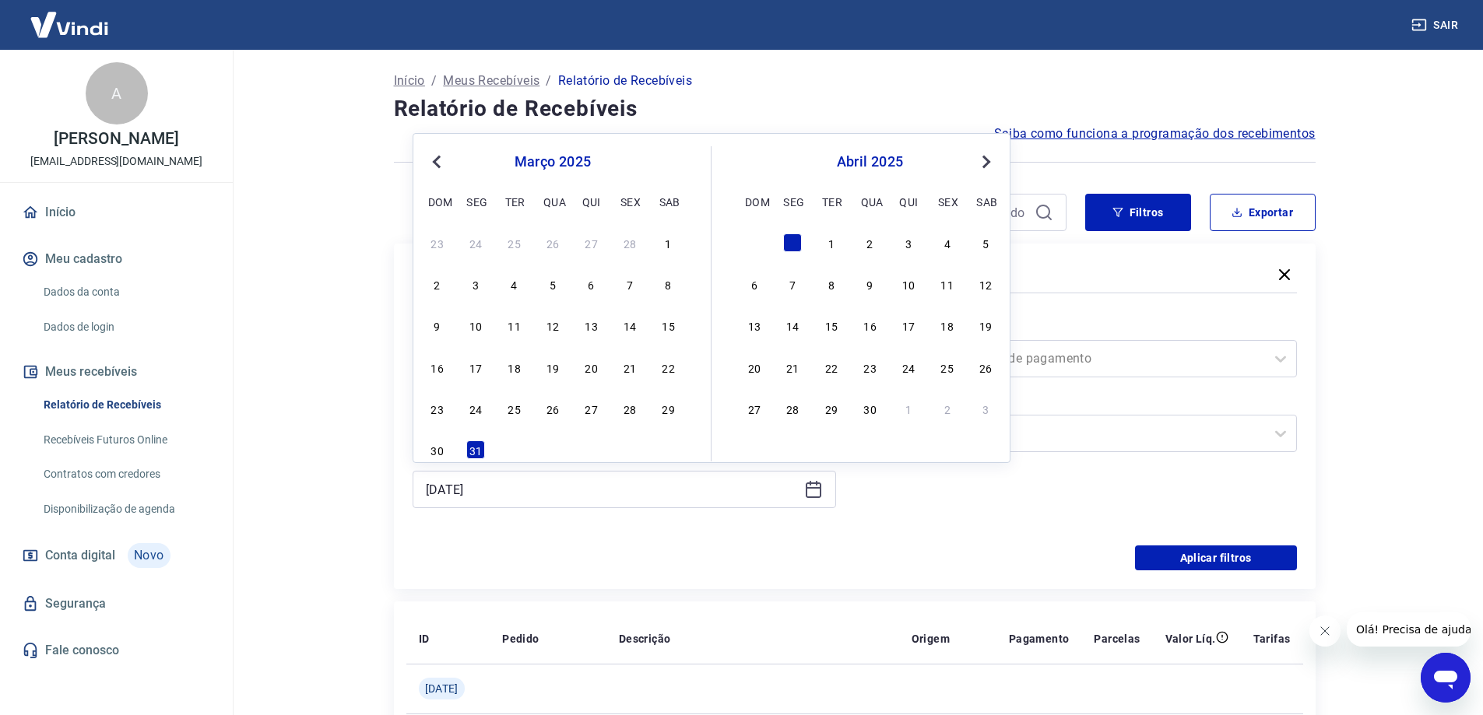
click at [435, 167] on button "Previous Month" at bounding box center [436, 162] width 19 height 19
click at [632, 409] on div "28" at bounding box center [629, 408] width 19 height 19
type input "[DATE]"
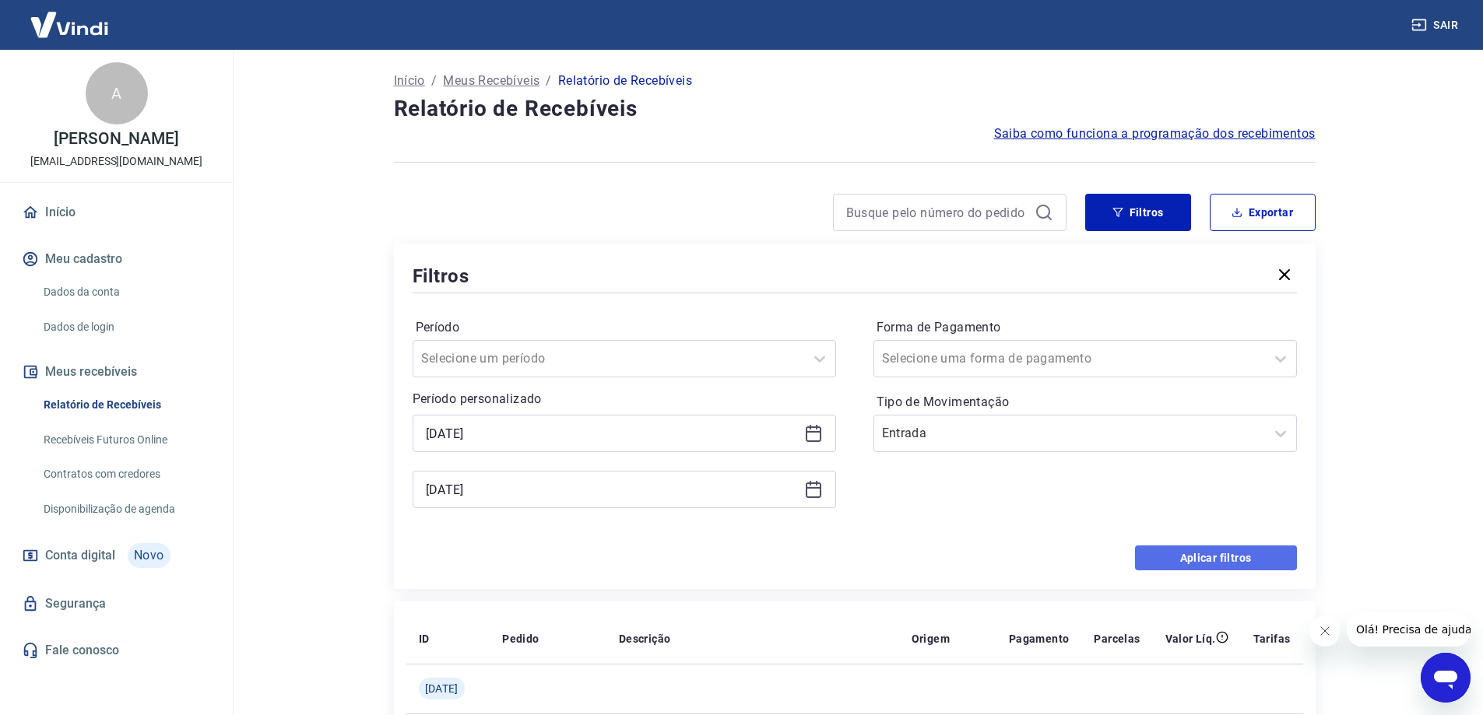
click at [1176, 552] on button "Aplicar filtros" at bounding box center [1216, 558] width 162 height 25
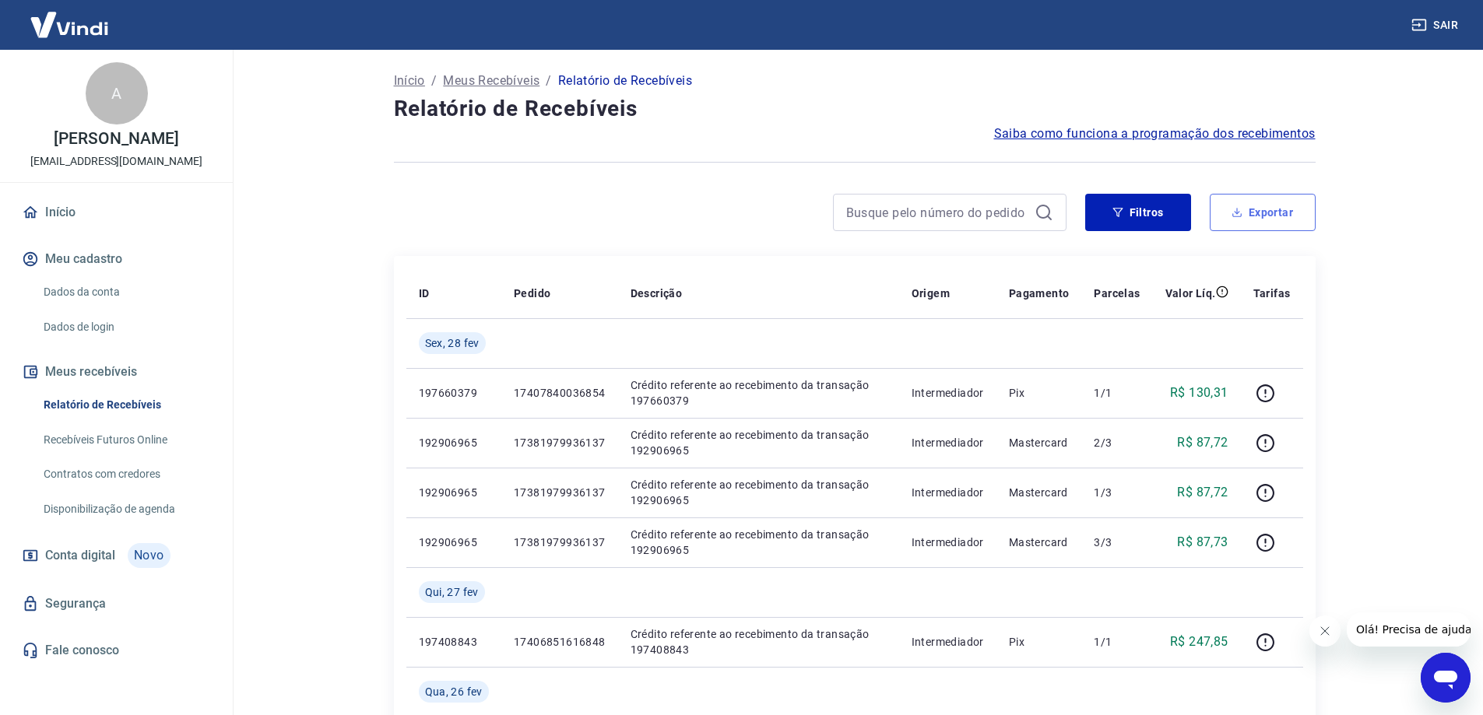
click at [1262, 209] on button "Exportar" at bounding box center [1263, 212] width 106 height 37
type input "[DATE]"
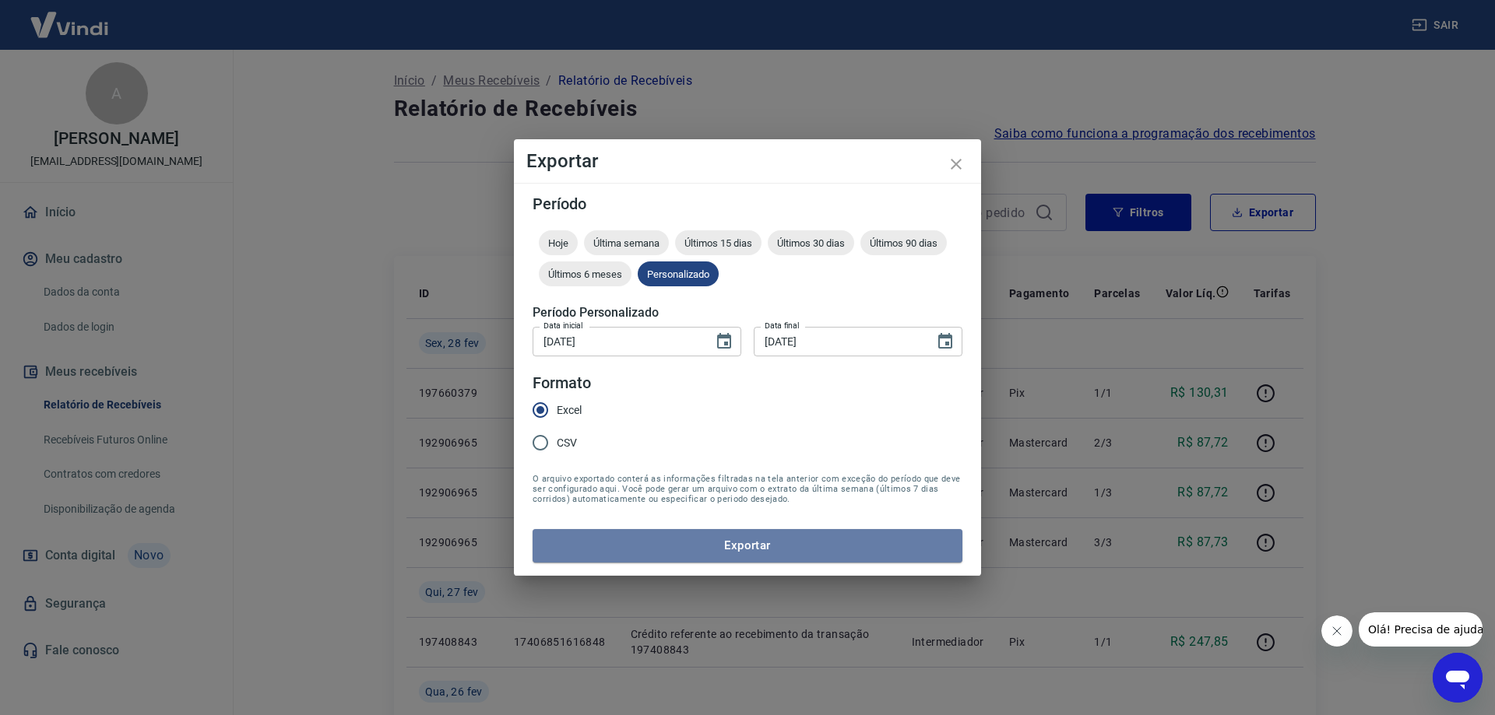
click at [664, 550] on button "Exportar" at bounding box center [747, 545] width 430 height 33
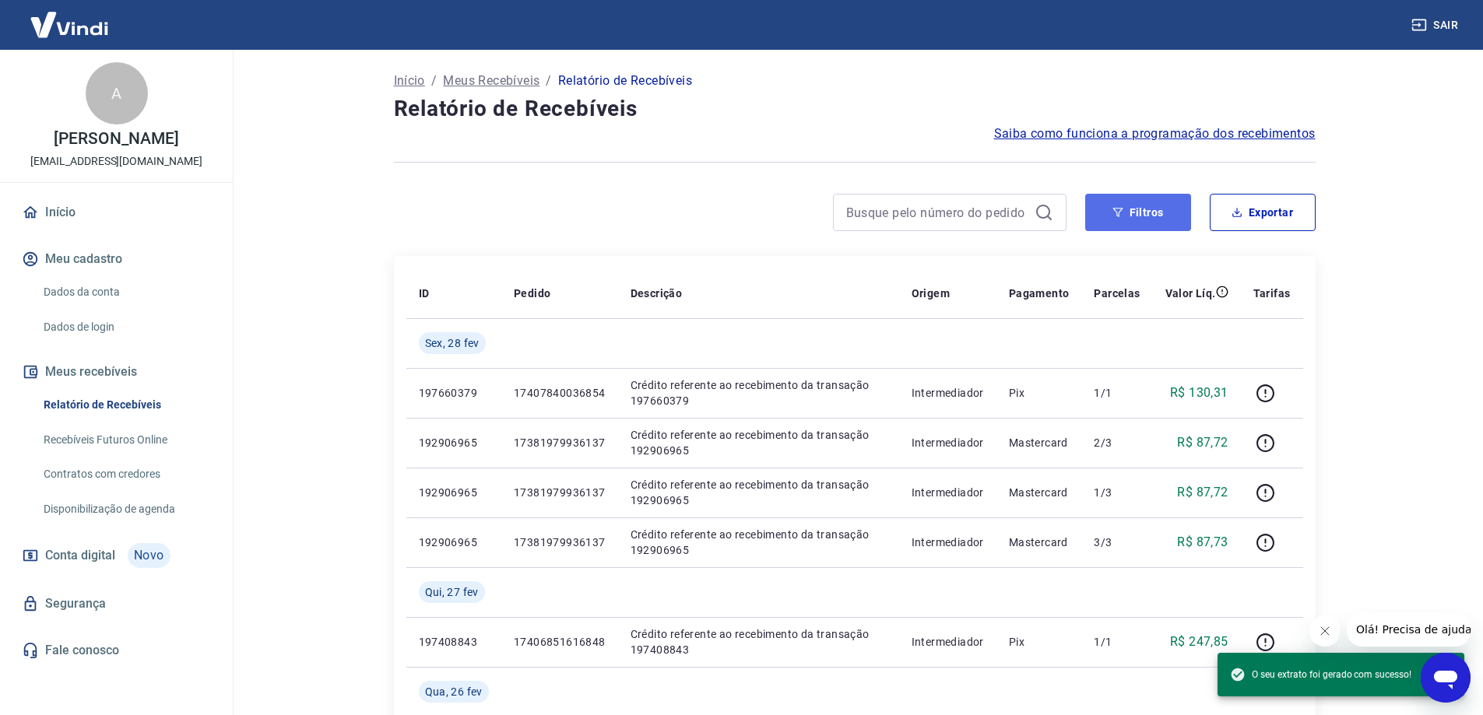
click at [1133, 203] on button "Filtros" at bounding box center [1138, 212] width 106 height 37
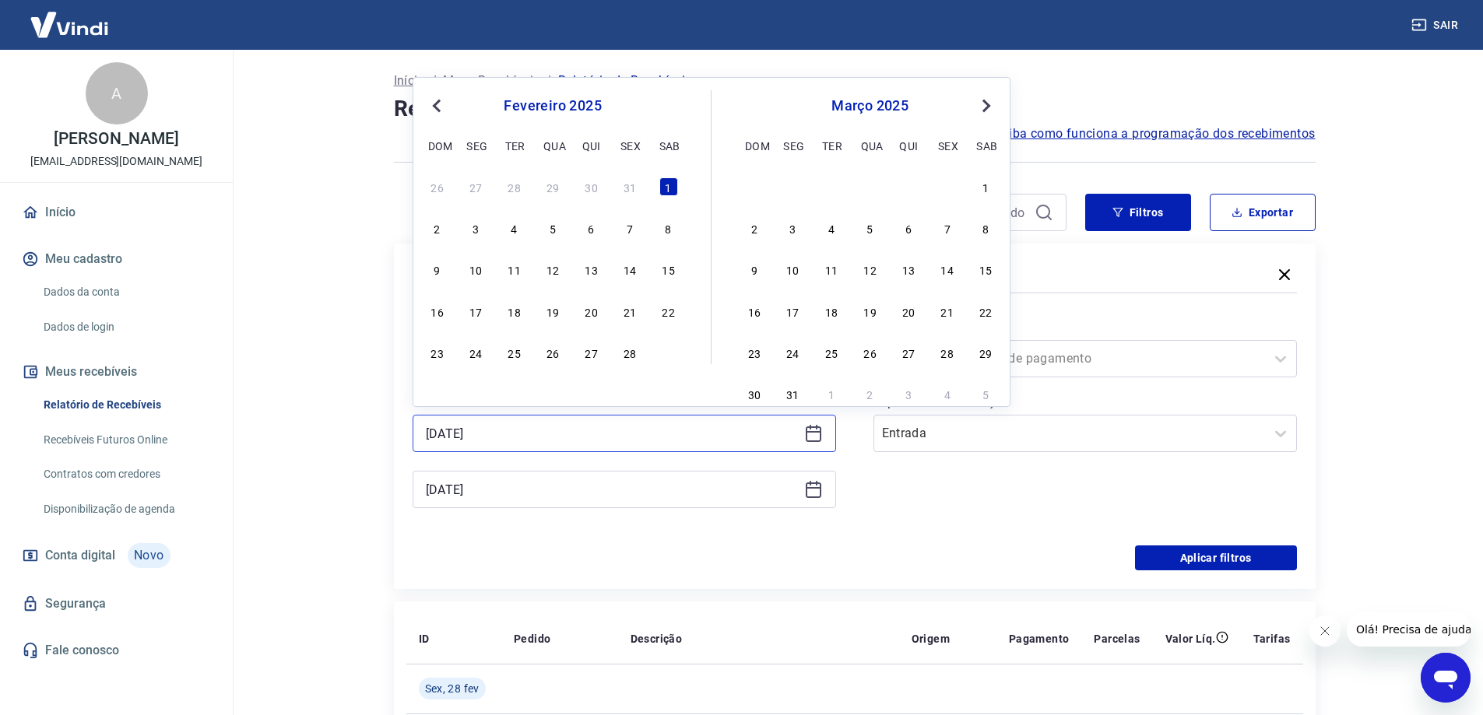
click at [504, 438] on input "[DATE]" at bounding box center [612, 433] width 372 height 23
click at [438, 105] on span "Previous Month" at bounding box center [438, 106] width 0 height 18
drag, startPoint x: 550, startPoint y: 187, endPoint x: 562, endPoint y: 219, distance: 34.0
click at [551, 187] on div "1" at bounding box center [552, 186] width 19 height 19
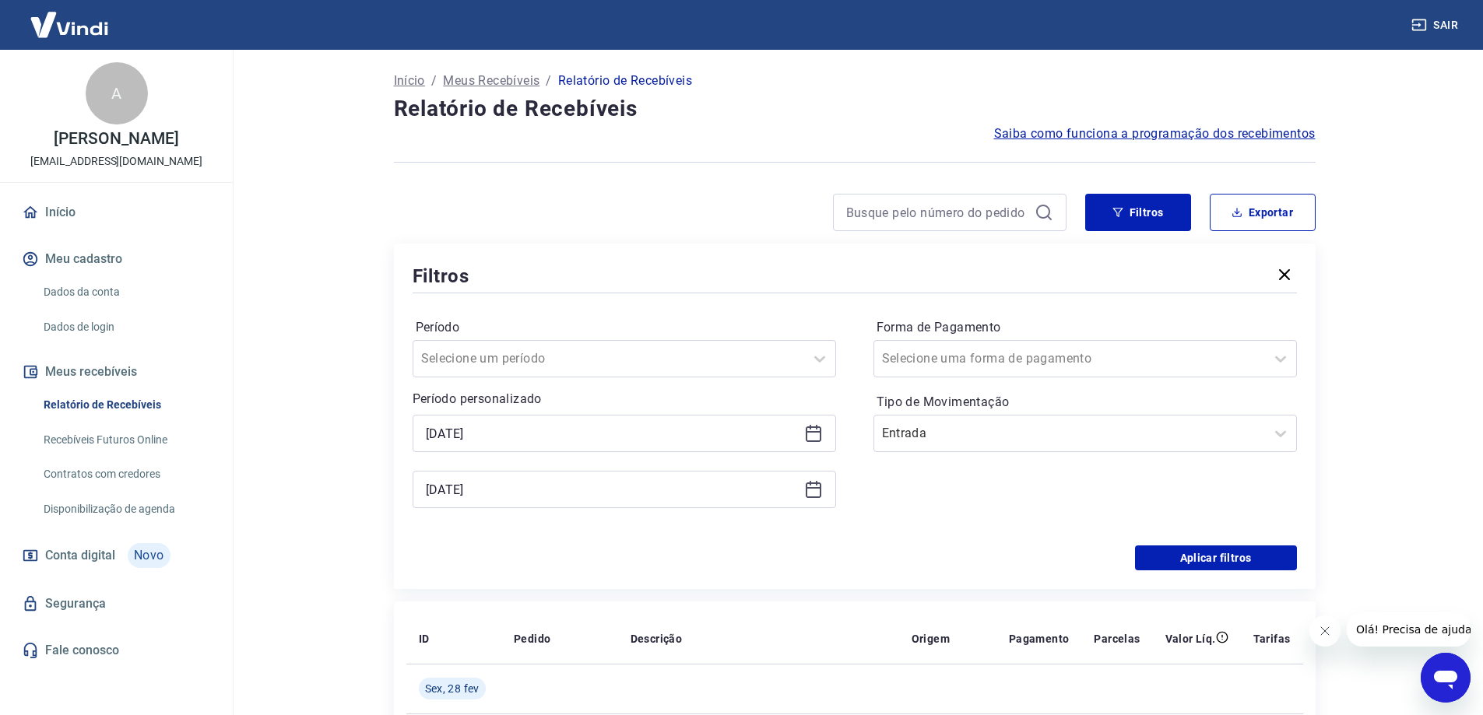
type input "[DATE]"
click at [805, 491] on icon at bounding box center [813, 489] width 19 height 19
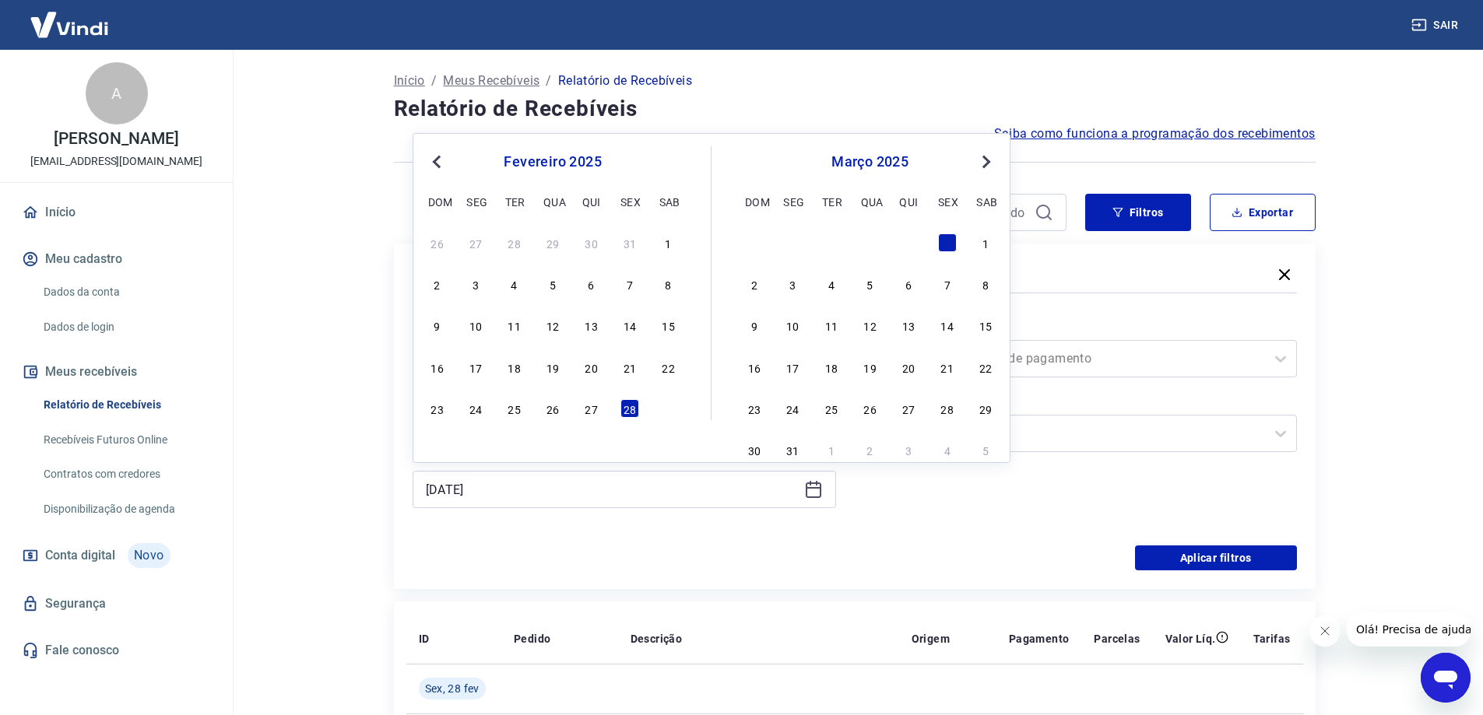
click at [438, 162] on span "Previous Month" at bounding box center [438, 162] width 0 height 18
click at [636, 407] on div "31" at bounding box center [629, 408] width 19 height 19
type input "[DATE]"
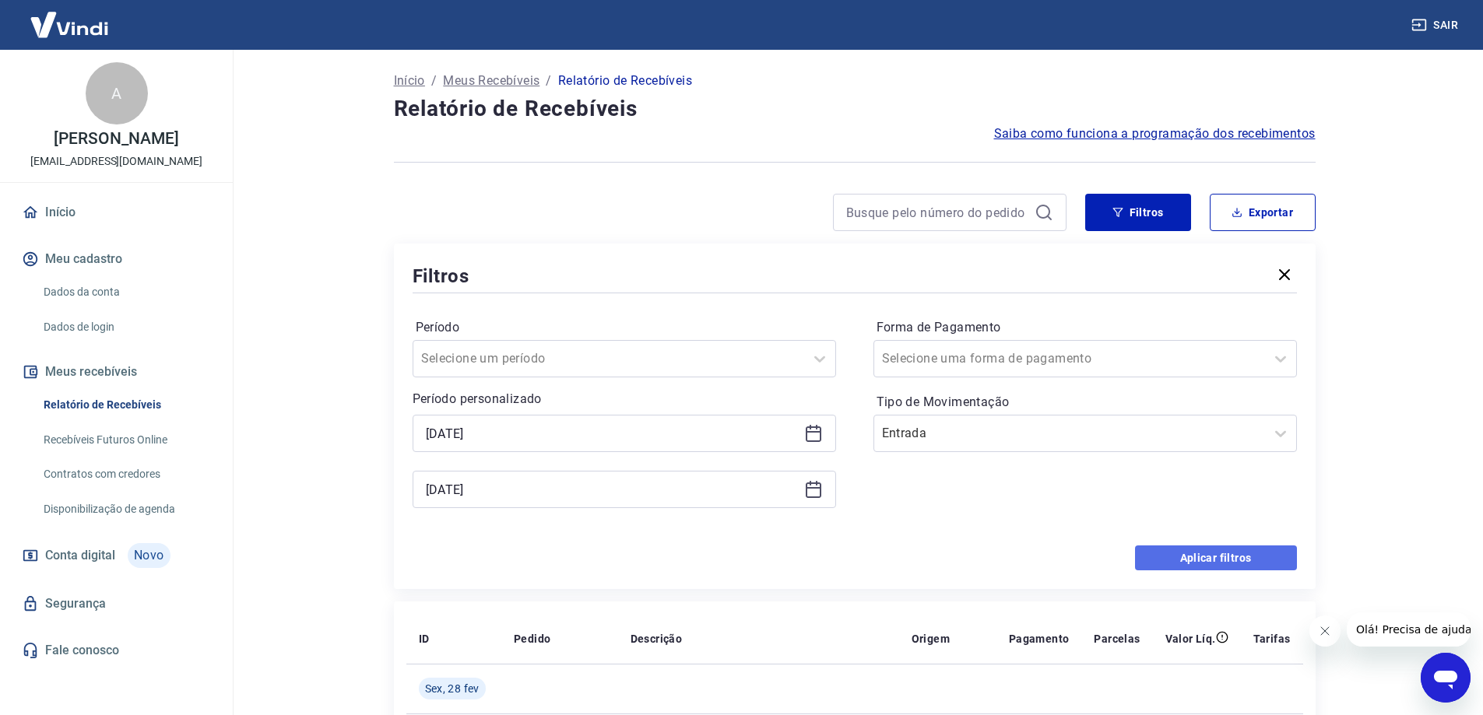
click at [1201, 557] on button "Aplicar filtros" at bounding box center [1216, 558] width 162 height 25
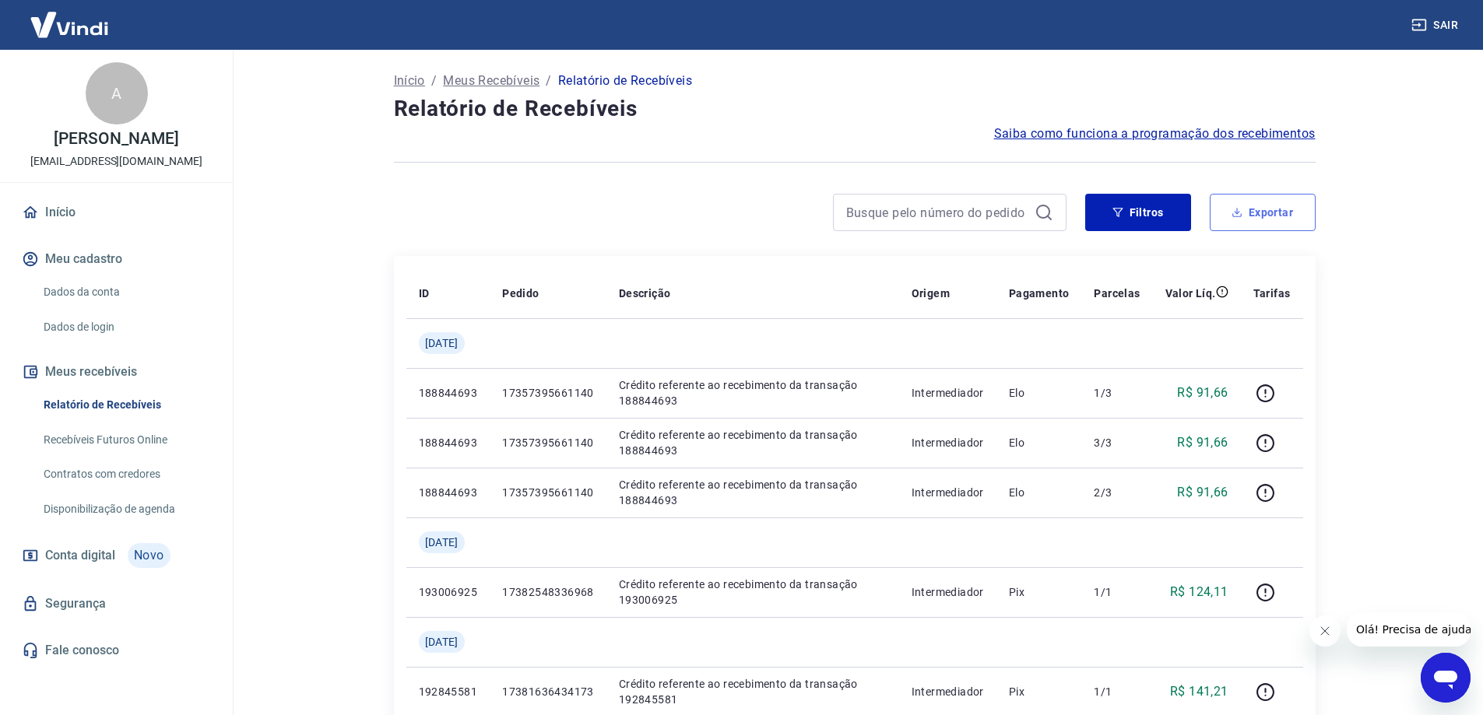
click at [1250, 216] on button "Exportar" at bounding box center [1263, 212] width 106 height 37
type input "[DATE]"
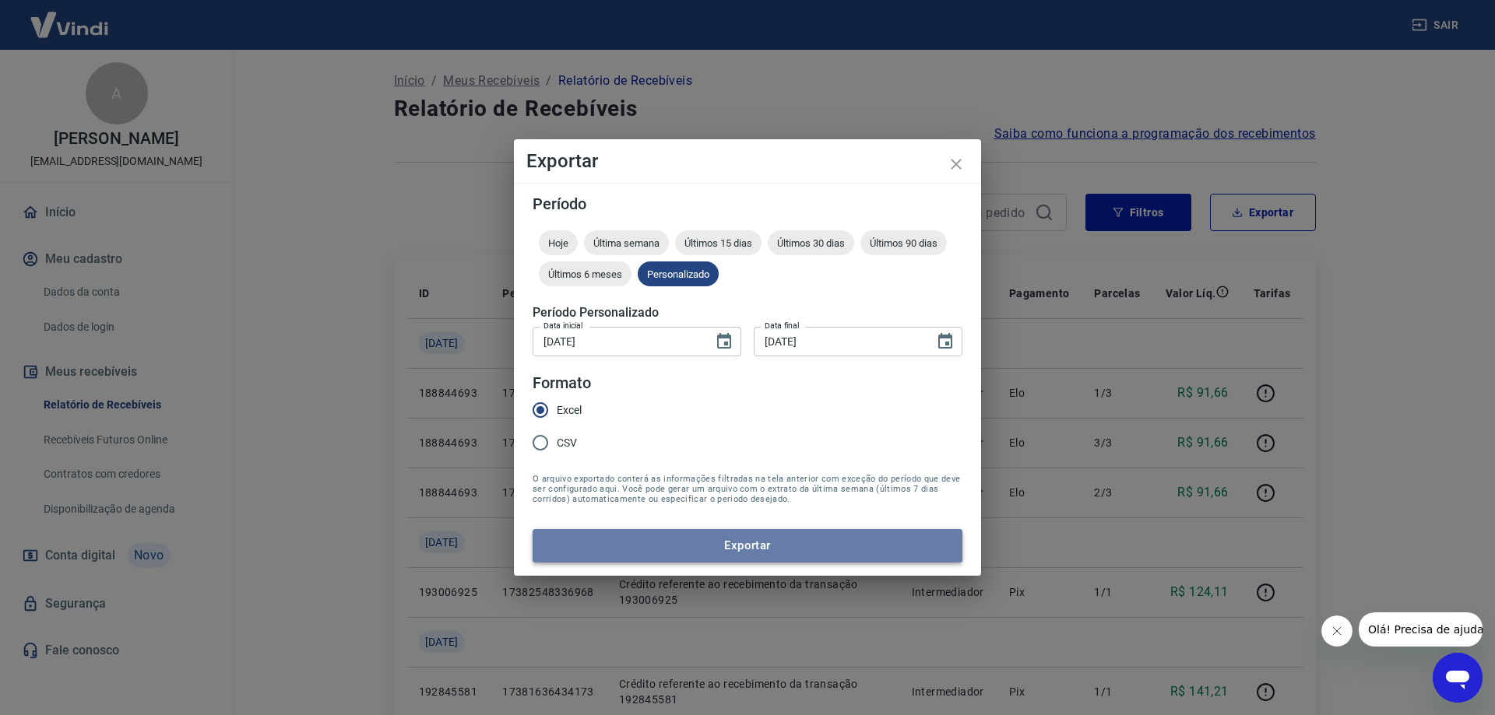
click at [733, 554] on button "Exportar" at bounding box center [747, 545] width 430 height 33
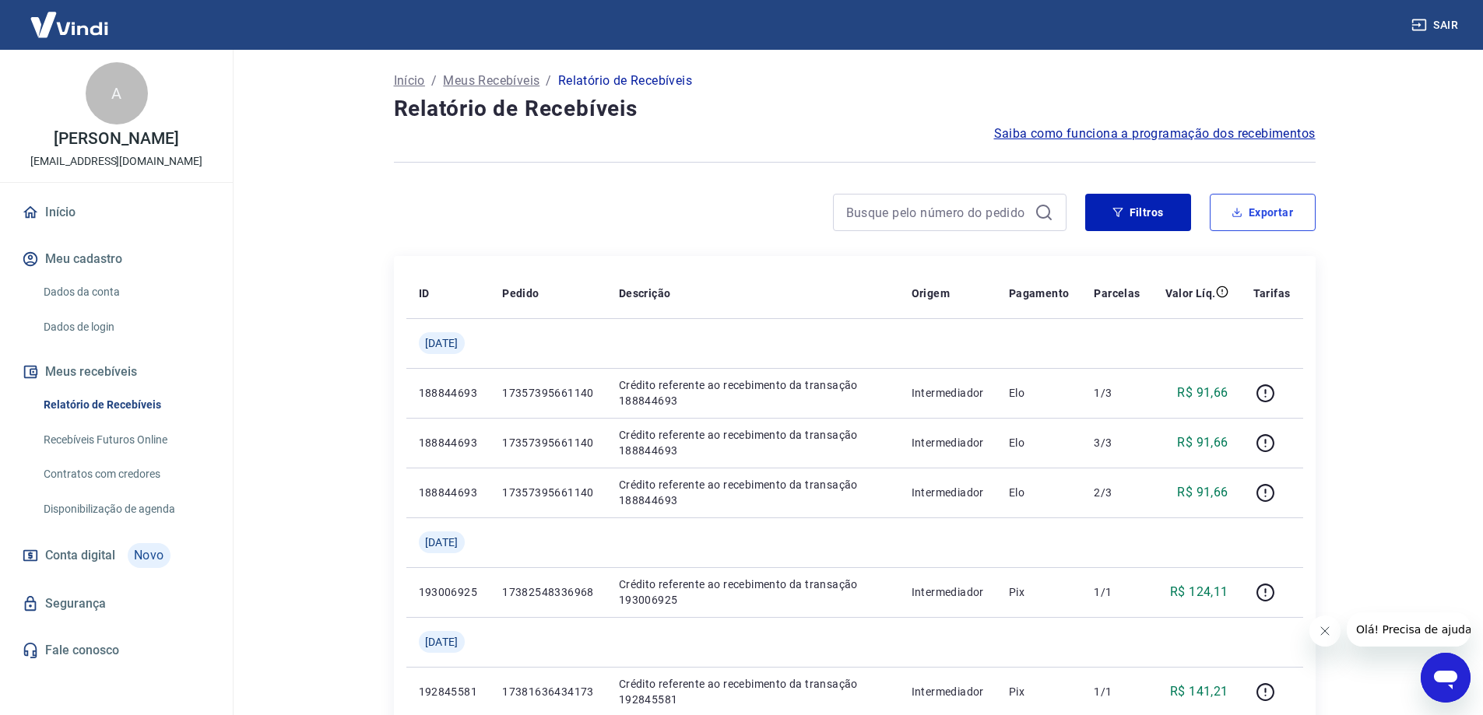
scroll to position [78, 0]
